Goal: Task Accomplishment & Management: Manage account settings

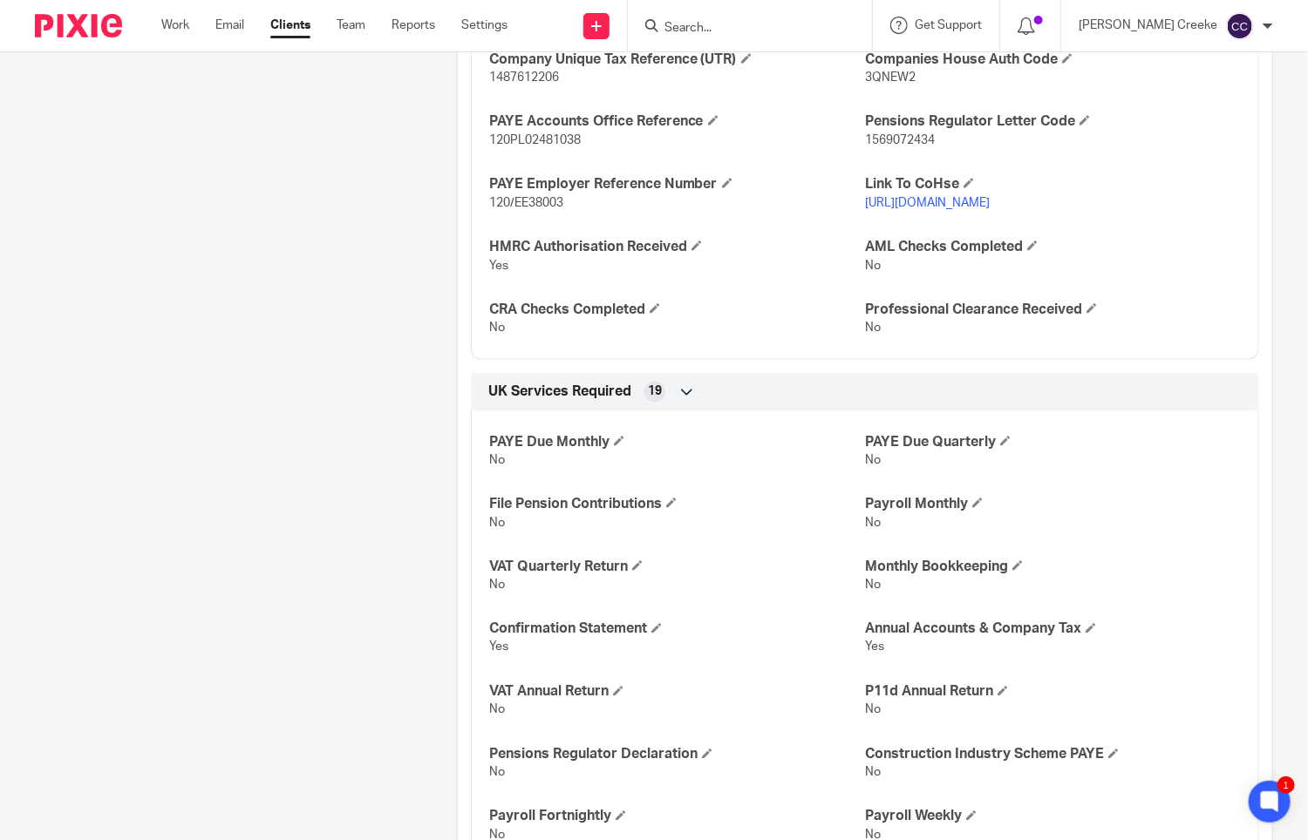
scroll to position [677, 0]
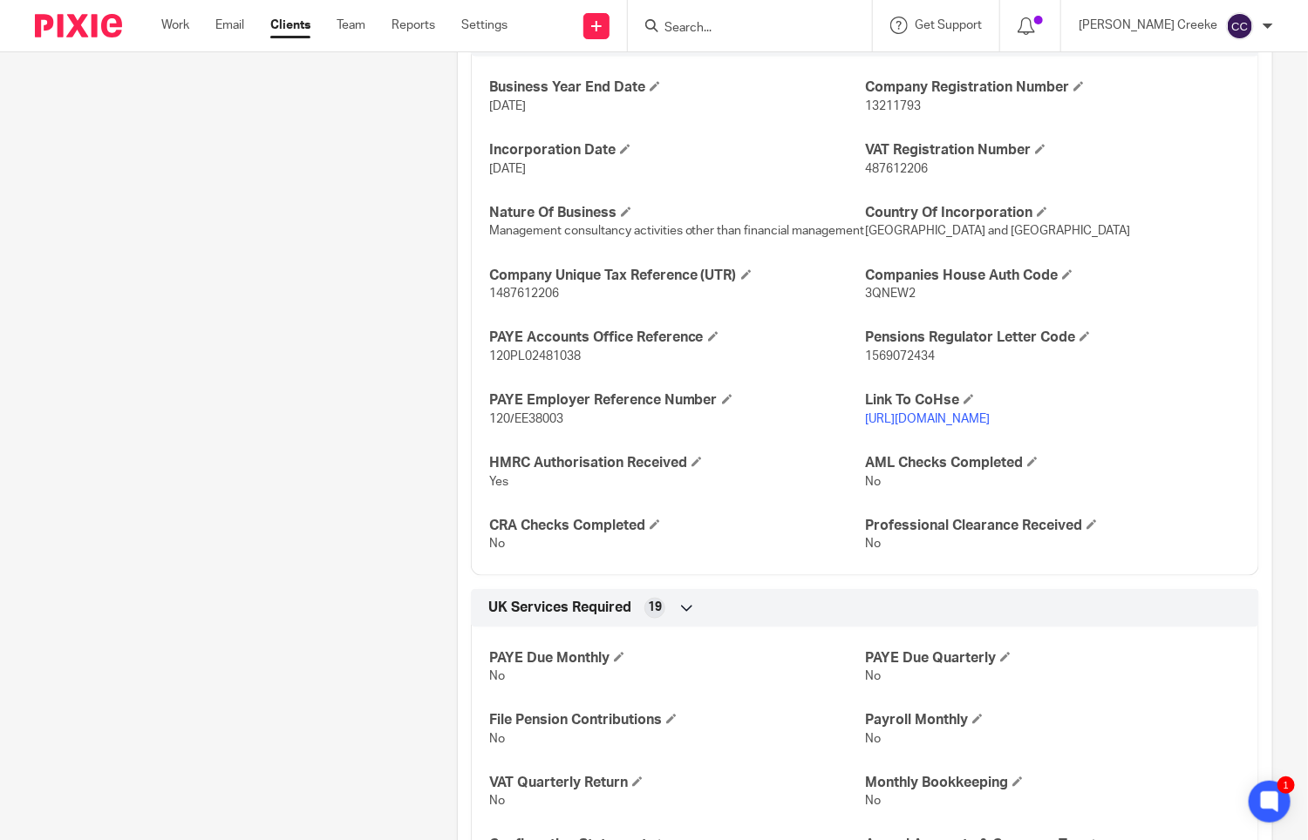
click at [736, 32] on input "Search" at bounding box center [740, 29] width 157 height 16
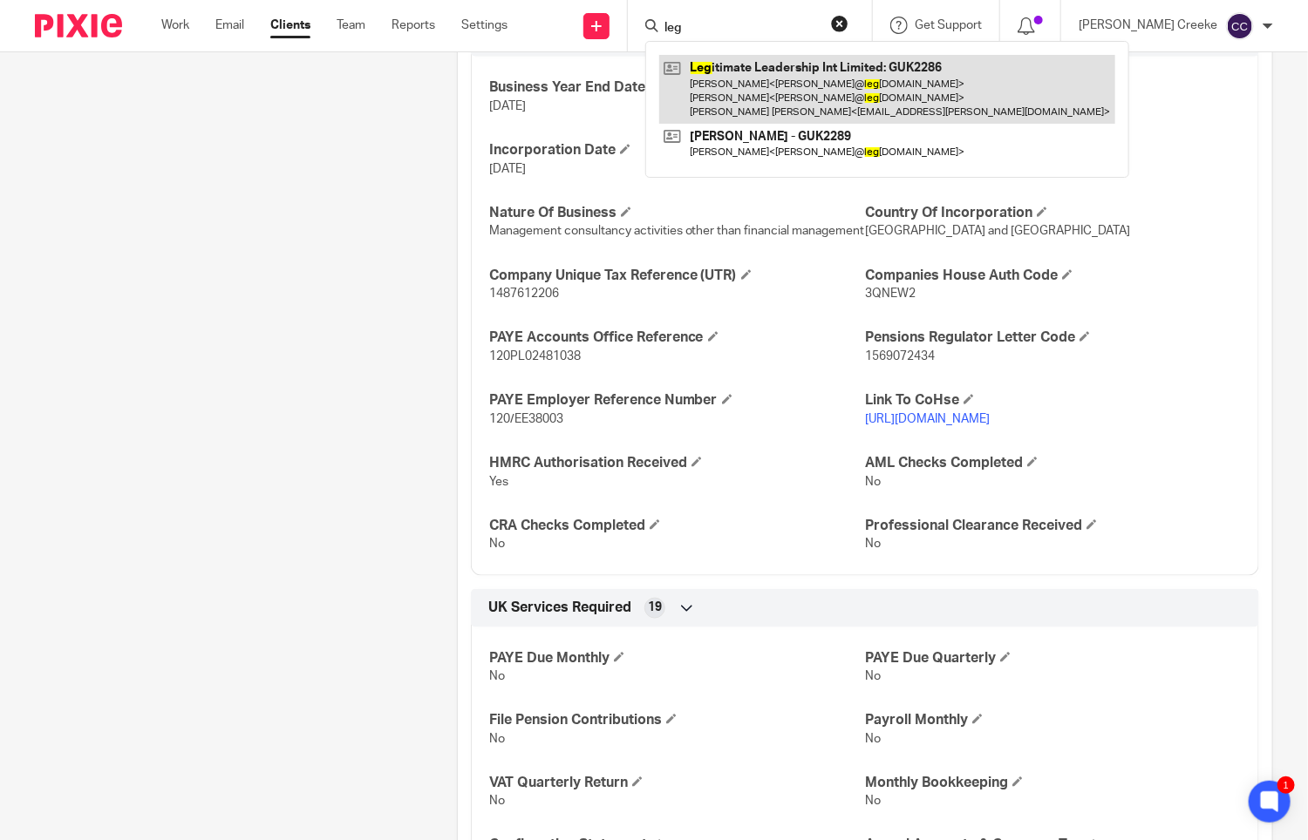
type input "leg"
click at [812, 86] on link at bounding box center [887, 89] width 456 height 69
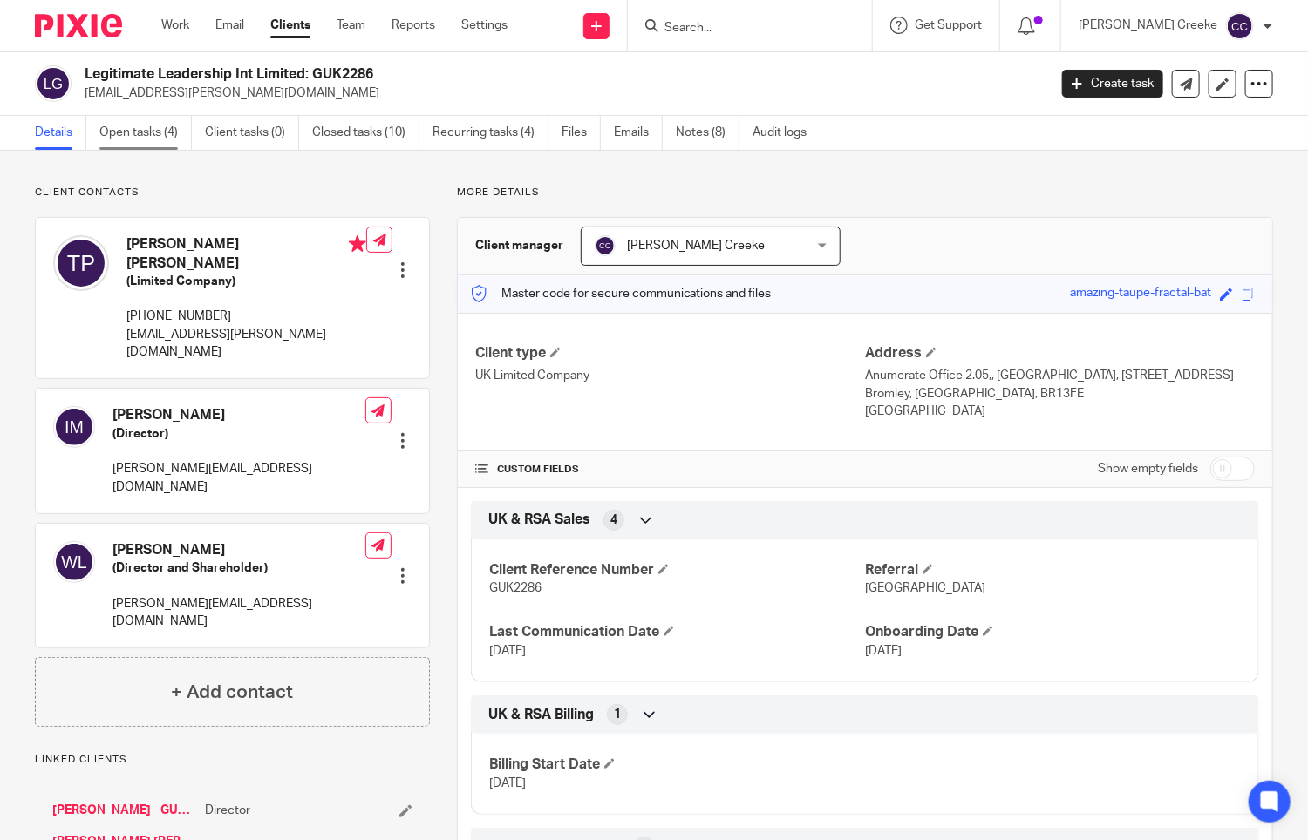
click at [167, 132] on link "Open tasks (4)" at bounding box center [145, 133] width 92 height 34
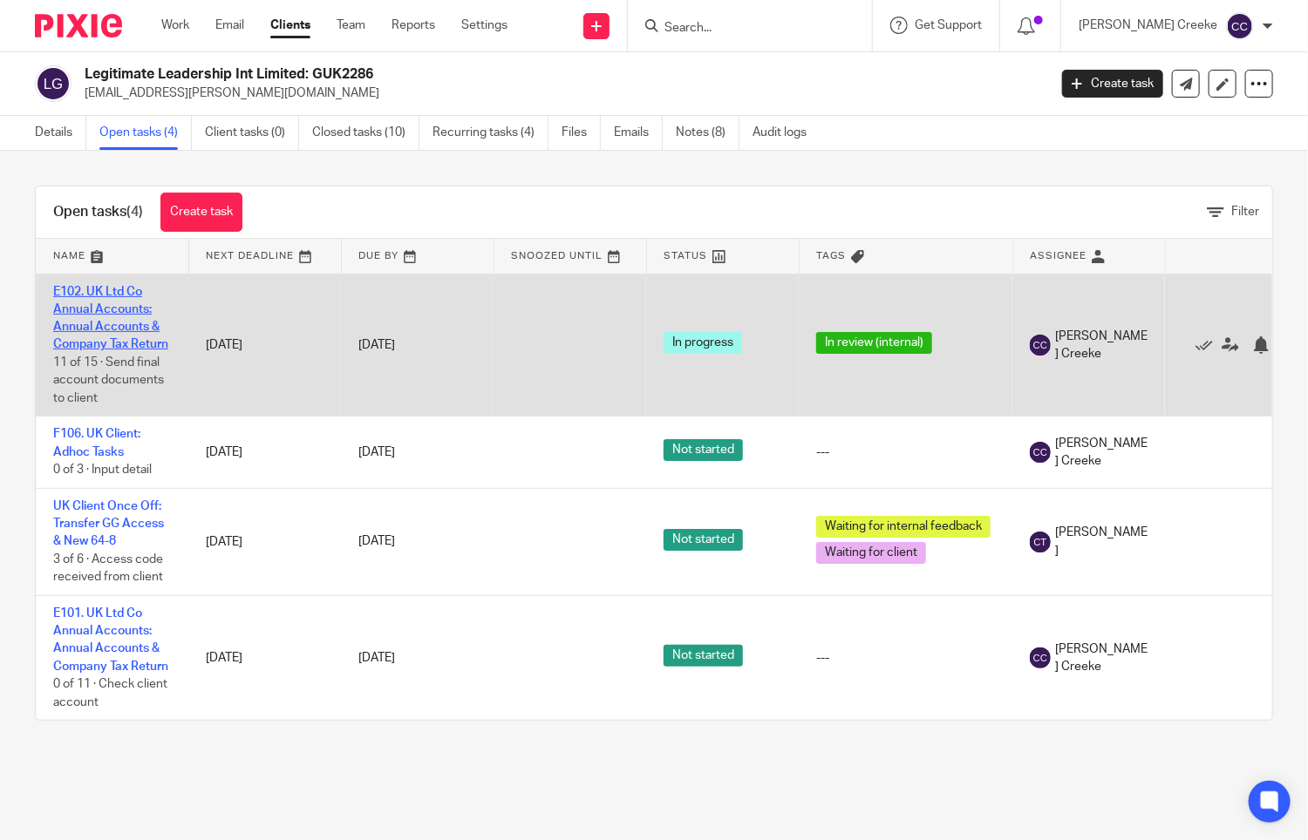
click at [152, 330] on link "E102. UK Ltd Co Annual Accounts: Annual Accounts & Company Tax Return" at bounding box center [110, 318] width 115 height 65
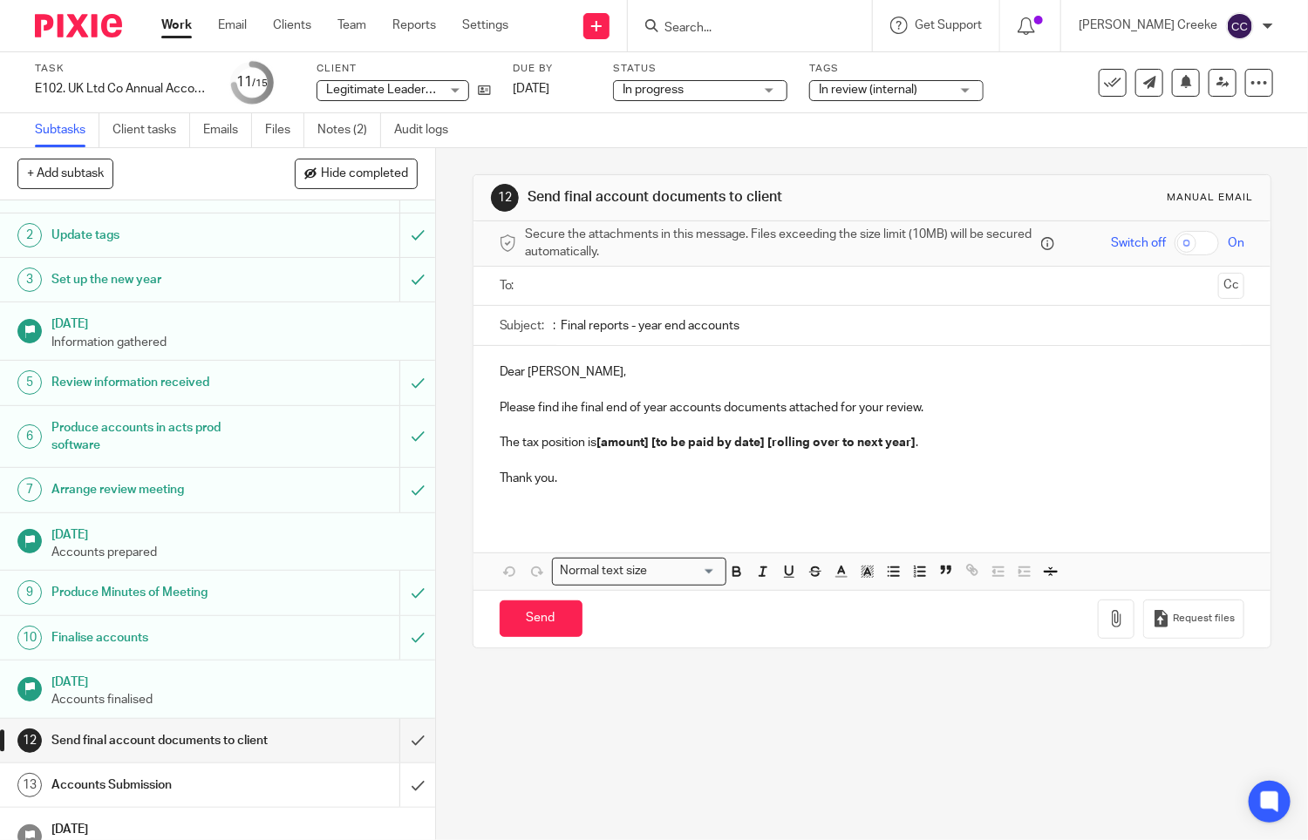
scroll to position [138, 0]
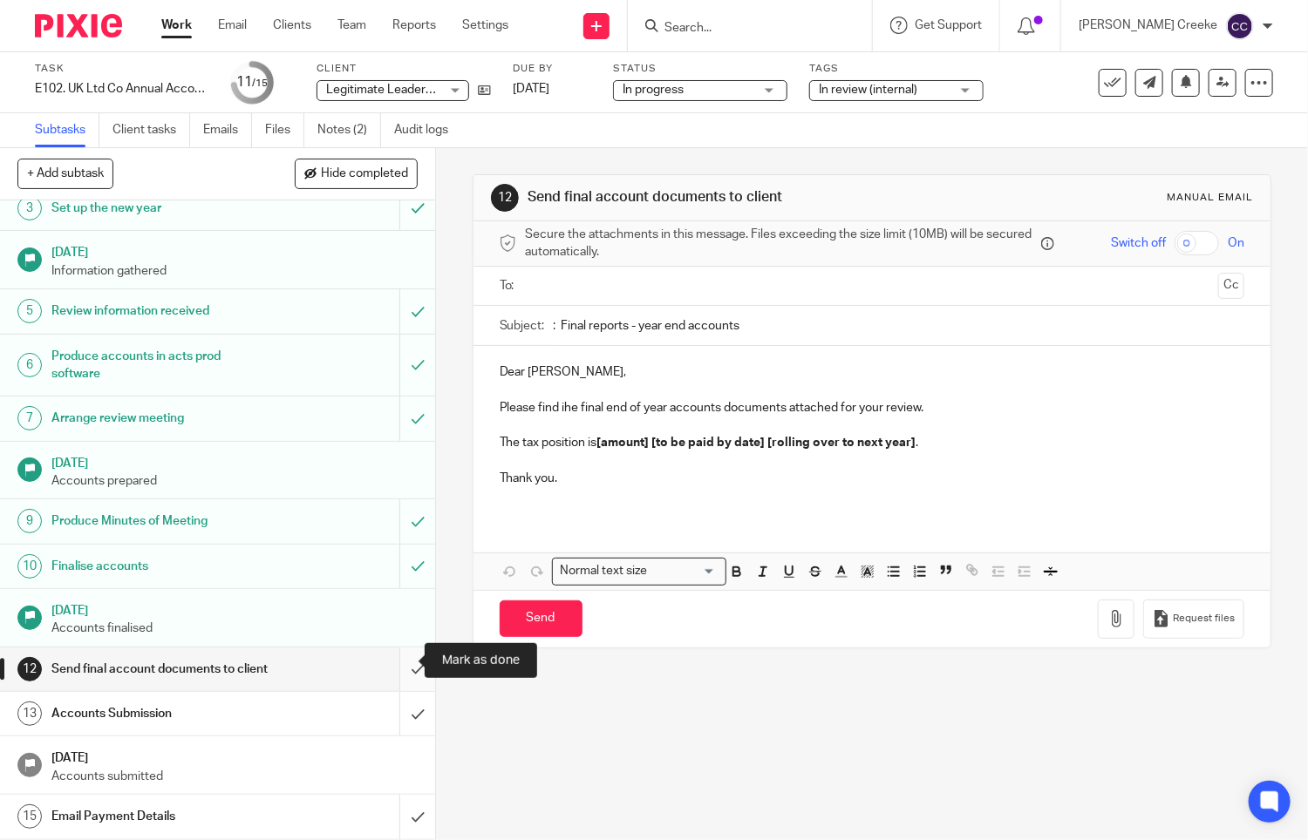
click at [395, 662] on input "submit" at bounding box center [217, 670] width 435 height 44
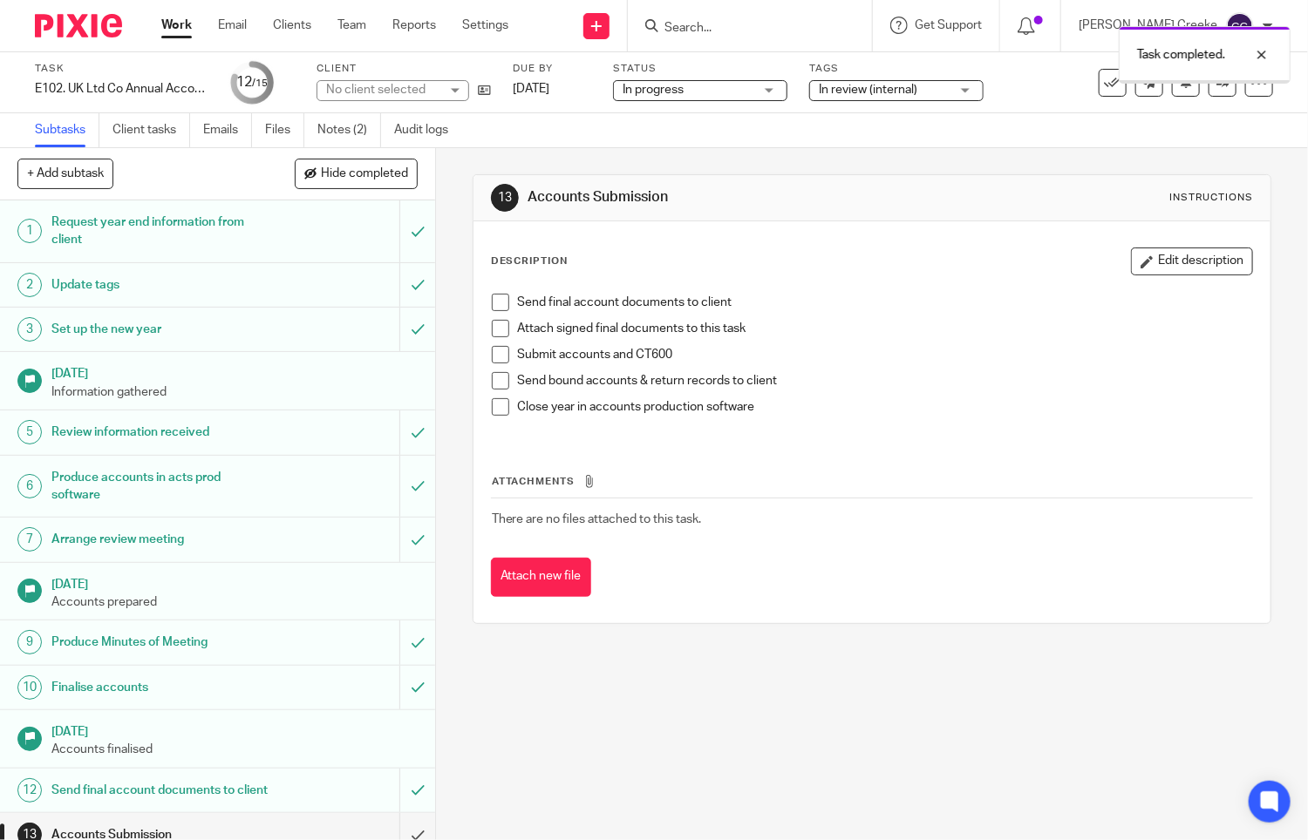
click at [680, 94] on span "In progress" at bounding box center [652, 90] width 61 height 12
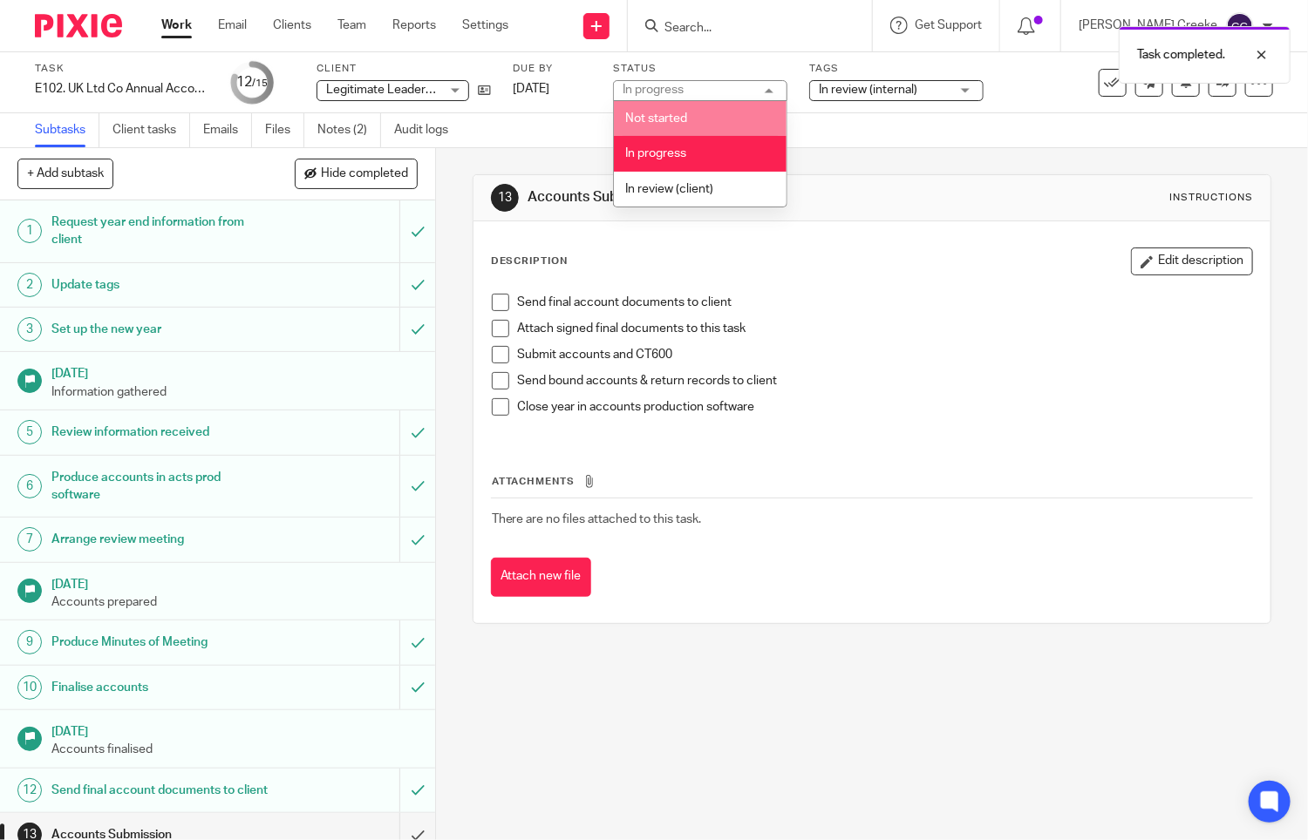
click at [859, 101] on div "Tags In review (internal) In review (internal) Ready to file Back In progress (…" at bounding box center [896, 83] width 174 height 42
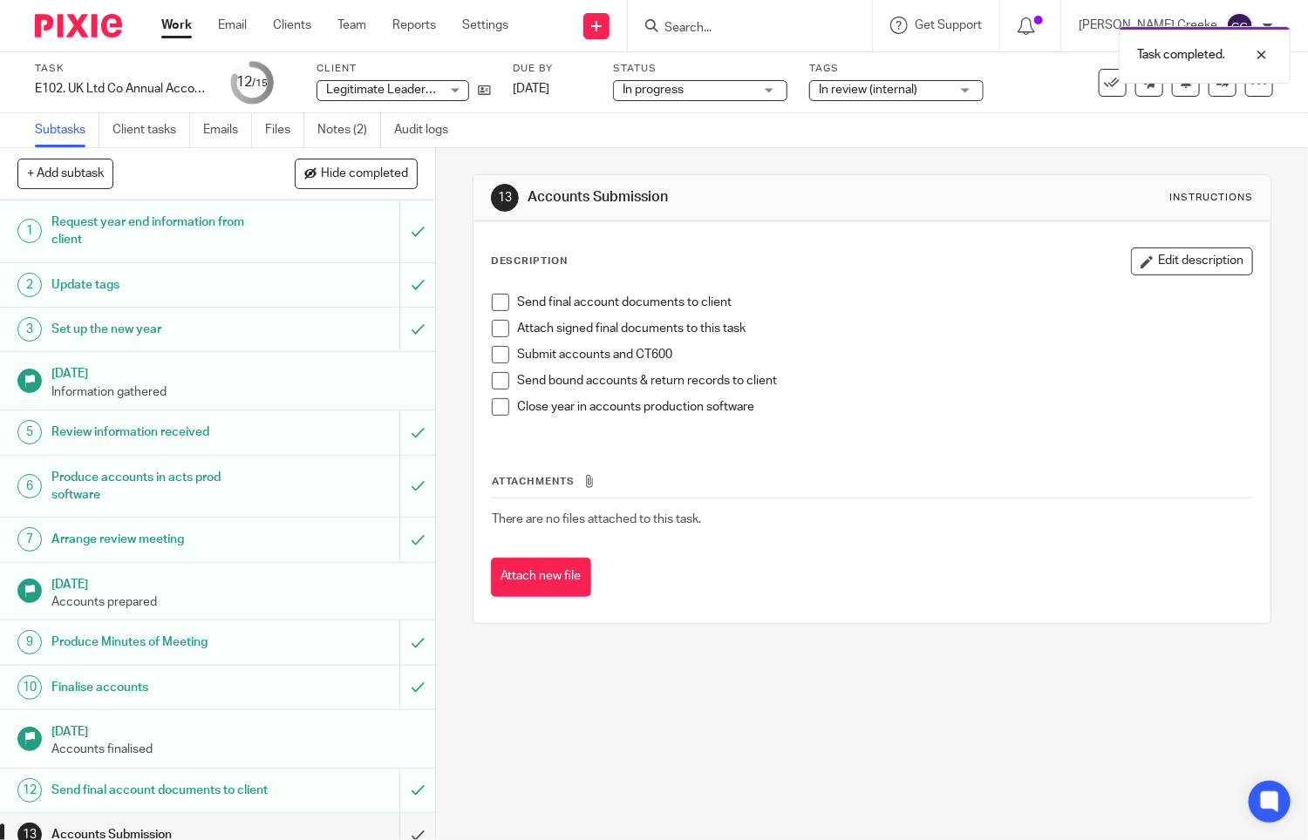
click at [865, 90] on span "In review (internal)" at bounding box center [867, 90] width 98 height 12
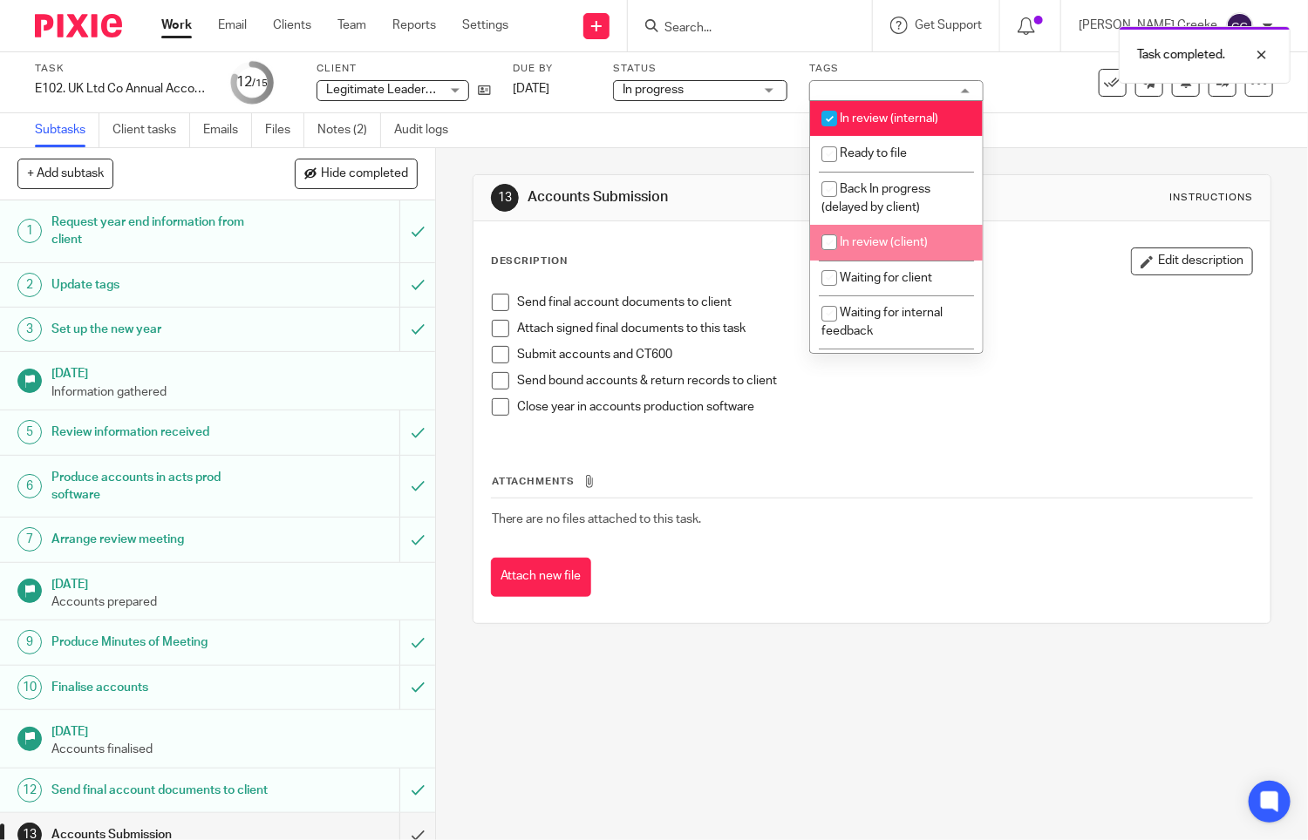
drag, startPoint x: 900, startPoint y: 241, endPoint x: 897, endPoint y: 226, distance: 15.0
click at [900, 239] on span "In review (client)" at bounding box center [883, 242] width 88 height 12
checkbox input "true"
drag, startPoint x: 879, startPoint y: 127, endPoint x: 880, endPoint y: 117, distance: 10.5
click at [880, 120] on li "In review (internal)" at bounding box center [896, 119] width 173 height 36
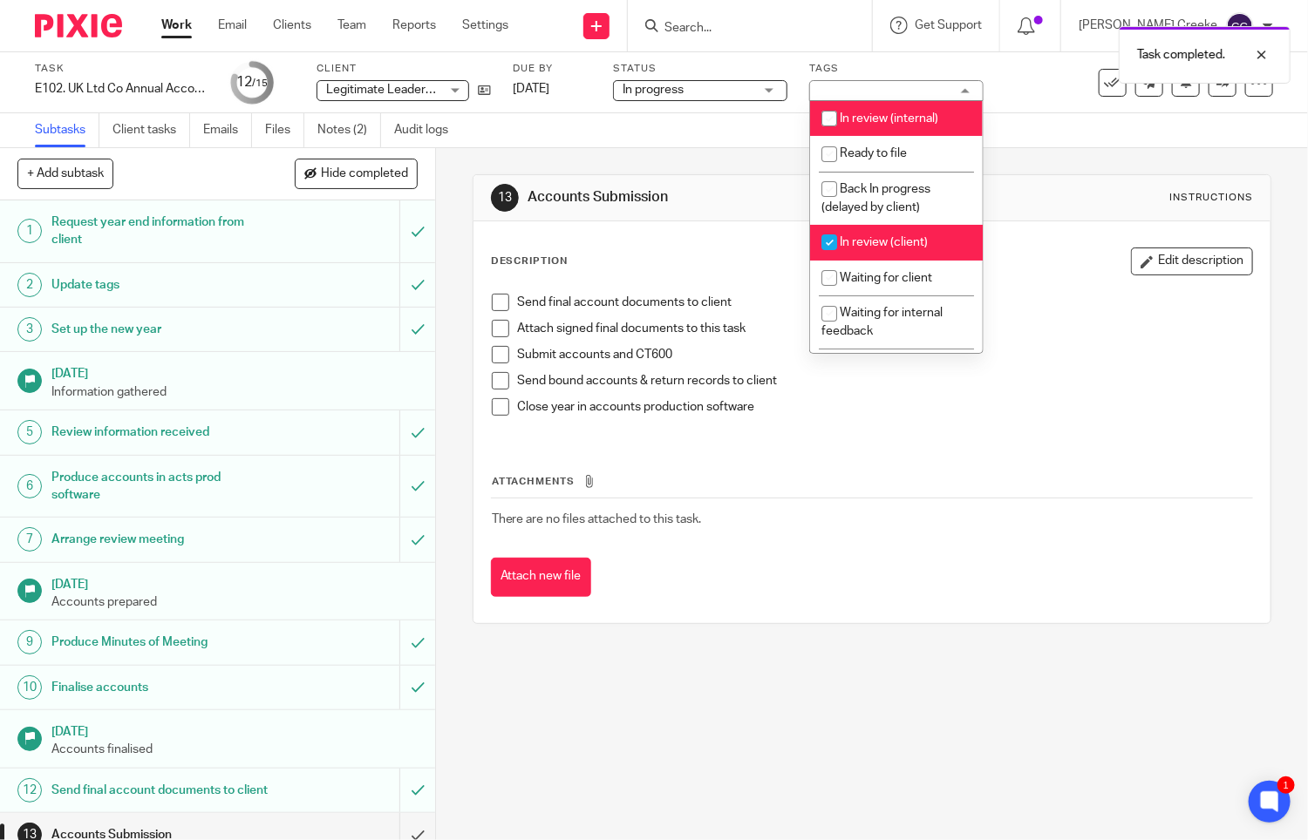
checkbox input "false"
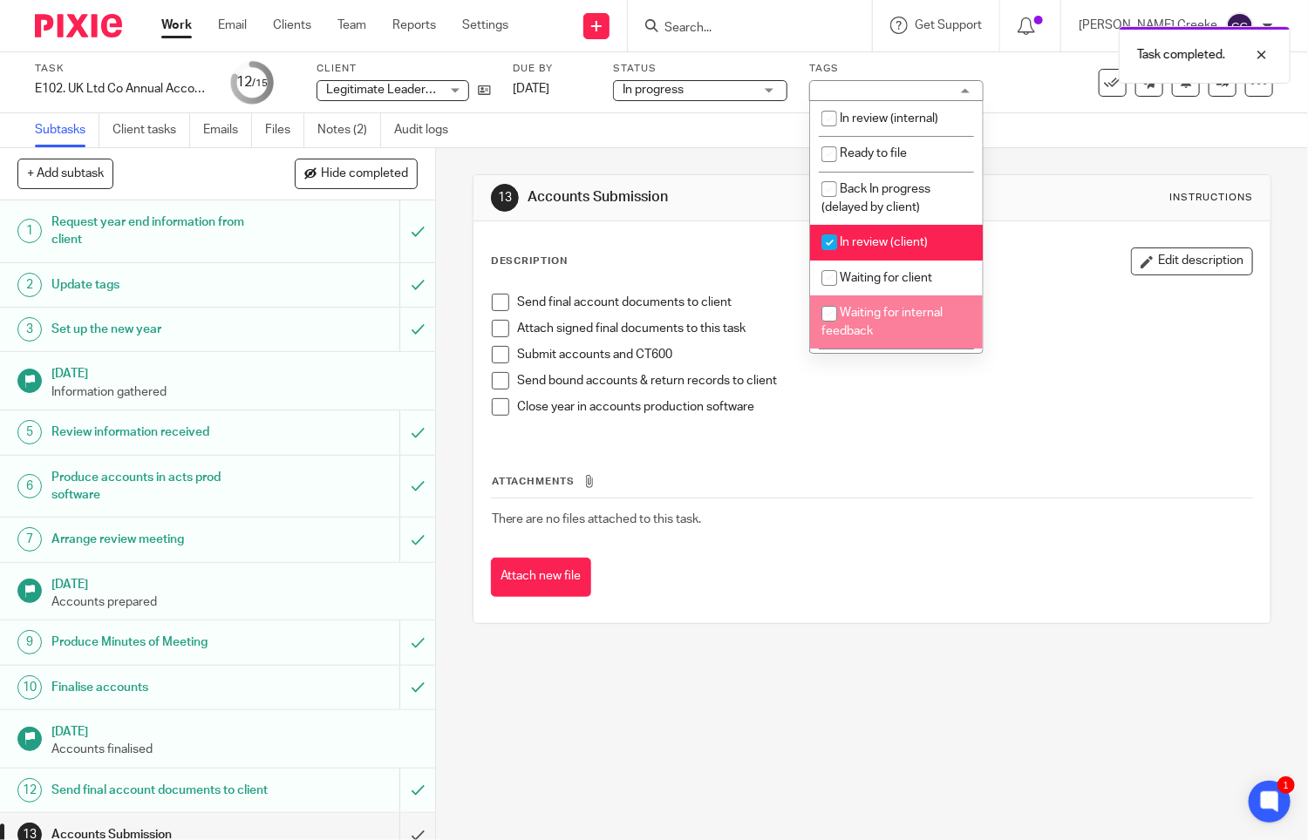
click at [865, 547] on div "Attachments There are no files attached to this task. Attach new file" at bounding box center [872, 517] width 763 height 159
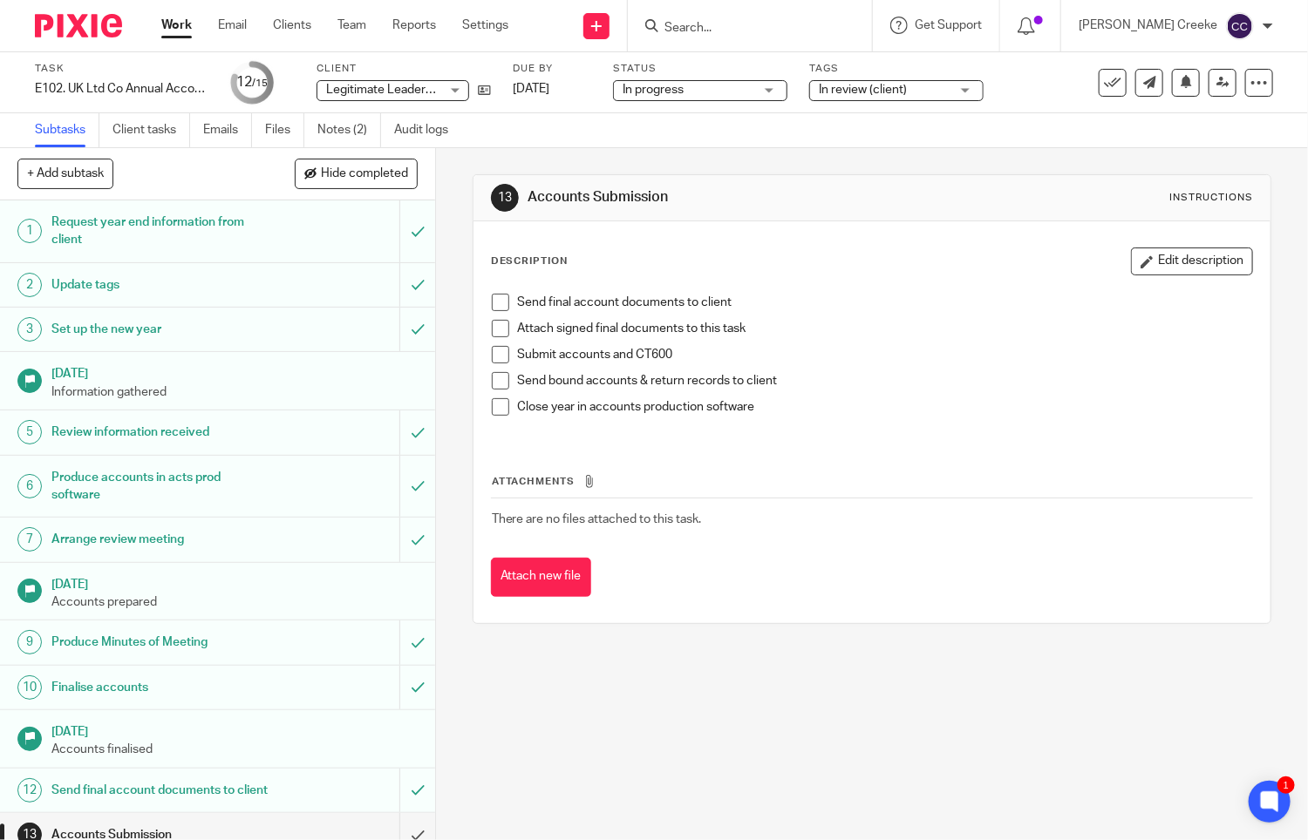
click at [160, 23] on div "Work Email Clients Team Reports Settings Work Email Clients Team Reports Settin…" at bounding box center [339, 25] width 391 height 51
click at [176, 21] on link "Work" at bounding box center [176, 25] width 31 height 17
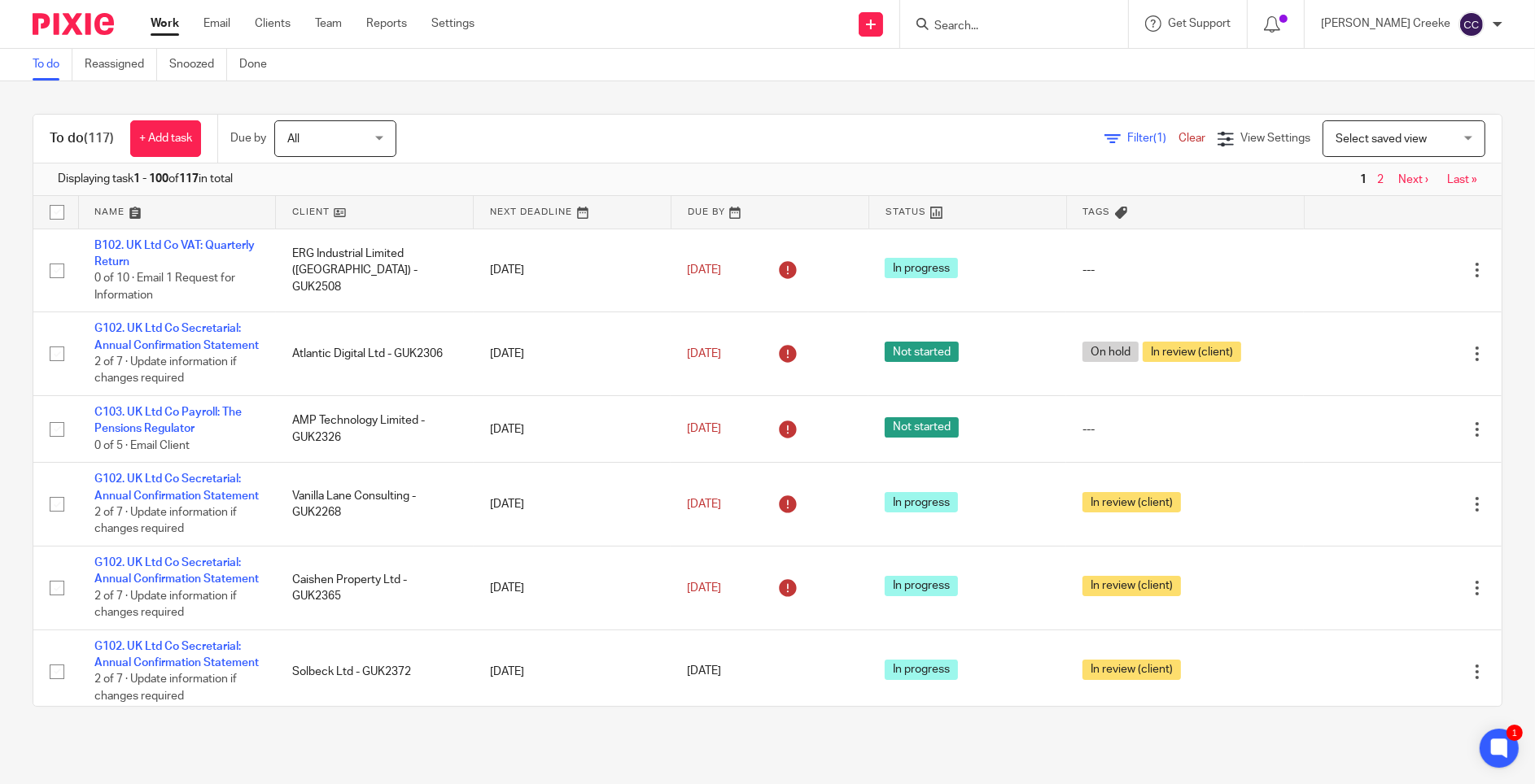
click at [1344, 133] on span "Select saved view" at bounding box center [1381, 139] width 92 height 11
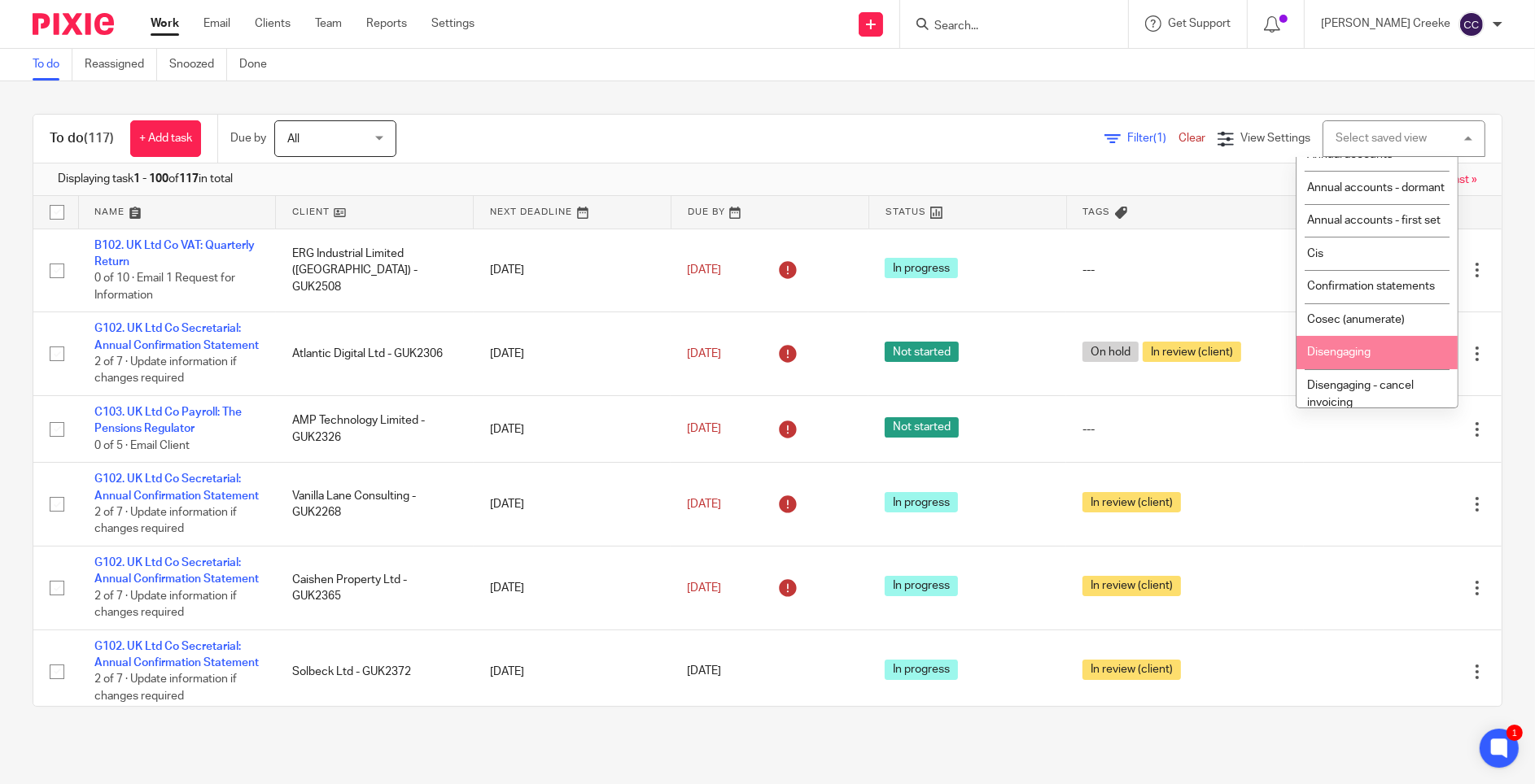
scroll to position [271, 0]
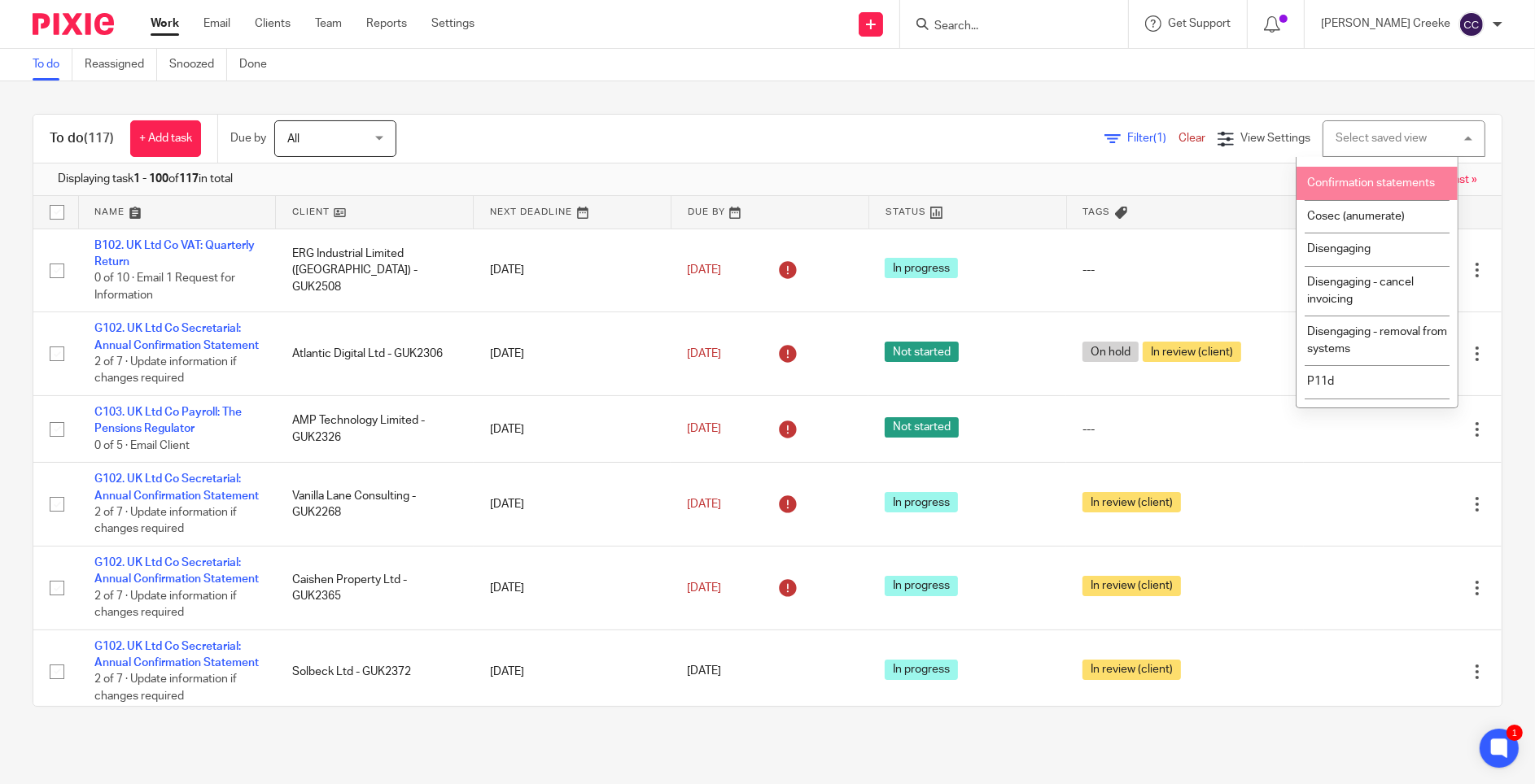
click at [1342, 200] on li "Confirmation statements" at bounding box center [1377, 184] width 162 height 34
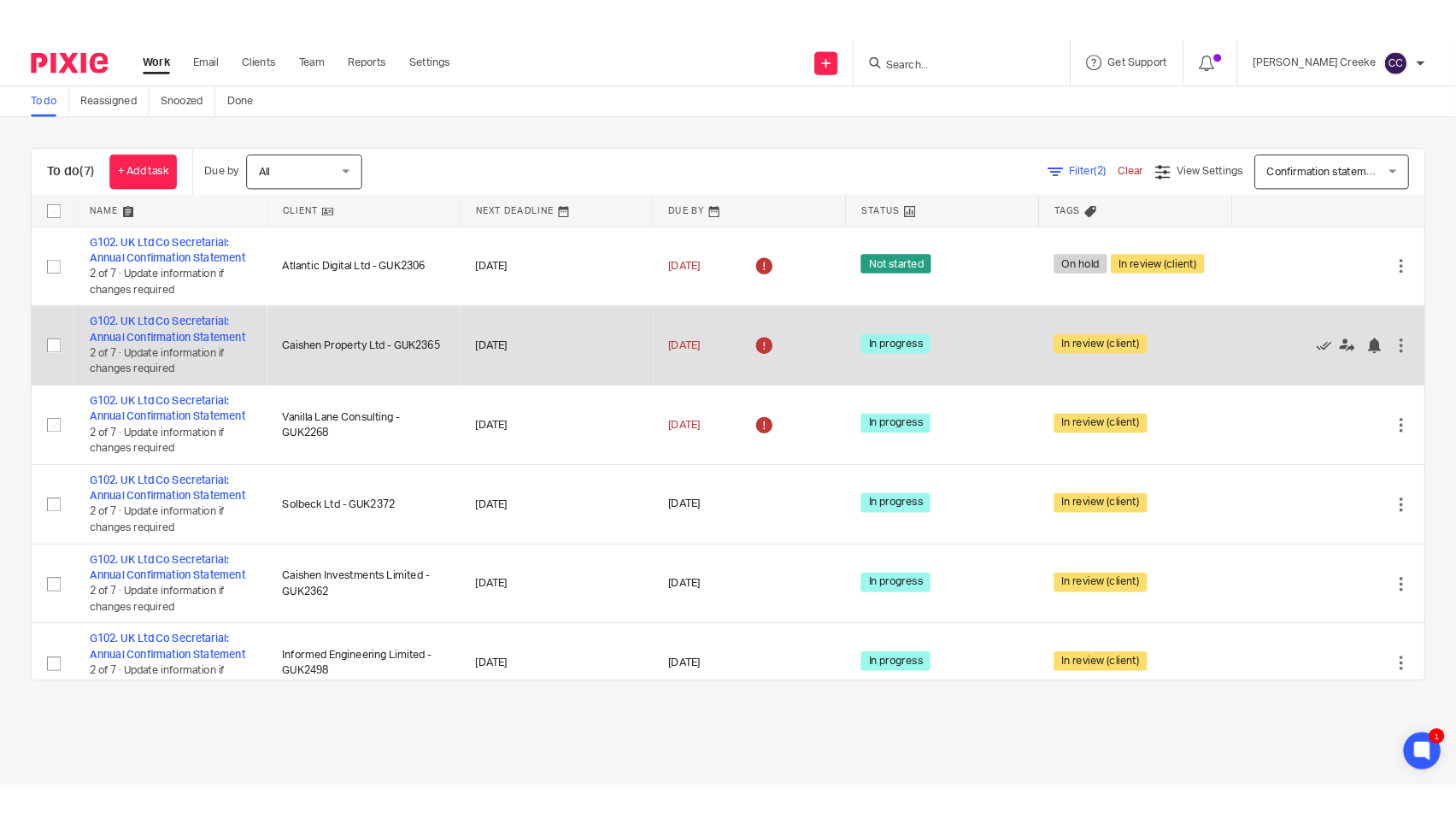
scroll to position [219, 0]
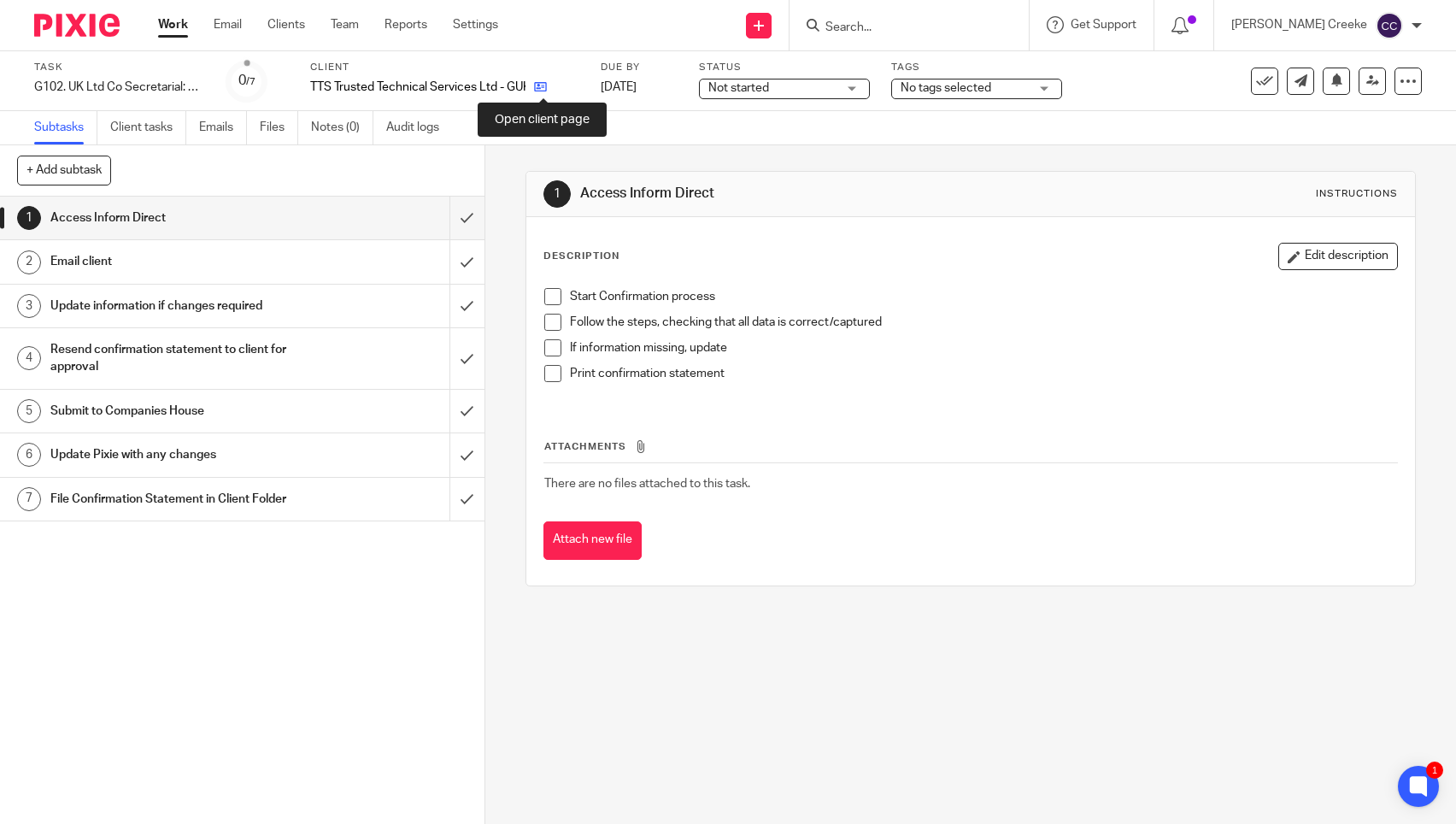
click at [543, 87] on icon at bounding box center [540, 86] width 13 height 13
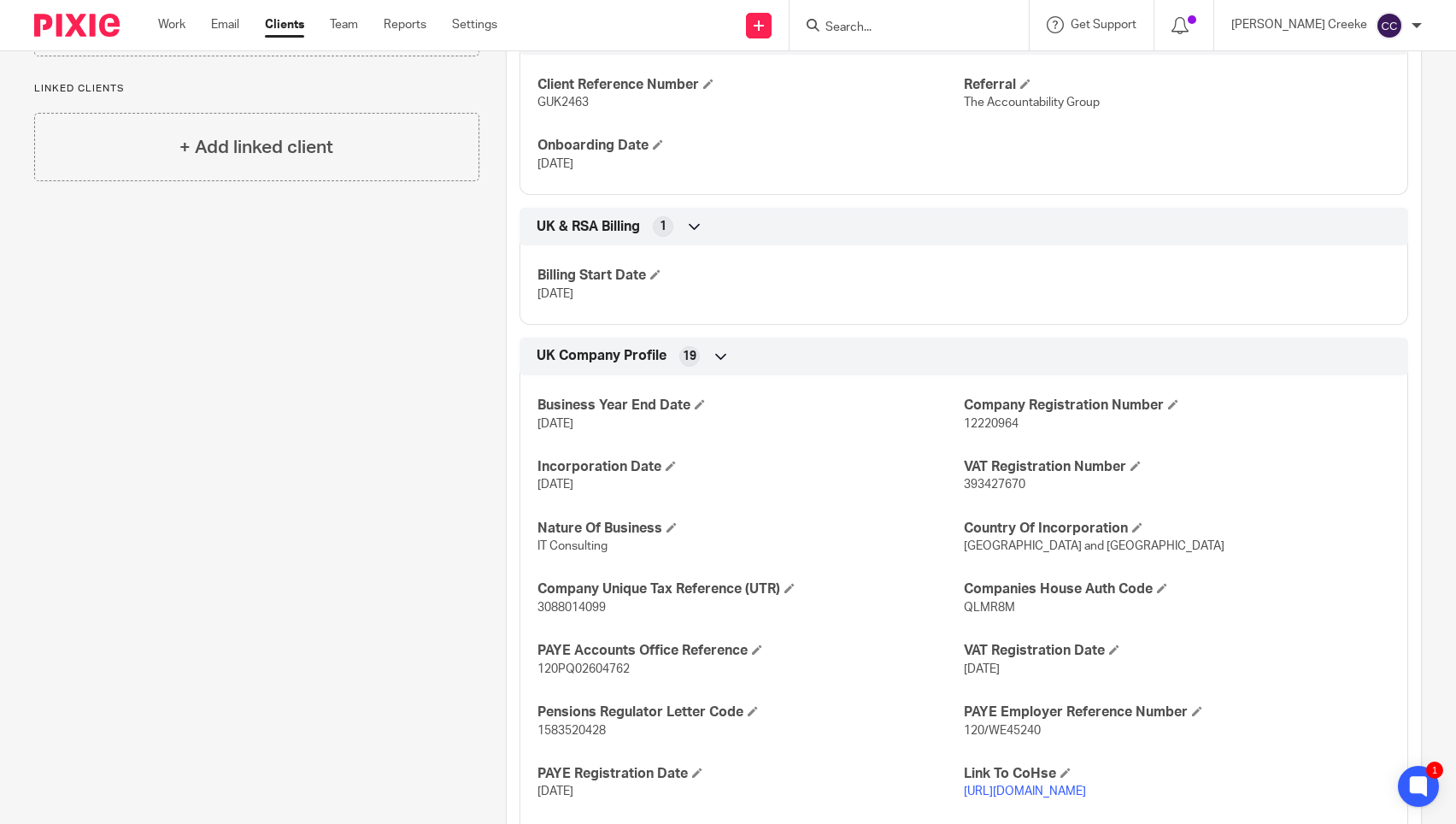
scroll to position [95, 0]
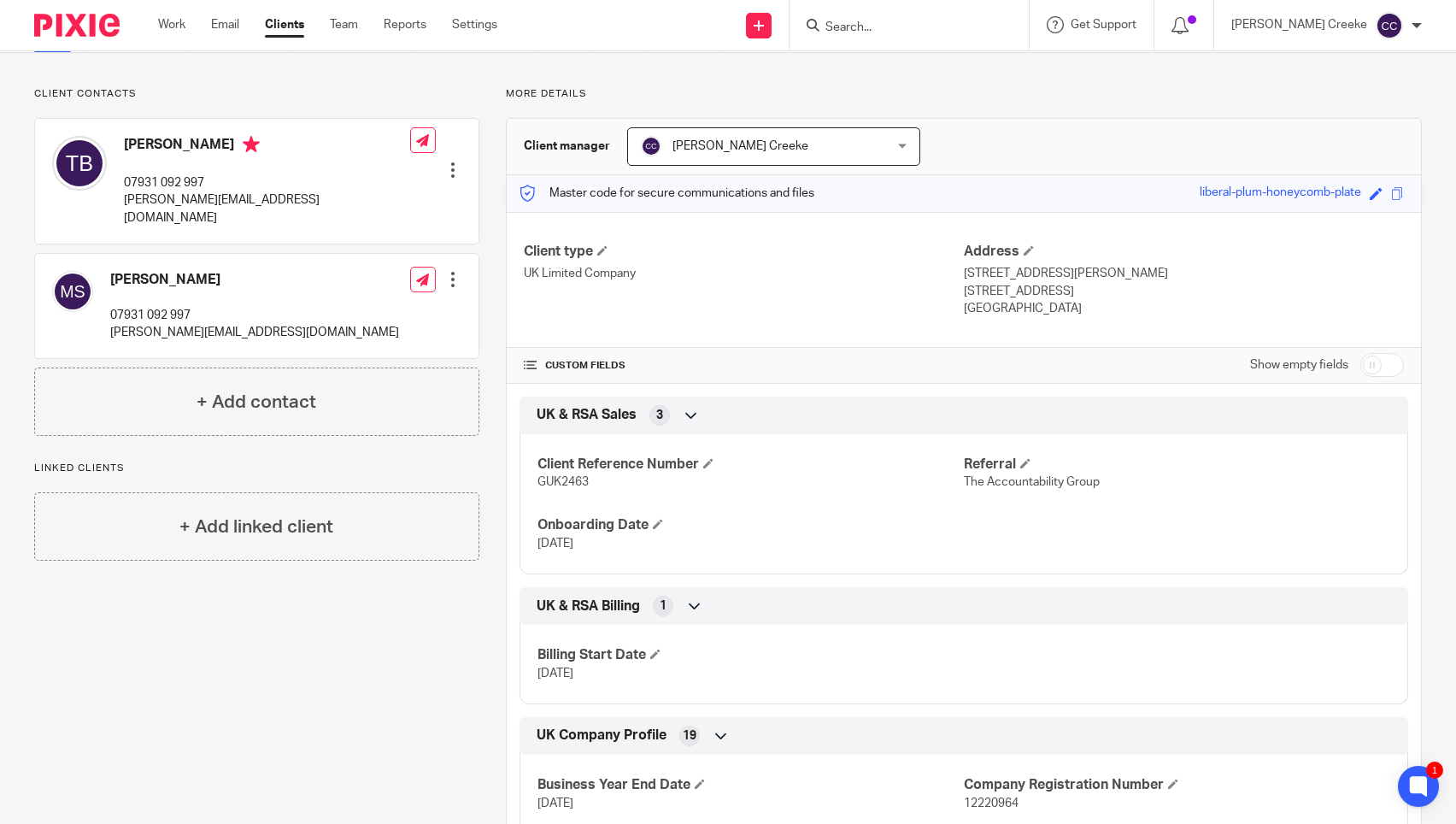
click at [444, 271] on div at bounding box center [452, 279] width 17 height 17
click at [376, 292] on link "Edit contact" at bounding box center [371, 299] width 163 height 25
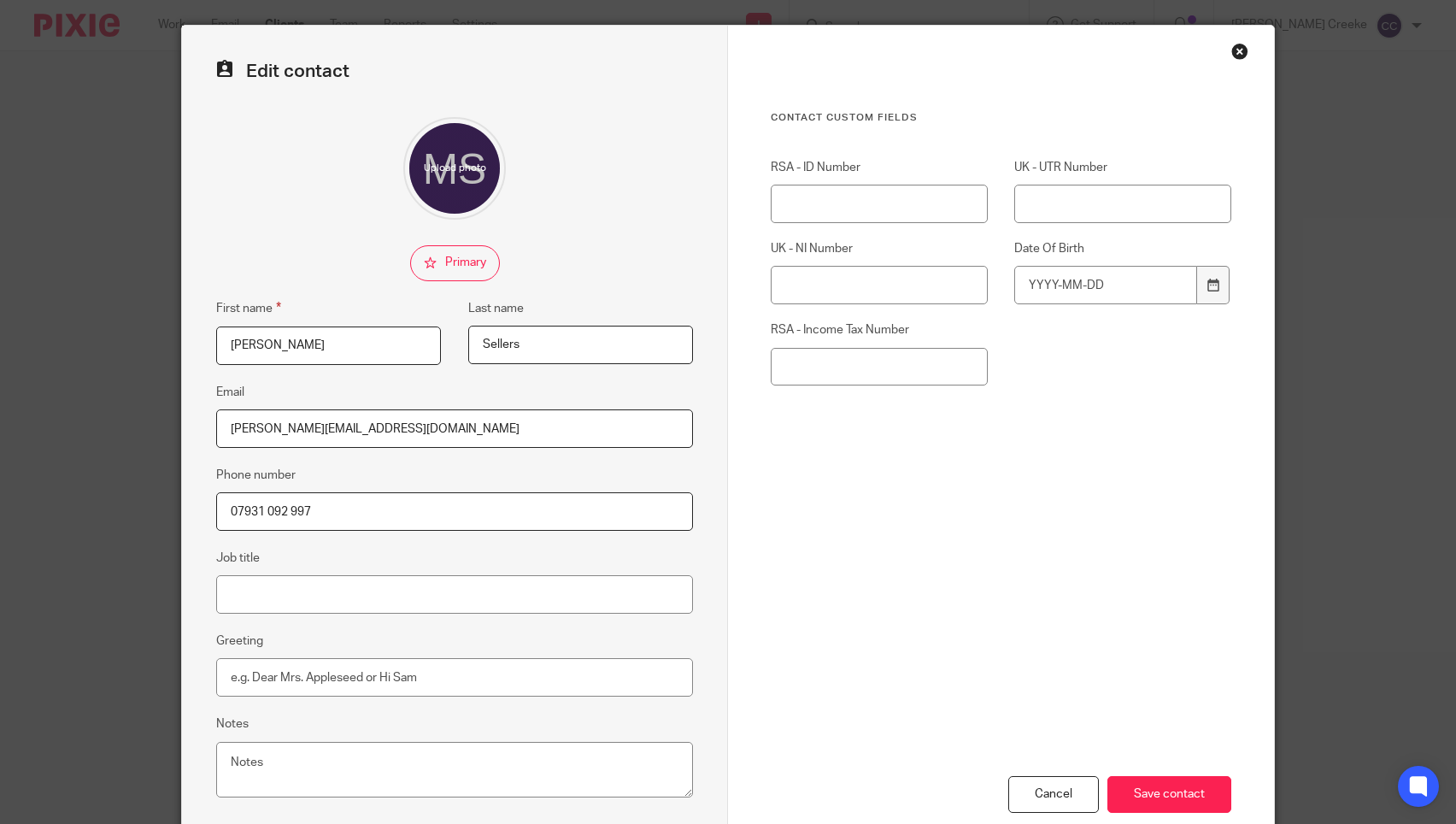
scroll to position [95, 0]
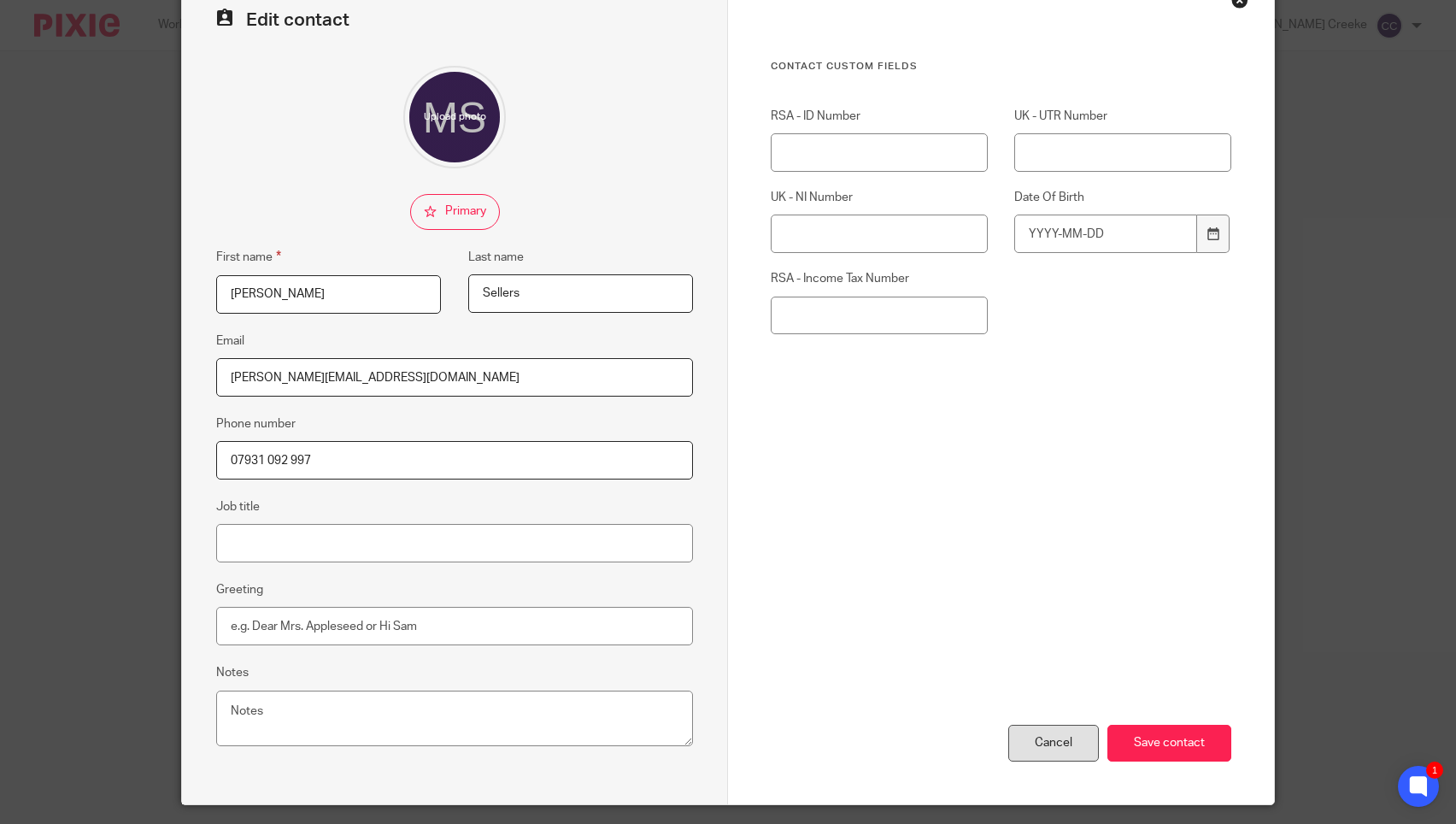
click at [1057, 741] on div "Cancel" at bounding box center [1054, 743] width 90 height 36
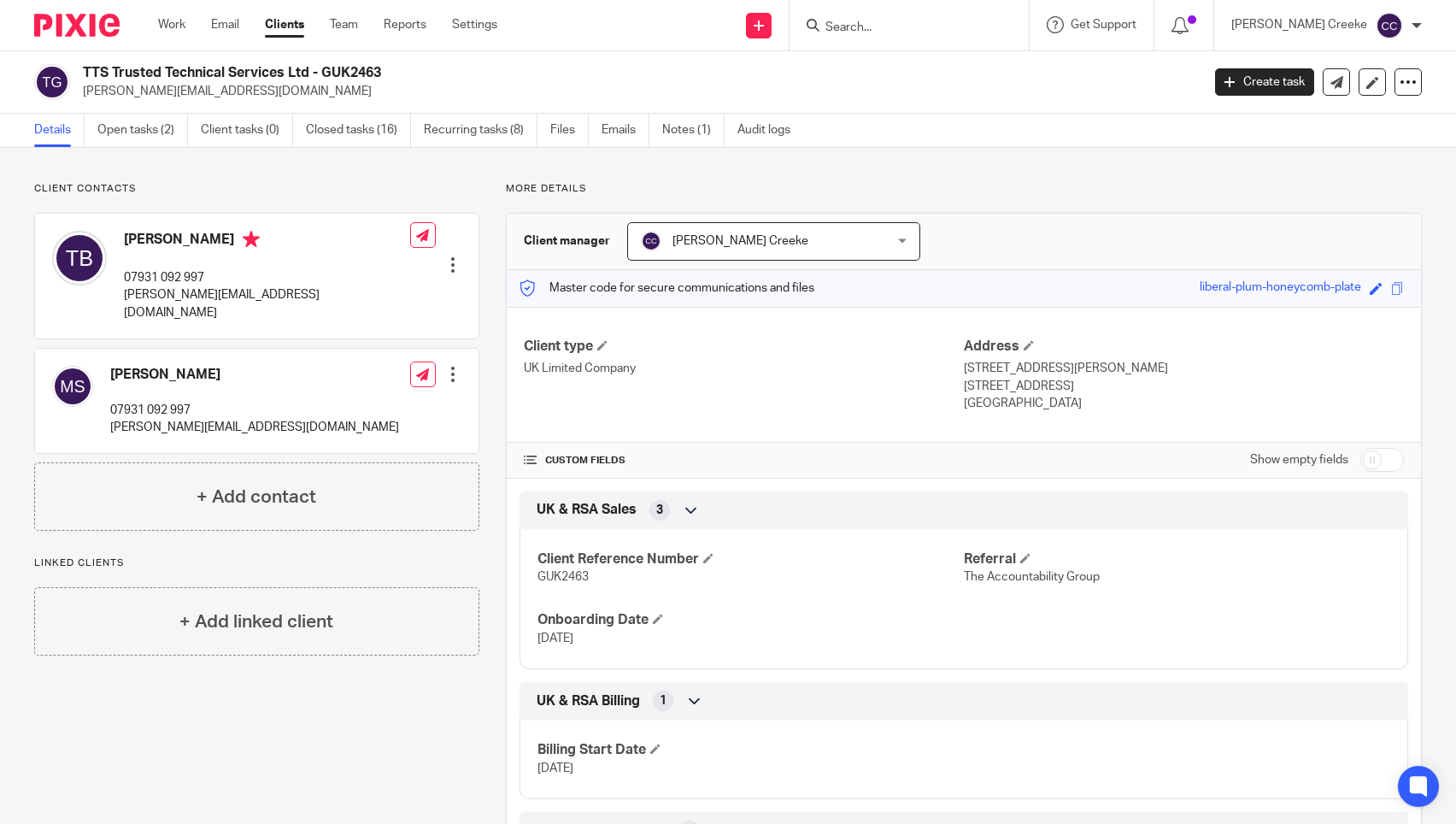
click at [448, 366] on div at bounding box center [452, 374] width 17 height 17
click at [366, 512] on span "Delete contact" at bounding box center [354, 512] width 80 height 12
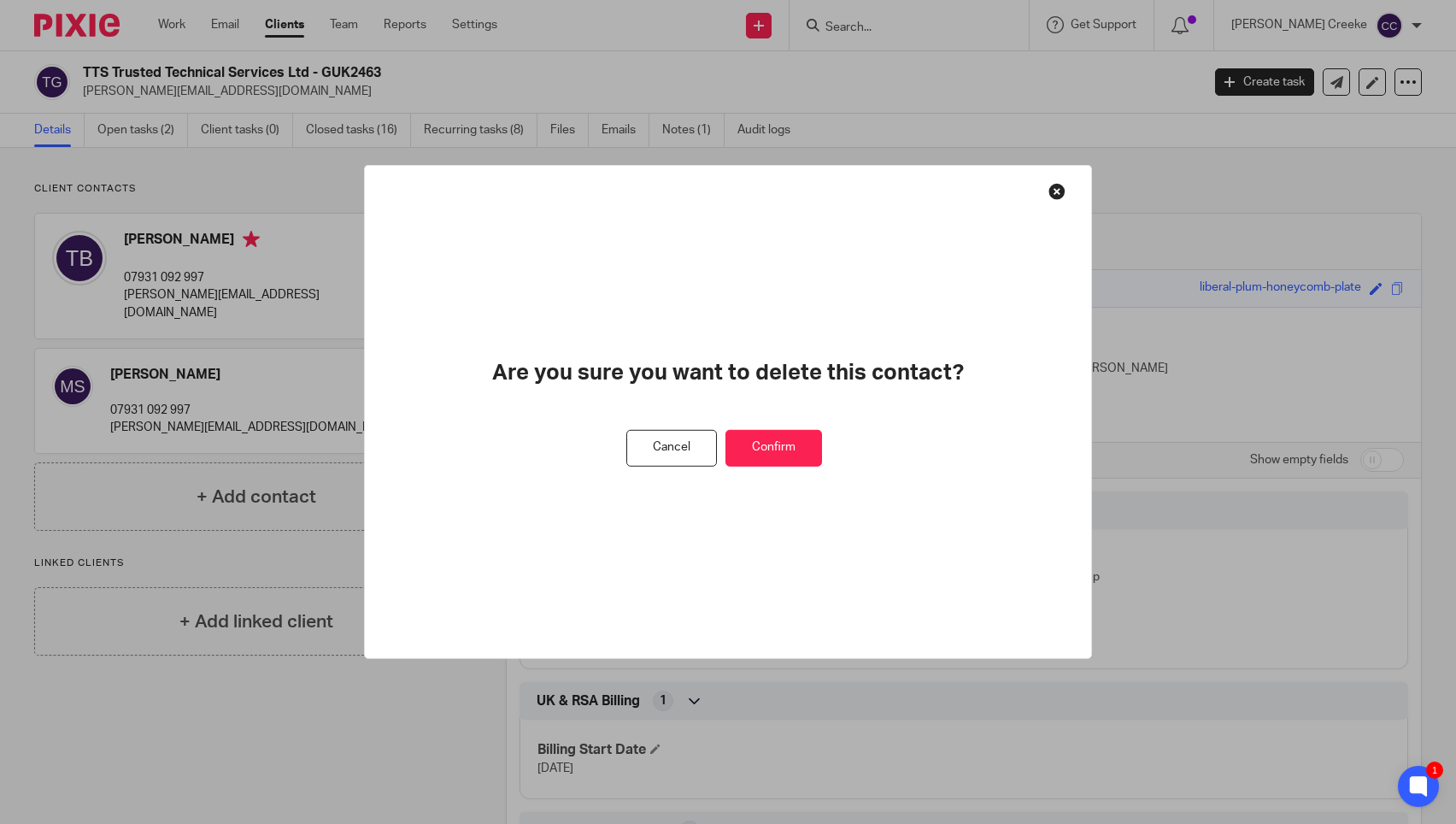
click at [760, 444] on button "Confirm" at bounding box center [774, 447] width 96 height 36
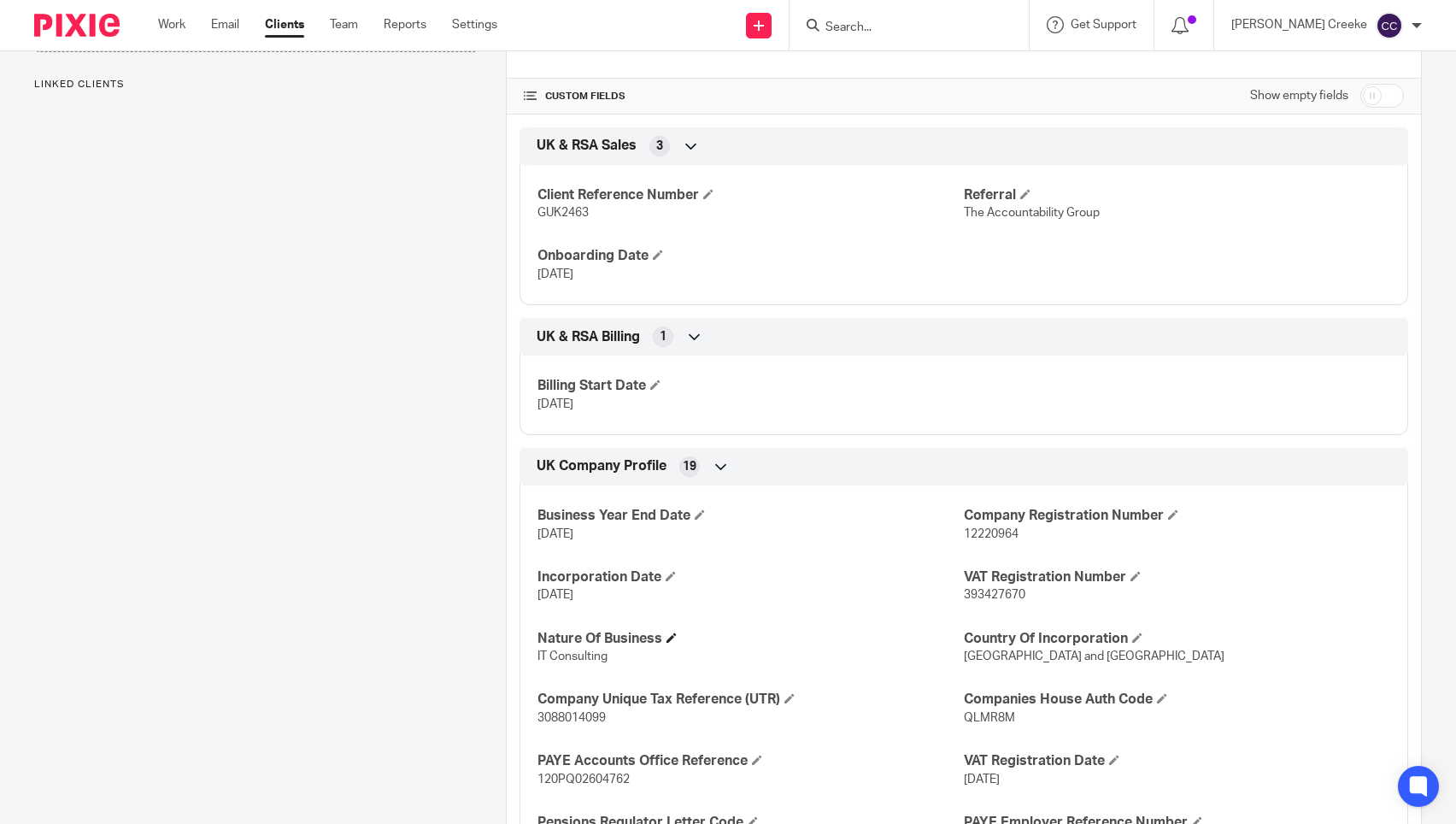
scroll to position [475, 0]
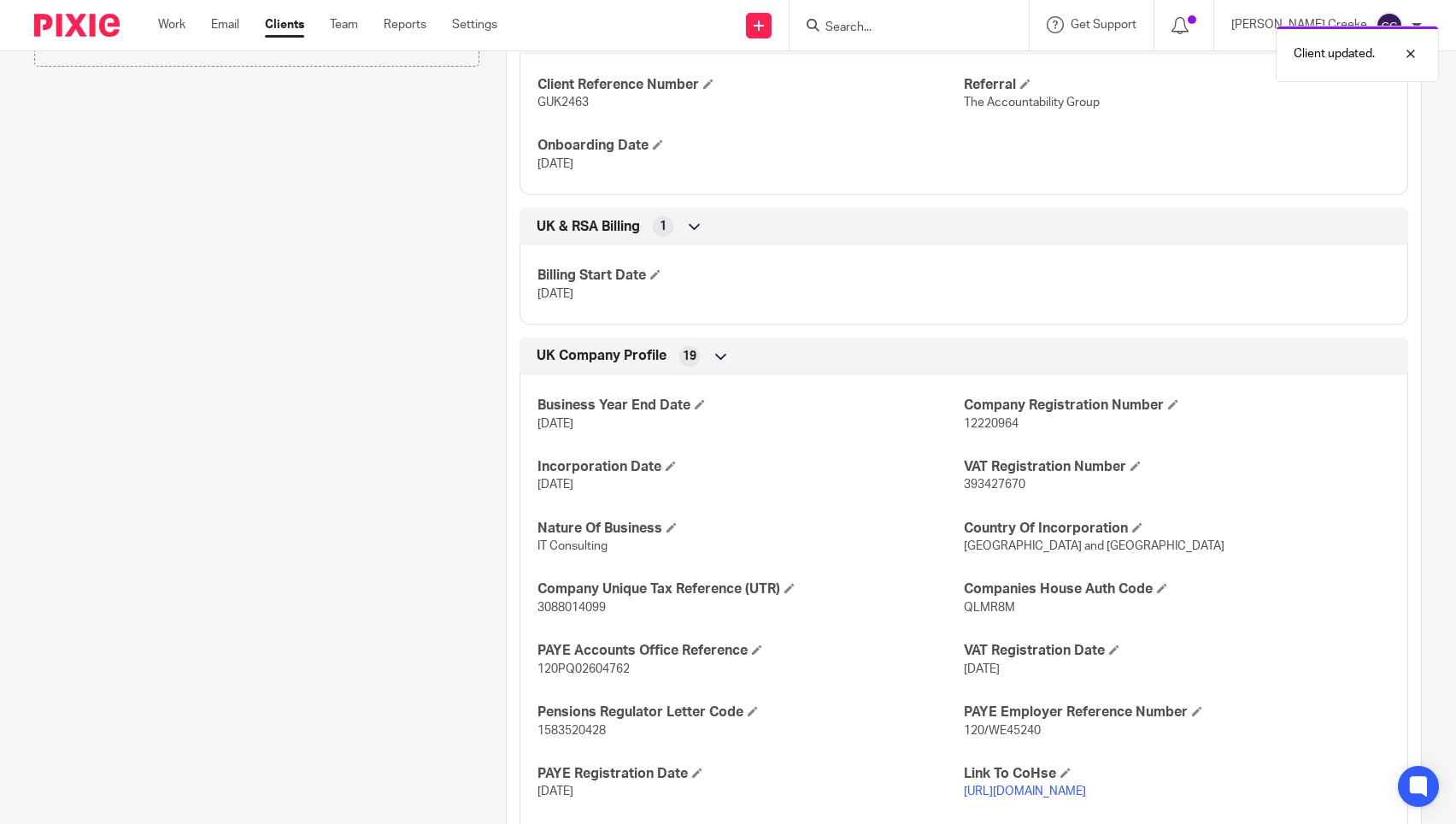
click at [1000, 423] on span "12220964" at bounding box center [991, 424] width 55 height 12
copy span "12220964"
click at [981, 608] on span "QLMR8M" at bounding box center [989, 608] width 51 height 12
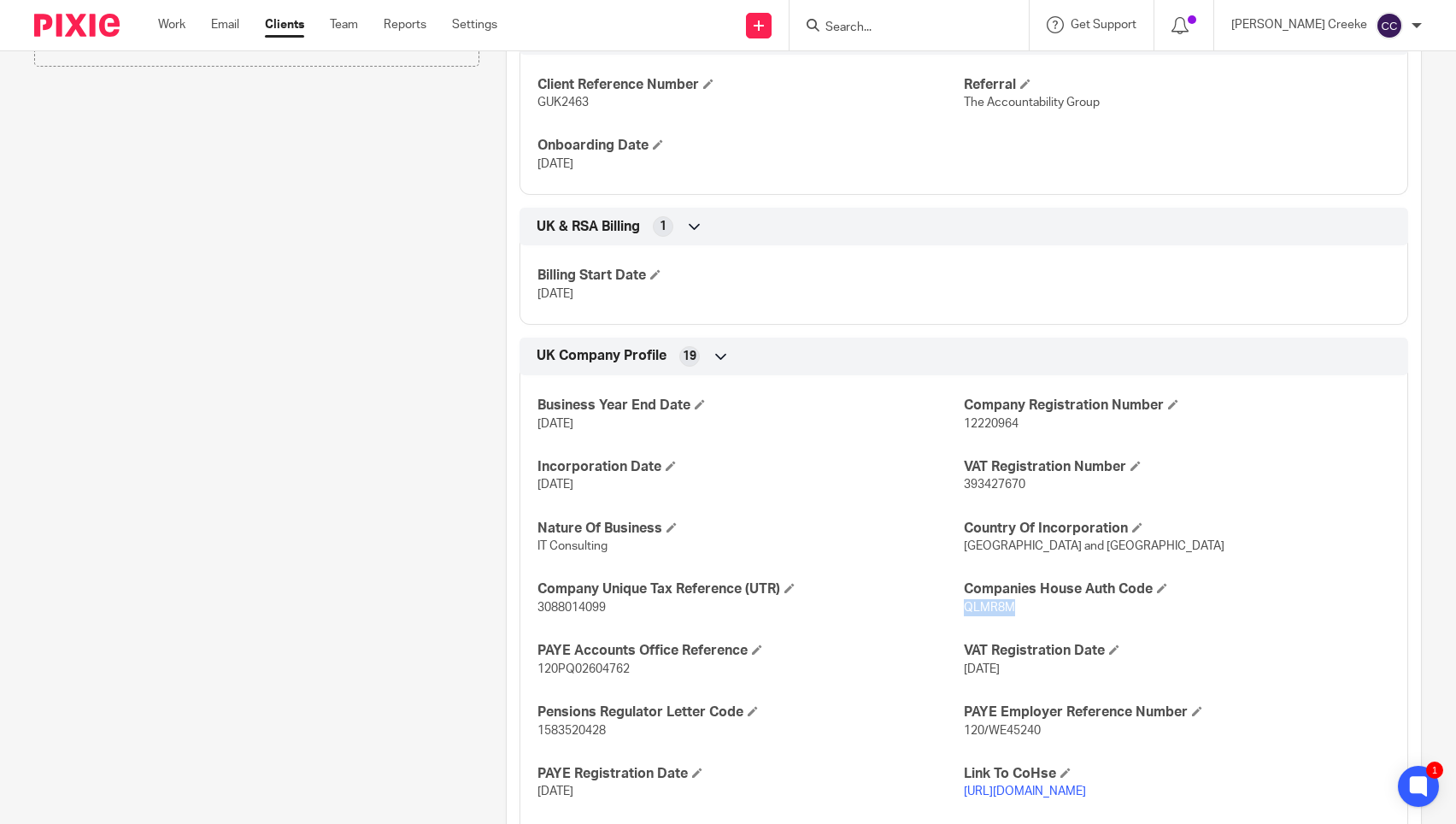
copy span "QLMR8M"
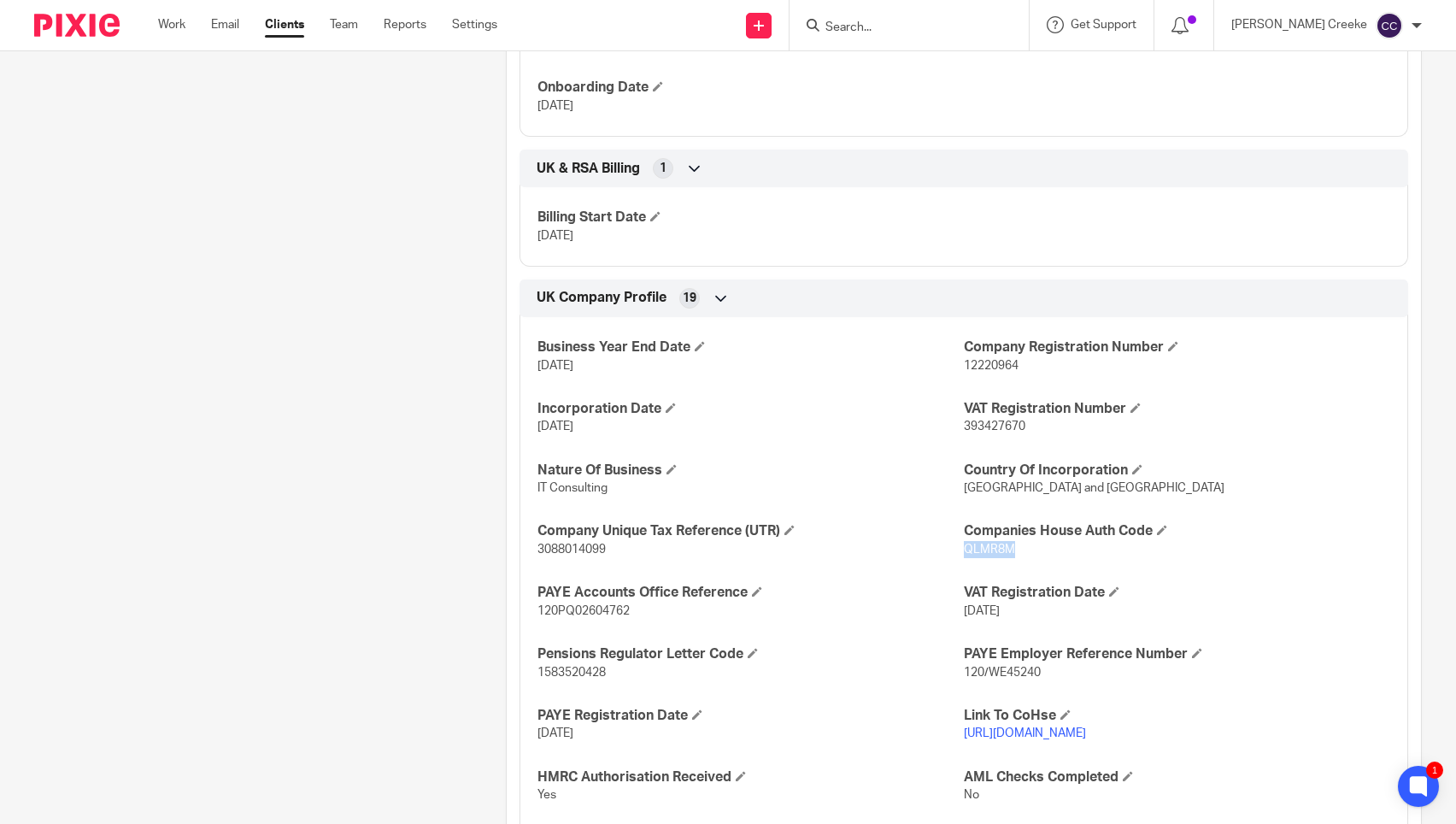
scroll to position [759, 0]
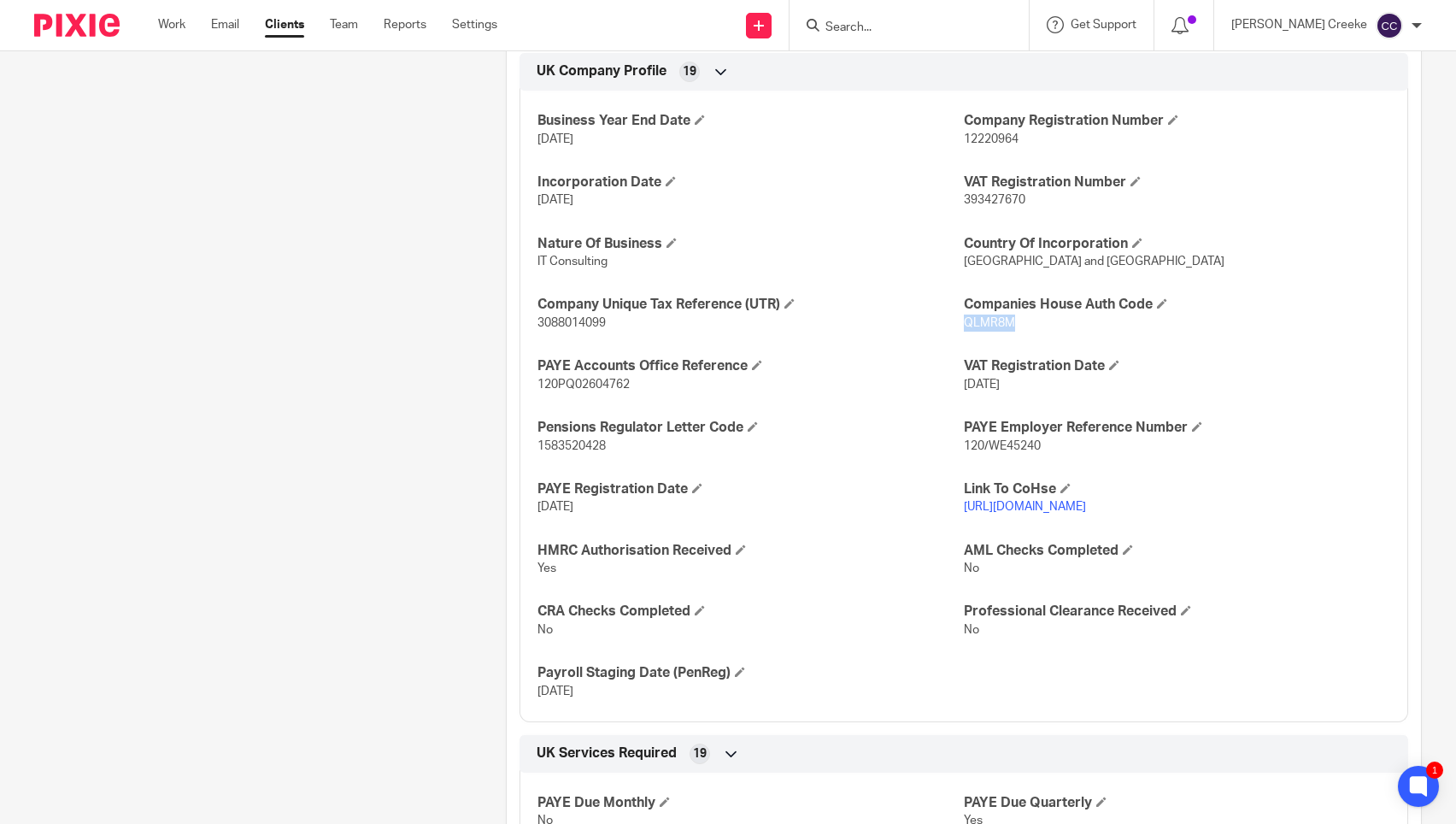
click at [1003, 510] on link "https://find-and-update.company-information.service.gov.uk/company/12220964" at bounding box center [1025, 507] width 123 height 12
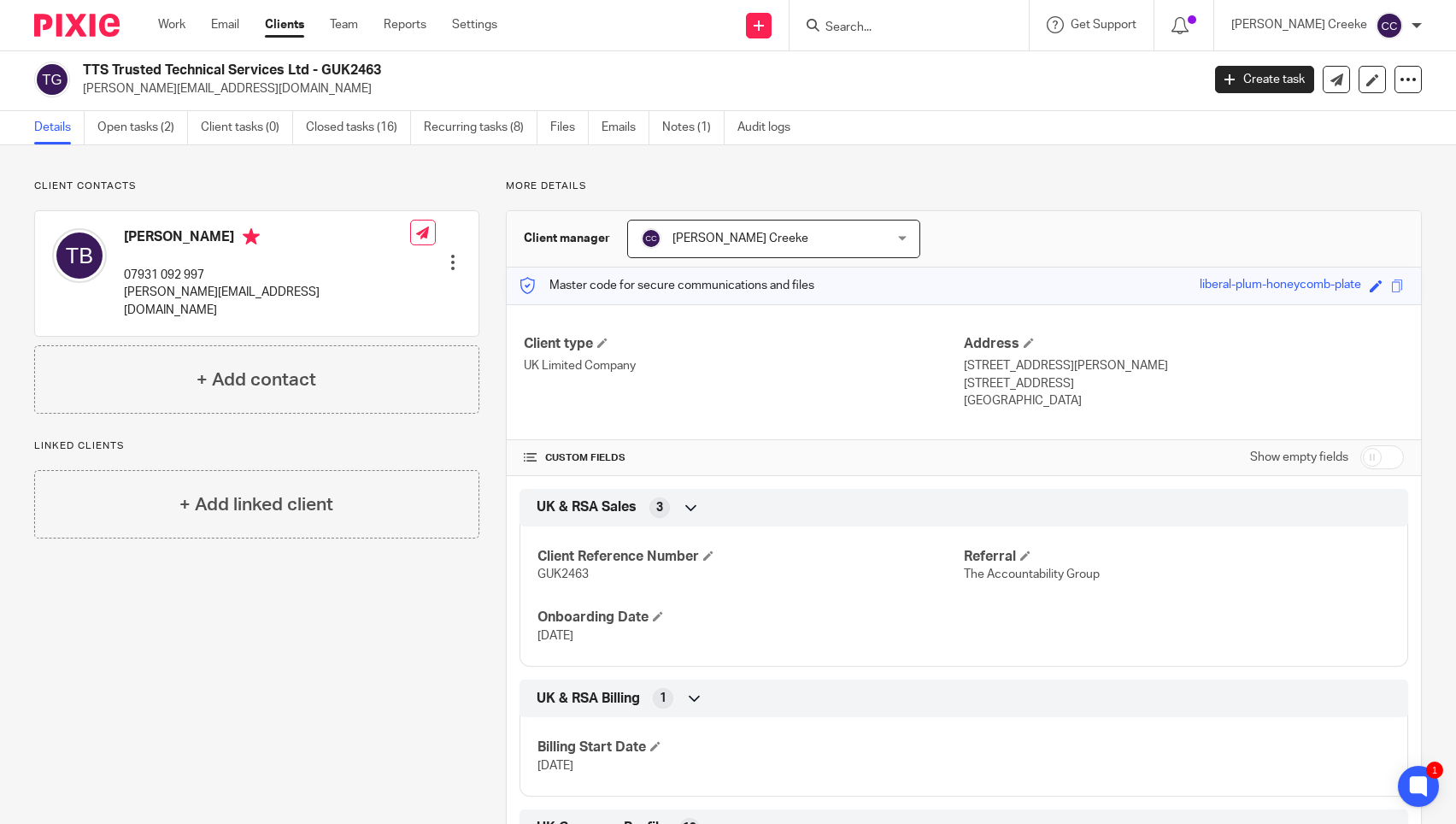
scroll to position [0, 0]
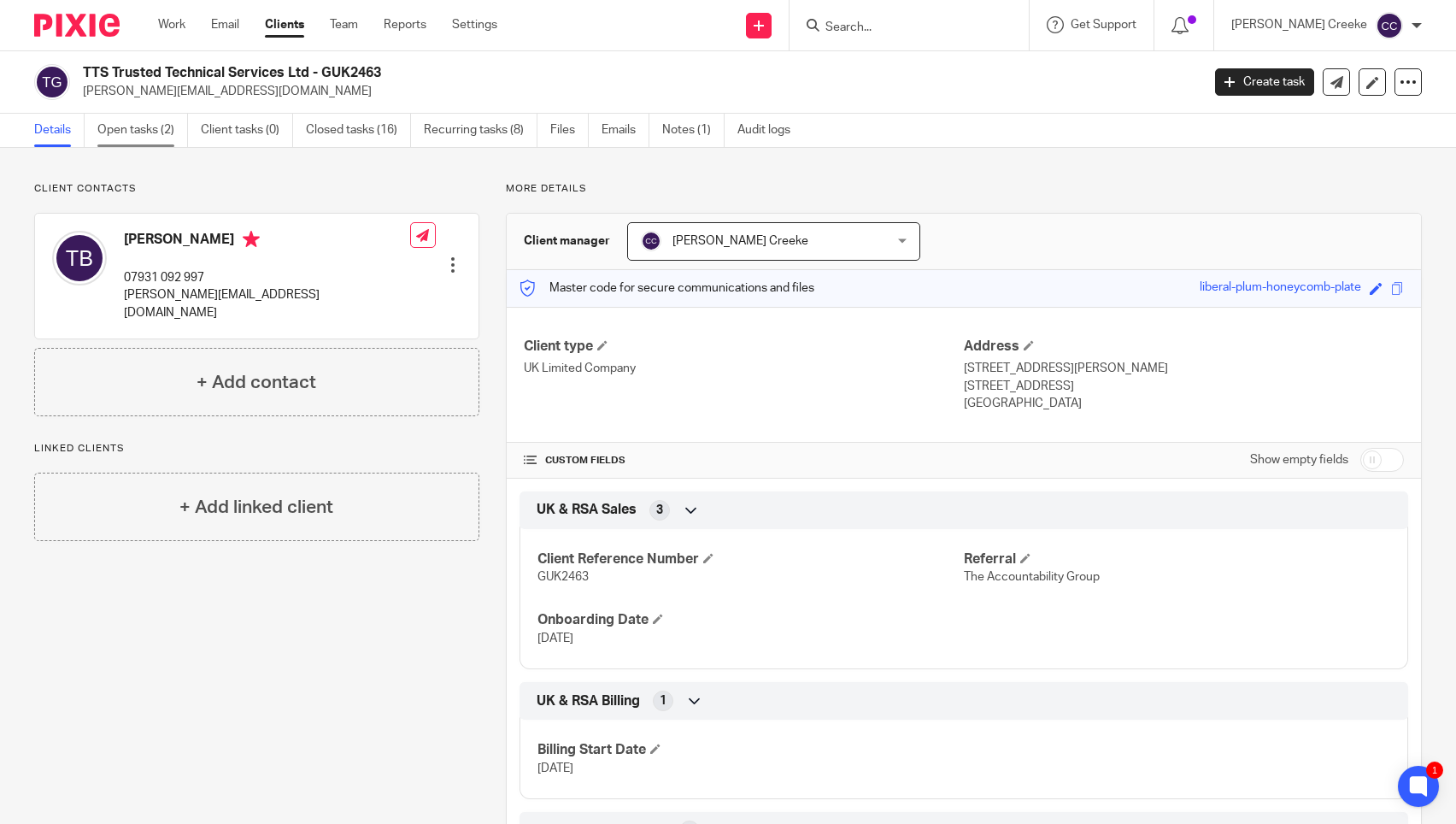
click at [156, 125] on link "Open tasks (2)" at bounding box center [142, 130] width 90 height 33
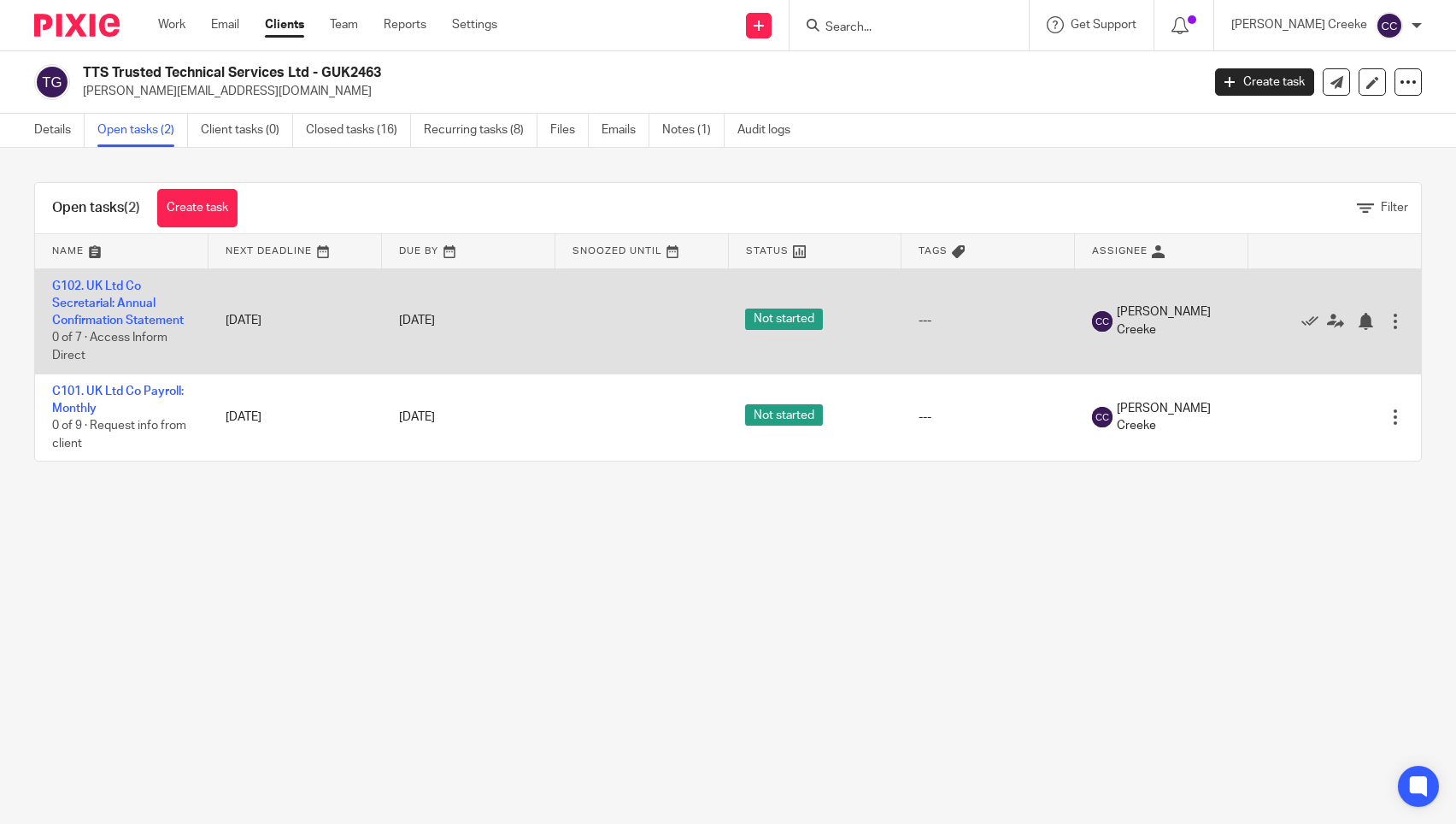
click at [123, 311] on td "G102. UK Ltd Co Secretarial: Annual Confirmation Statement 0 of 7 · Access Info…" at bounding box center [122, 321] width 174 height 105
click at [103, 305] on link "G102. UK Ltd Co Secretarial: Annual Confirmation Statement" at bounding box center [118, 304] width 131 height 47
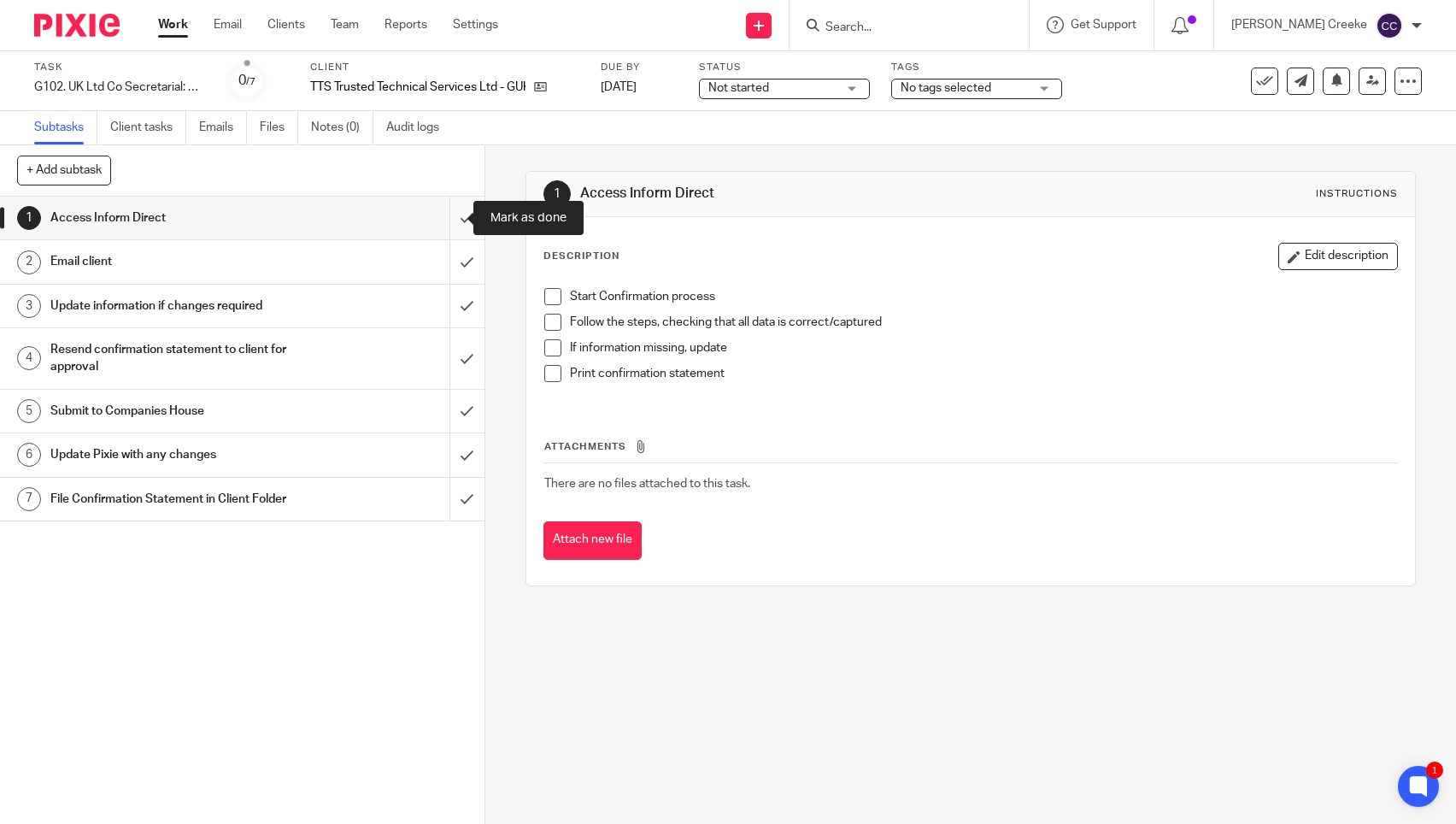
click at [444, 217] on input "submit" at bounding box center [242, 218] width 484 height 43
click at [446, 257] on input "submit" at bounding box center [242, 262] width 484 height 43
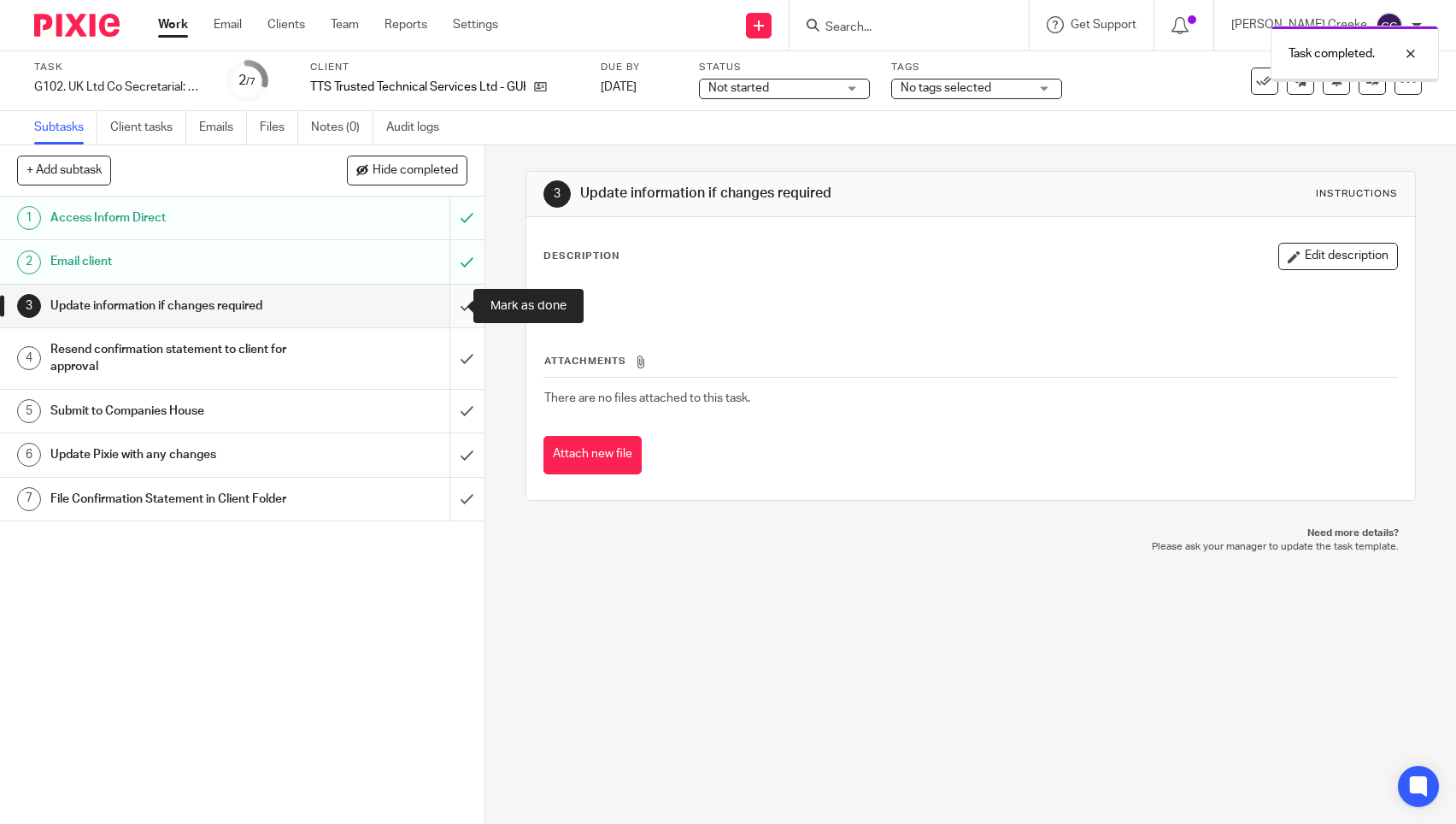
click at [449, 305] on input "submit" at bounding box center [242, 306] width 484 height 43
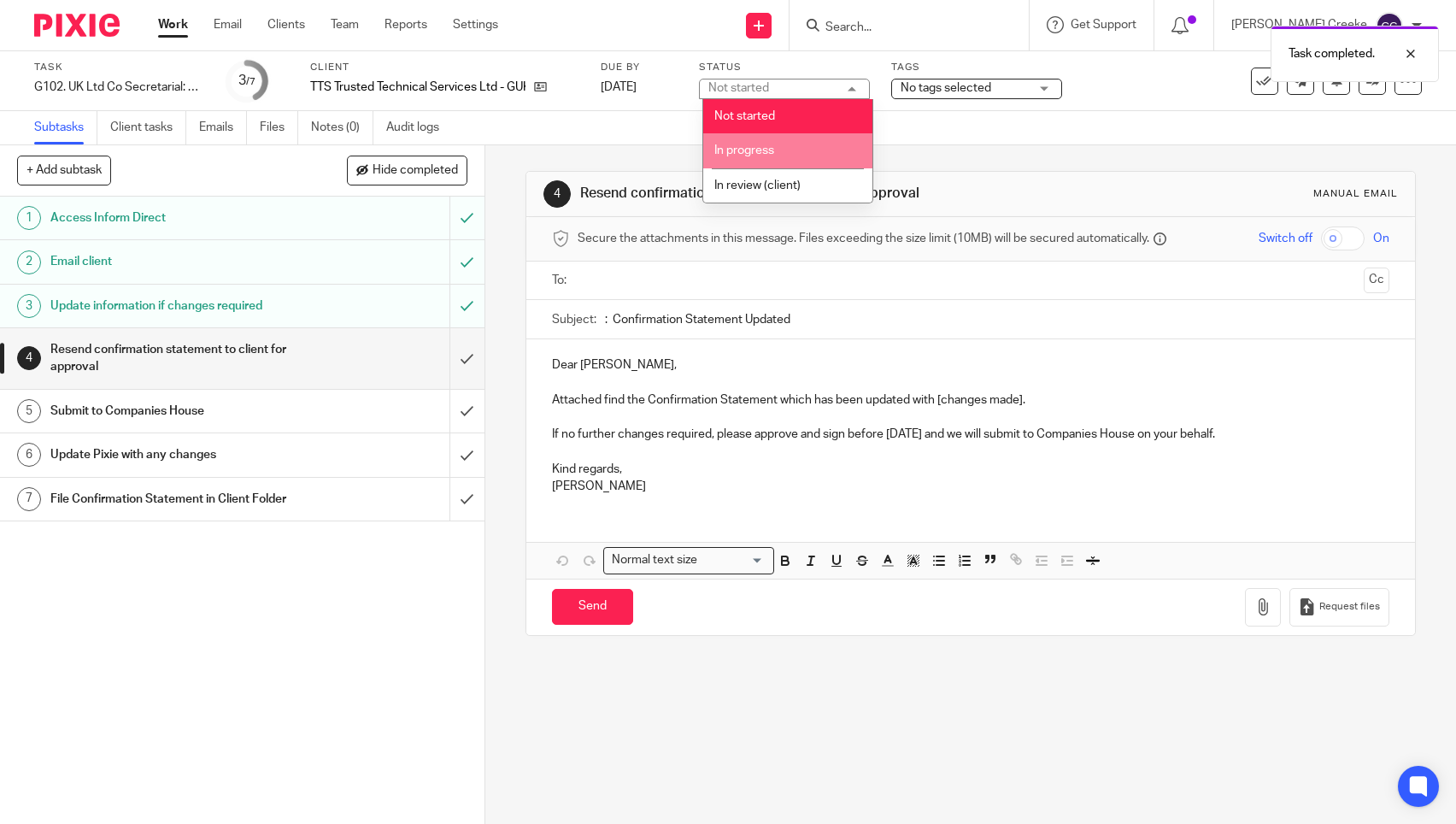
click at [758, 145] on span "In progress" at bounding box center [744, 150] width 60 height 12
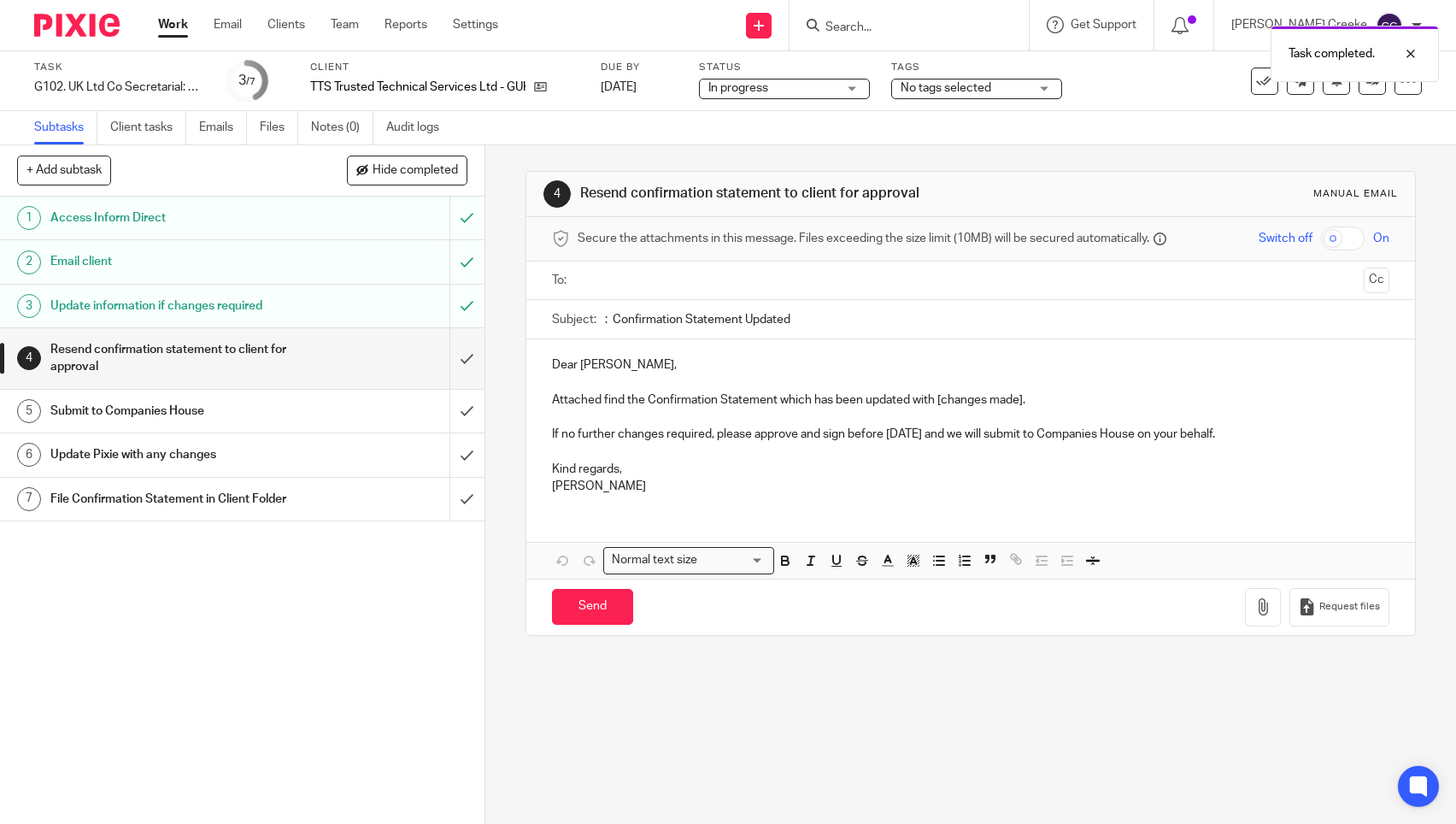
click at [971, 90] on span "No tags selected" at bounding box center [946, 88] width 90 height 12
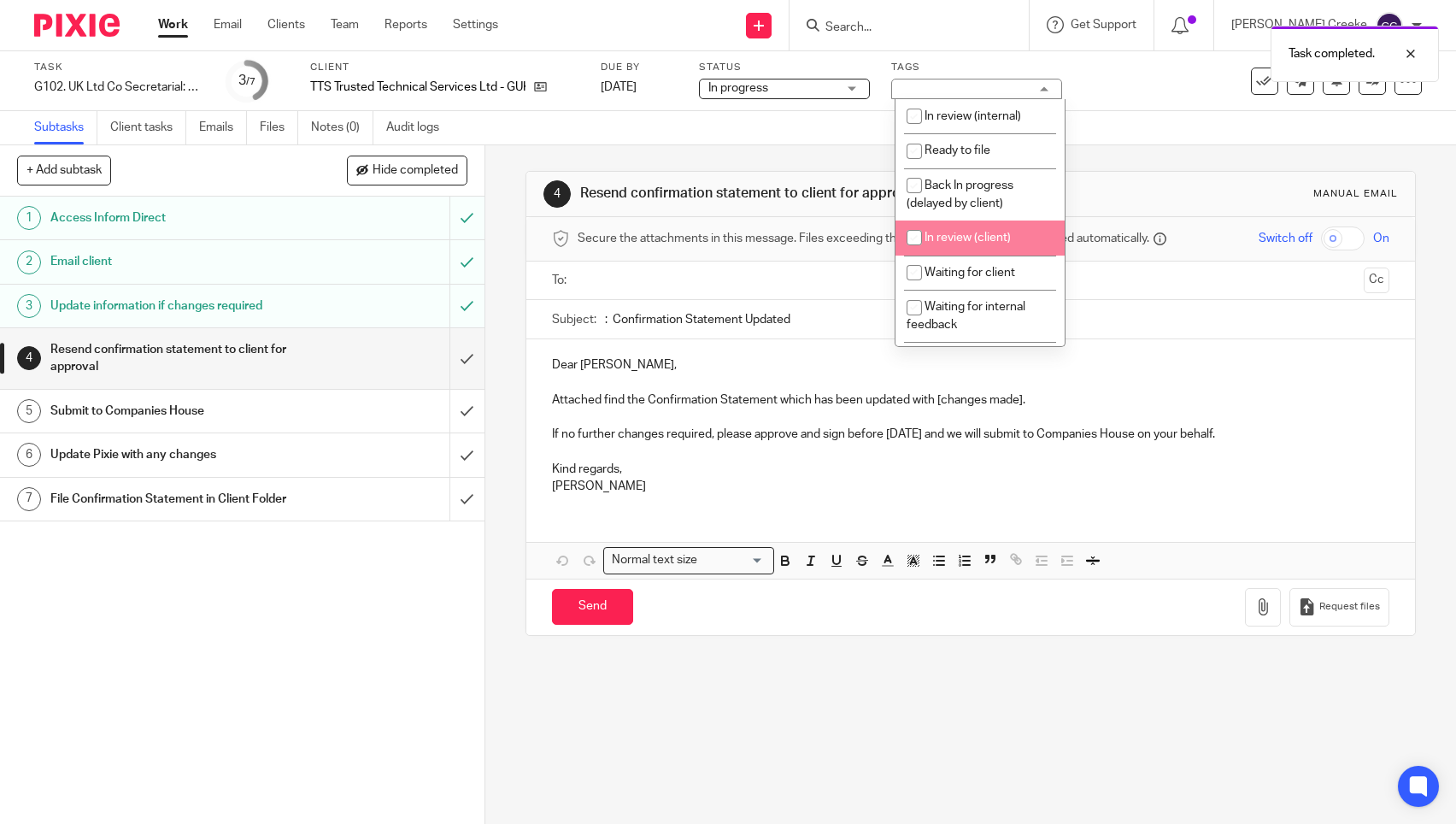
click at [984, 239] on span "In review (client)" at bounding box center [968, 237] width 86 height 12
checkbox input "true"
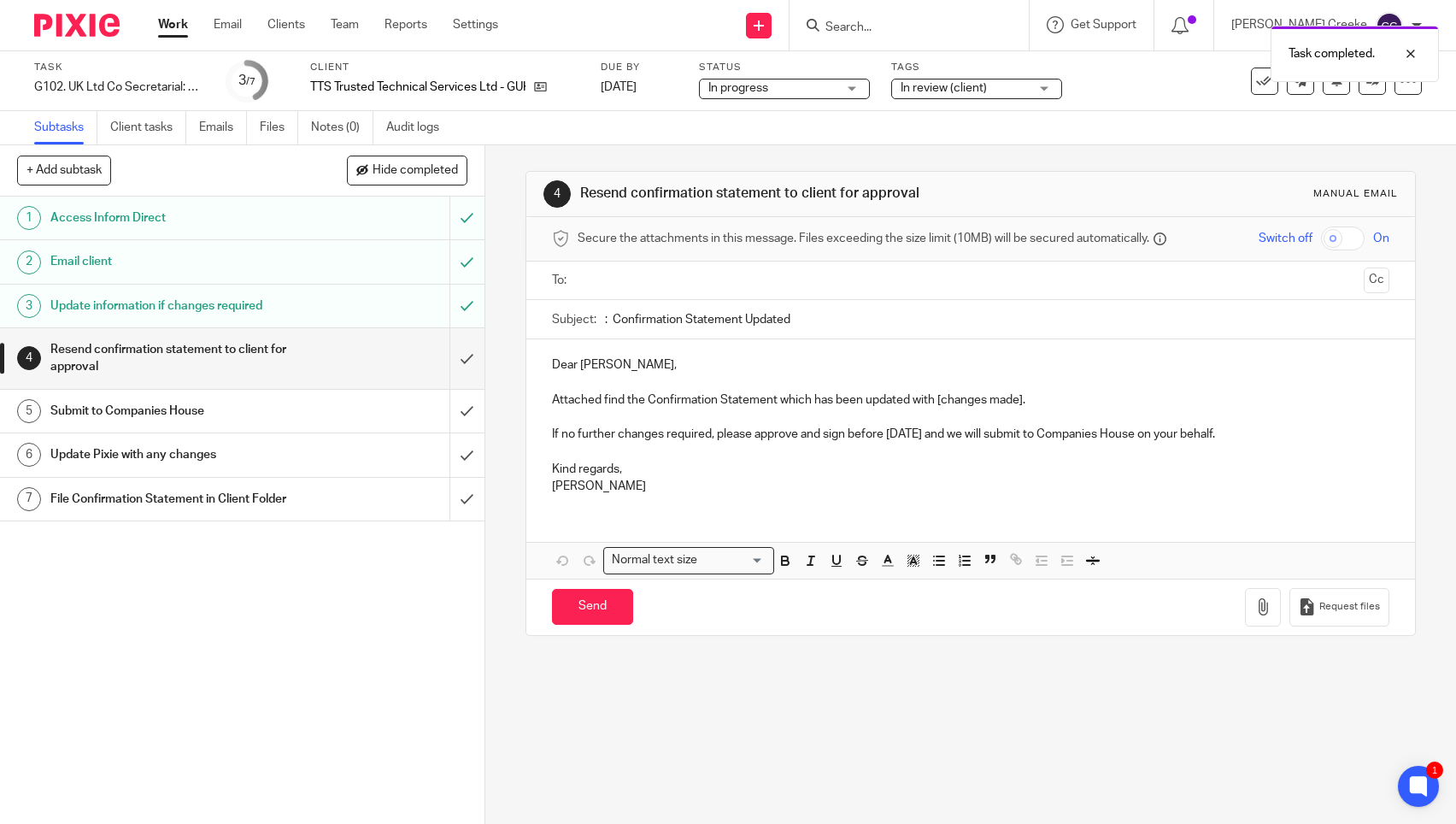
click at [979, 53] on div "Task completed." at bounding box center [1083, 49] width 711 height 65
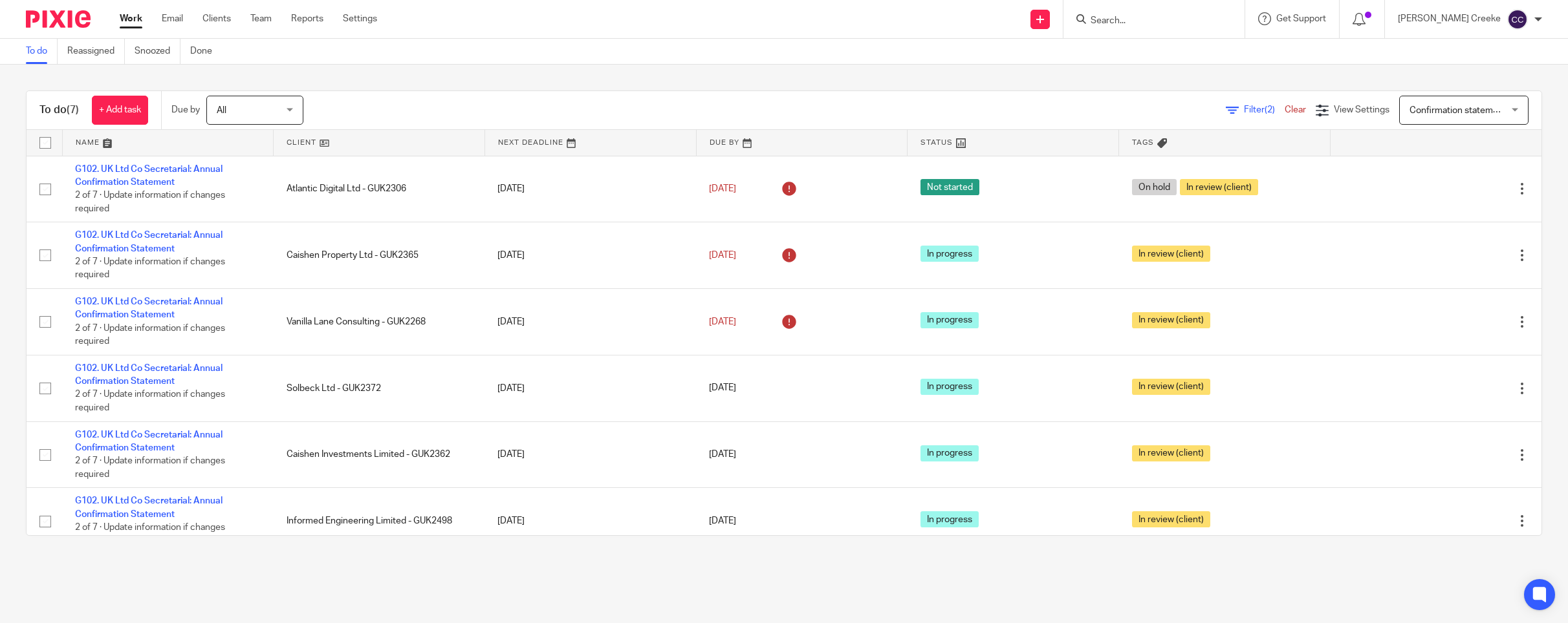
click at [307, 139] on link at bounding box center [379, 142] width 211 height 26
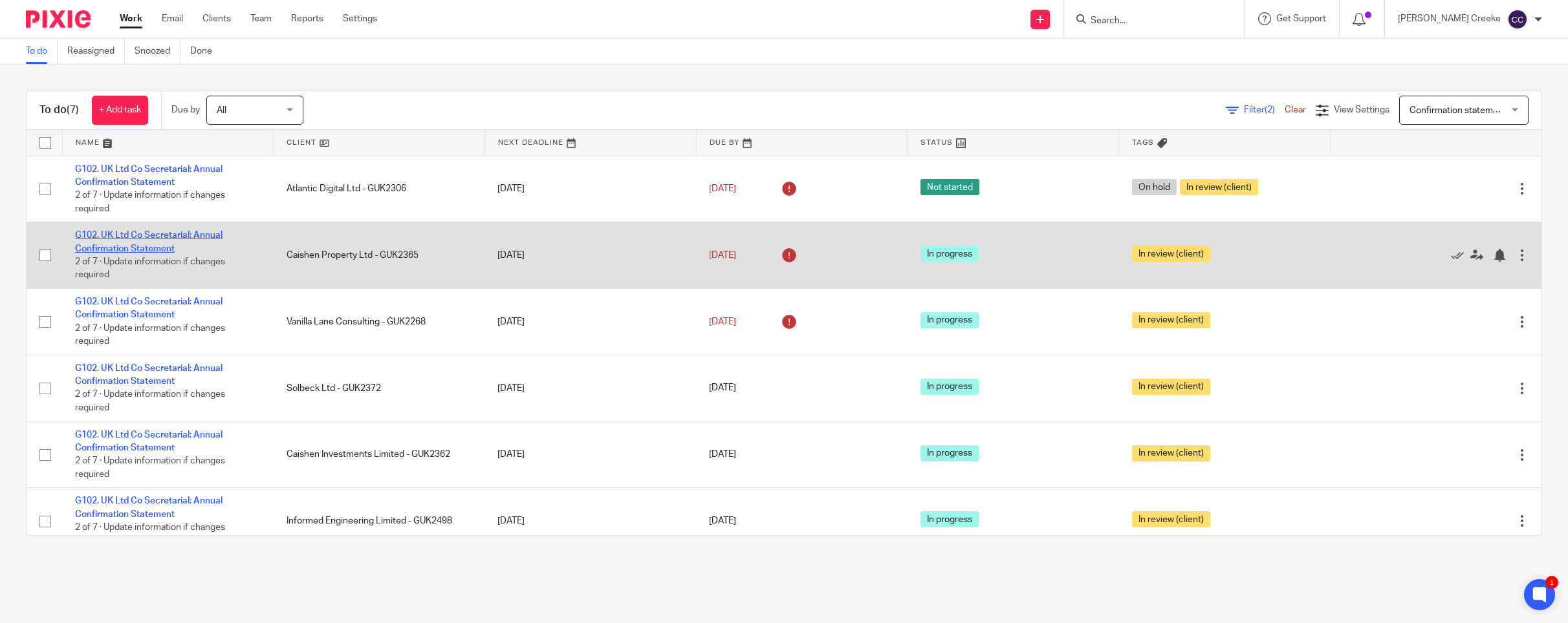
click at [151, 245] on link "G102. UK Ltd Co Secretarial: Annual Confirmation Statement" at bounding box center [148, 242] width 148 height 22
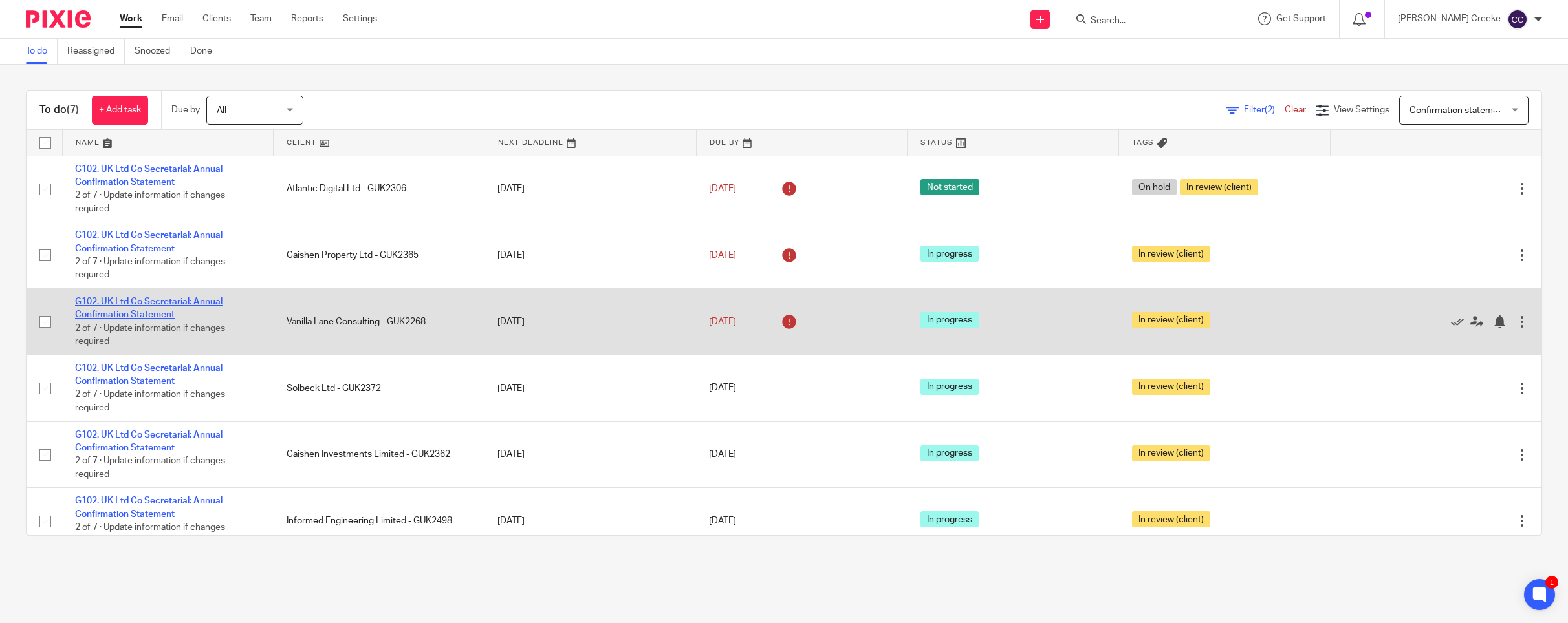
click at [159, 304] on link "G102. UK Ltd Co Secretarial: Annual Confirmation Statement" at bounding box center [148, 309] width 148 height 22
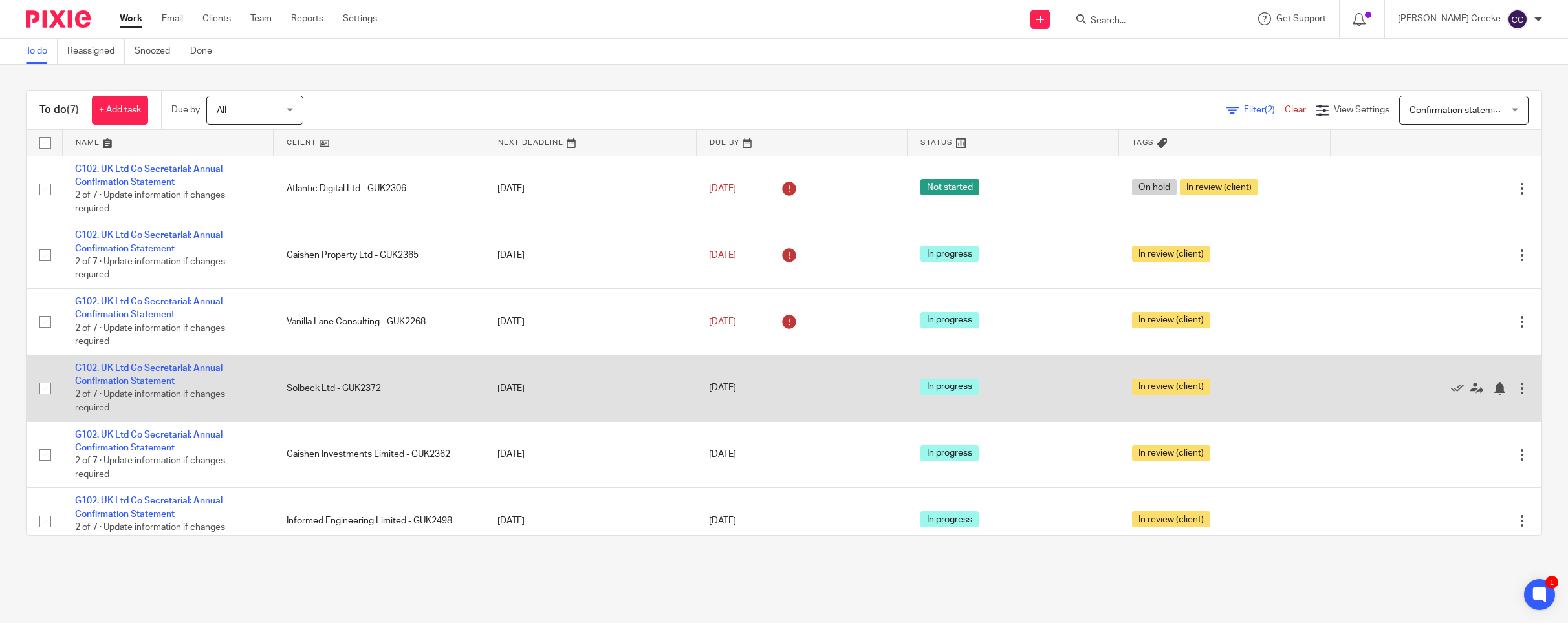
click at [179, 370] on link "G102. UK Ltd Co Secretarial: Annual Confirmation Statement" at bounding box center [148, 375] width 148 height 22
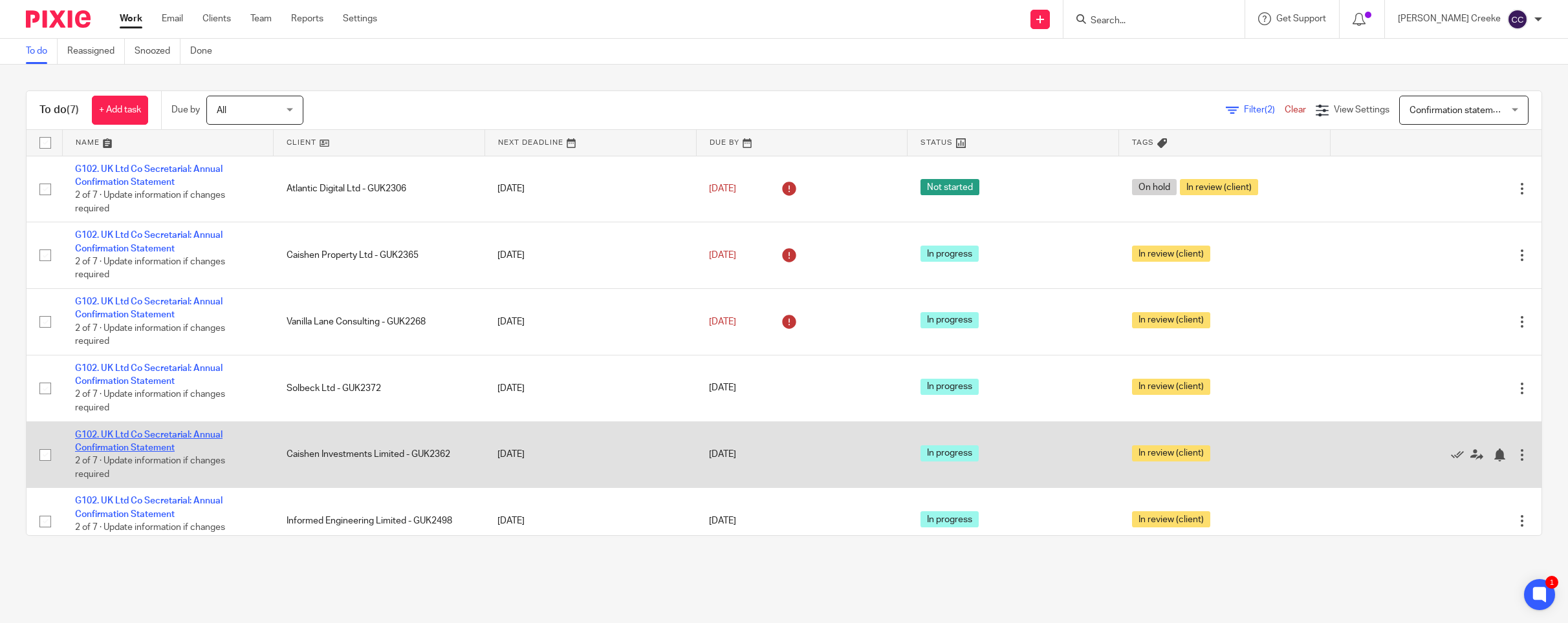
click at [200, 436] on link "G102. UK Ltd Co Secretarial: Annual Confirmation Statement" at bounding box center [148, 442] width 148 height 22
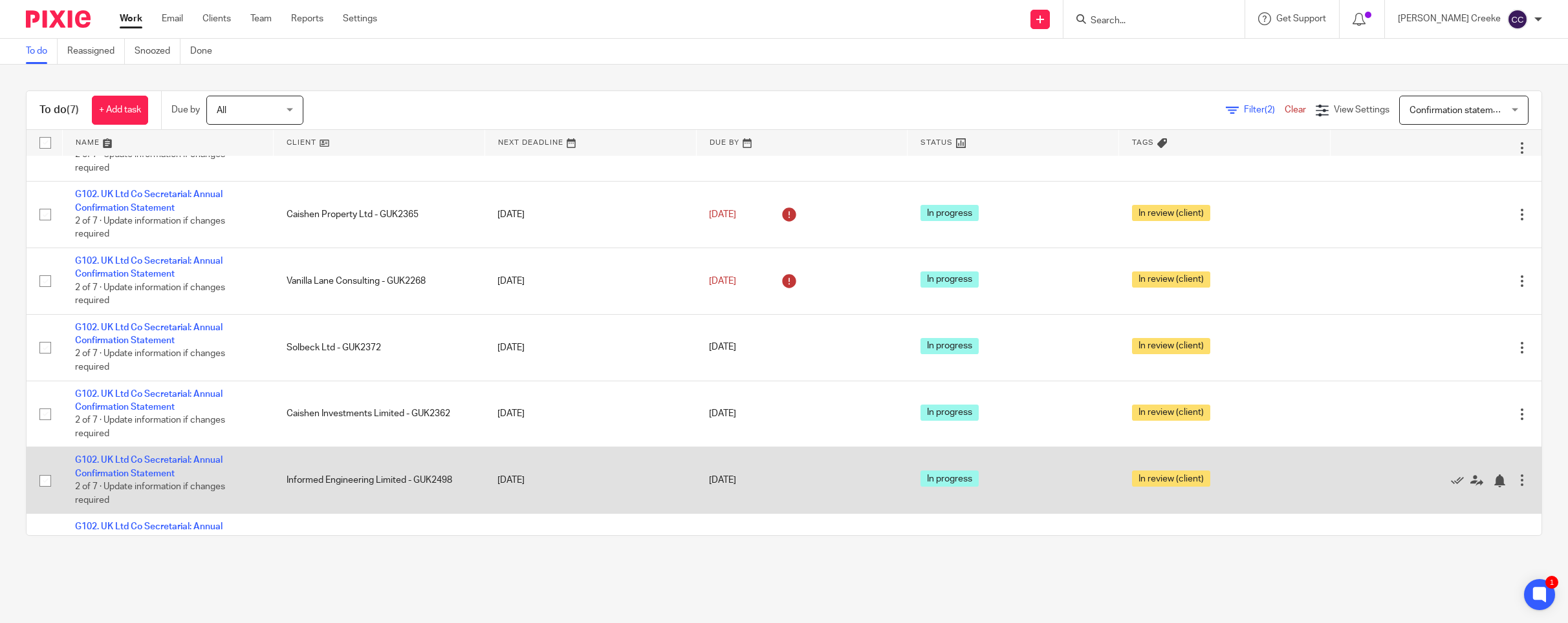
scroll to position [72, 0]
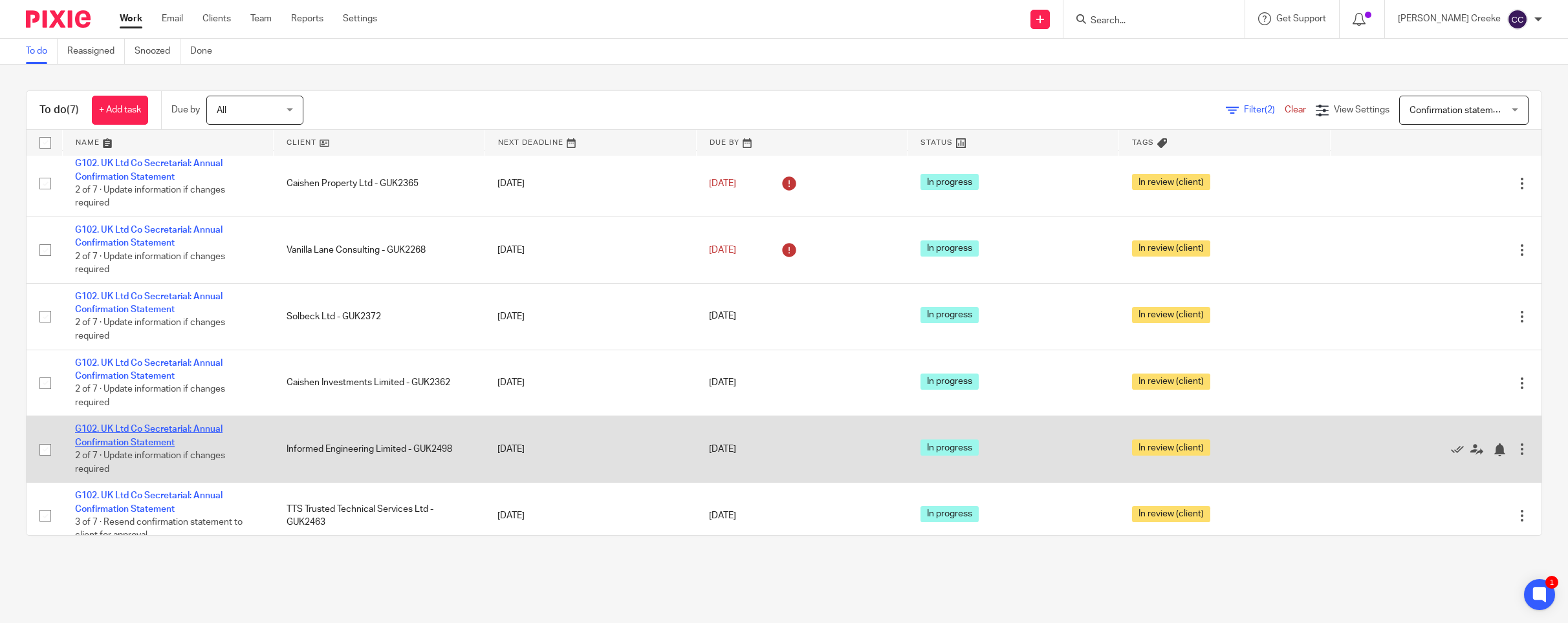
click at [181, 432] on link "G102. UK Ltd Co Secretarial: Annual Confirmation Statement" at bounding box center [148, 436] width 148 height 22
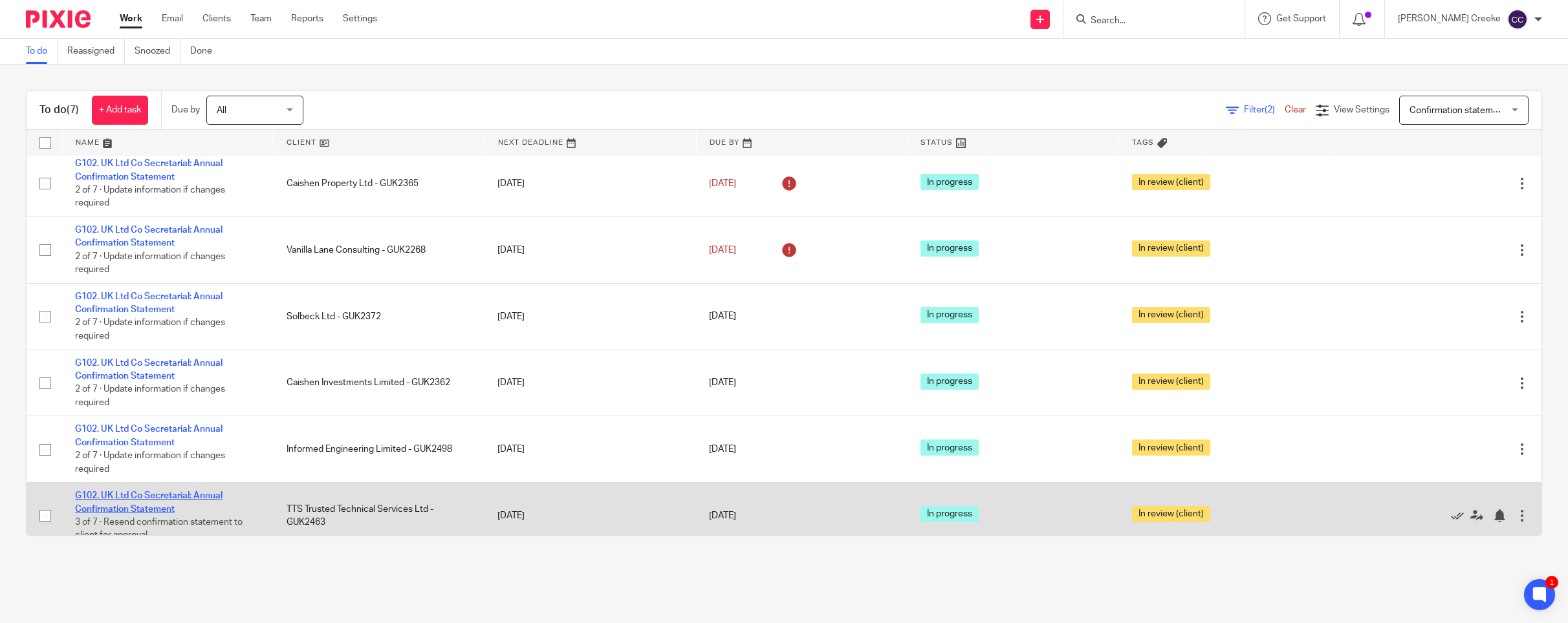
click at [186, 495] on link "G102. UK Ltd Co Secretarial: Annual Confirmation Statement" at bounding box center [148, 502] width 148 height 22
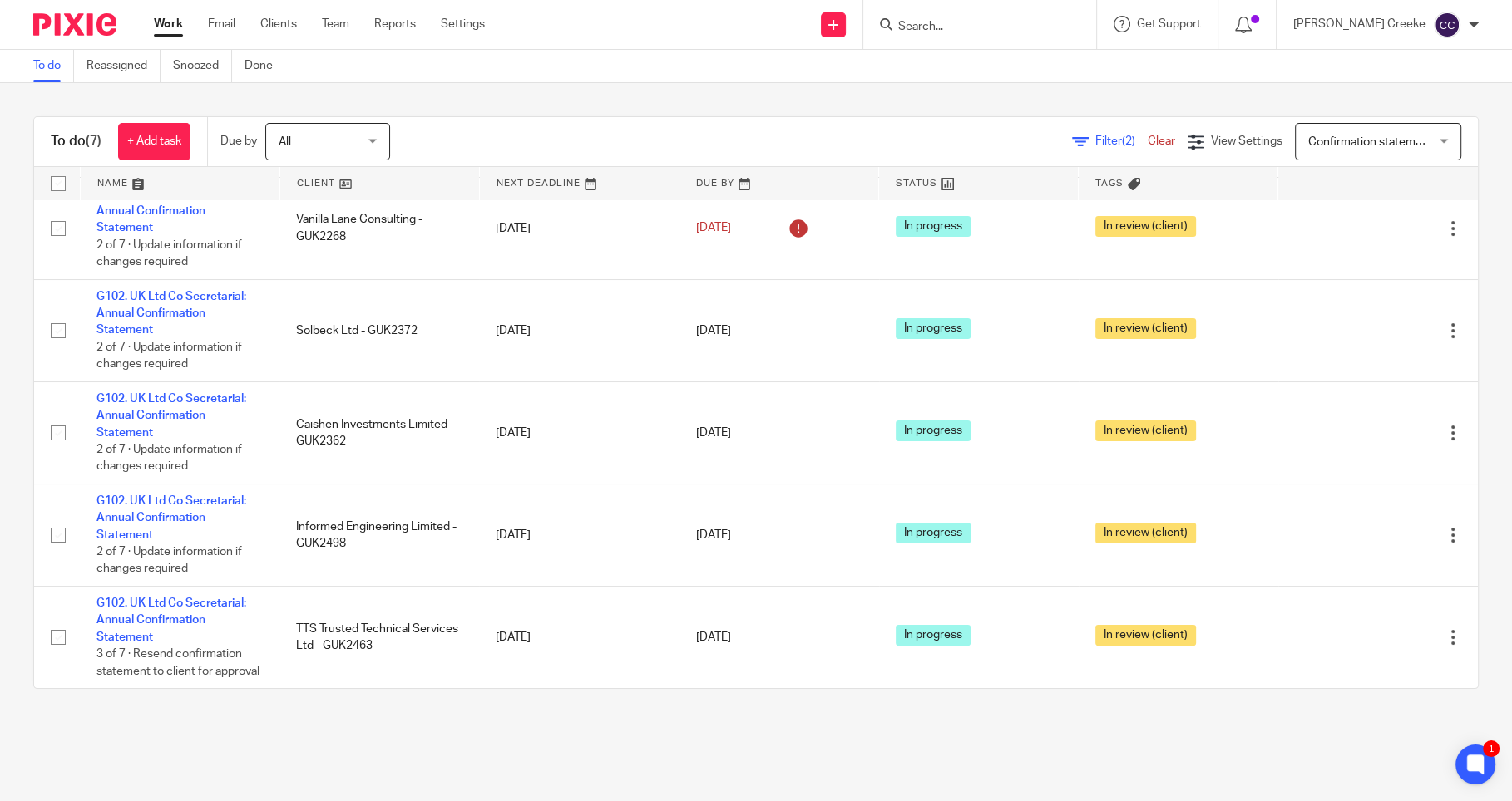
scroll to position [247, 0]
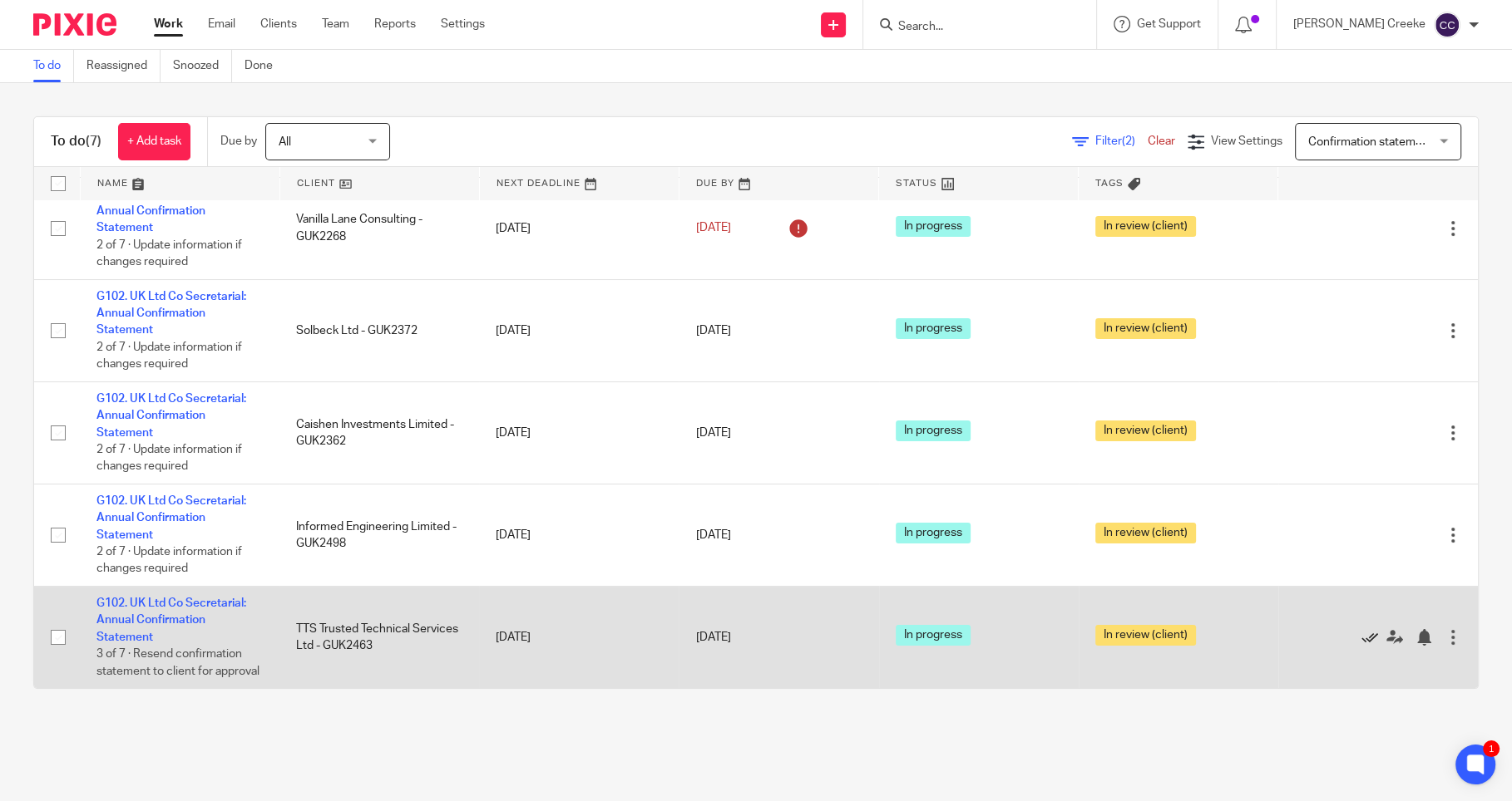
click at [1361, 629] on icon at bounding box center [1369, 637] width 16 height 16
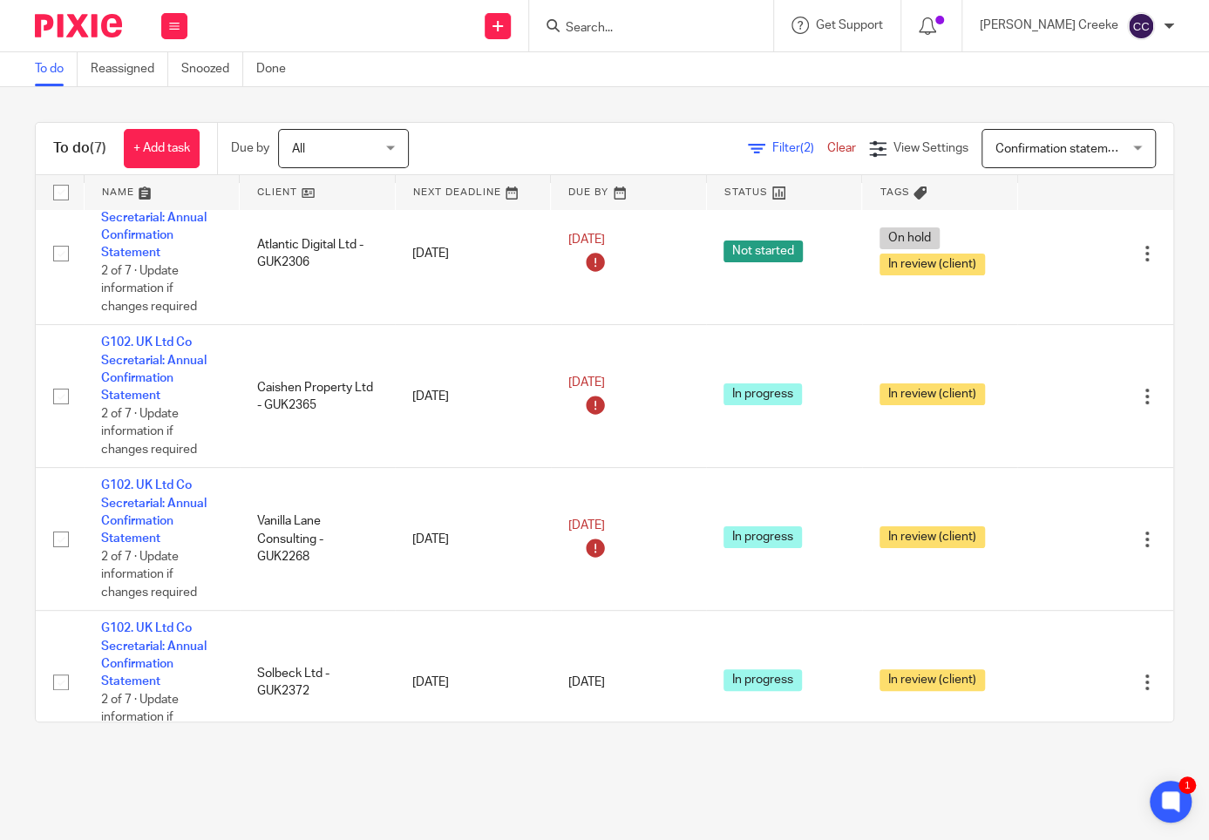
scroll to position [349, 0]
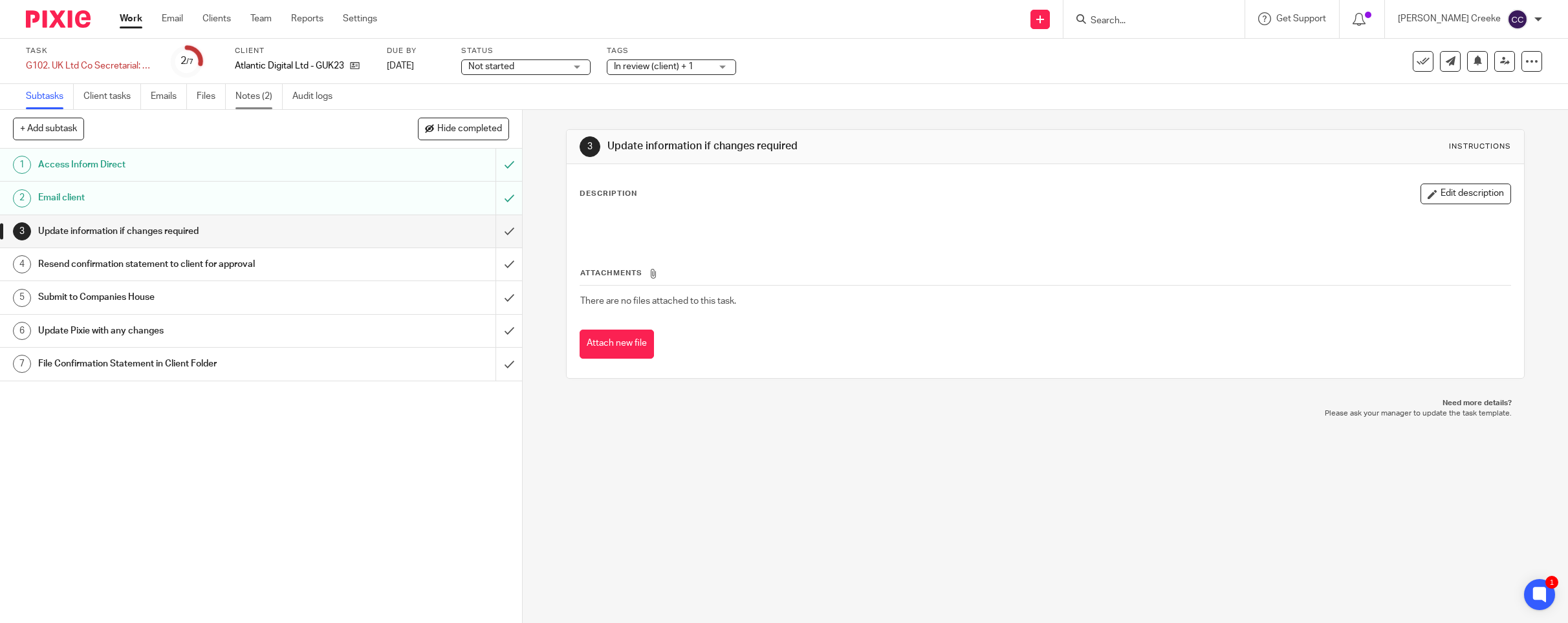
click at [254, 93] on link "Notes (2)" at bounding box center [259, 96] width 47 height 25
click at [257, 95] on link "Notes (0)" at bounding box center [259, 96] width 47 height 25
click at [273, 103] on link "Notes (0)" at bounding box center [259, 96] width 47 height 25
click at [254, 88] on link "Notes (0)" at bounding box center [259, 96] width 47 height 25
click at [262, 93] on link "Notes (0)" at bounding box center [259, 96] width 47 height 25
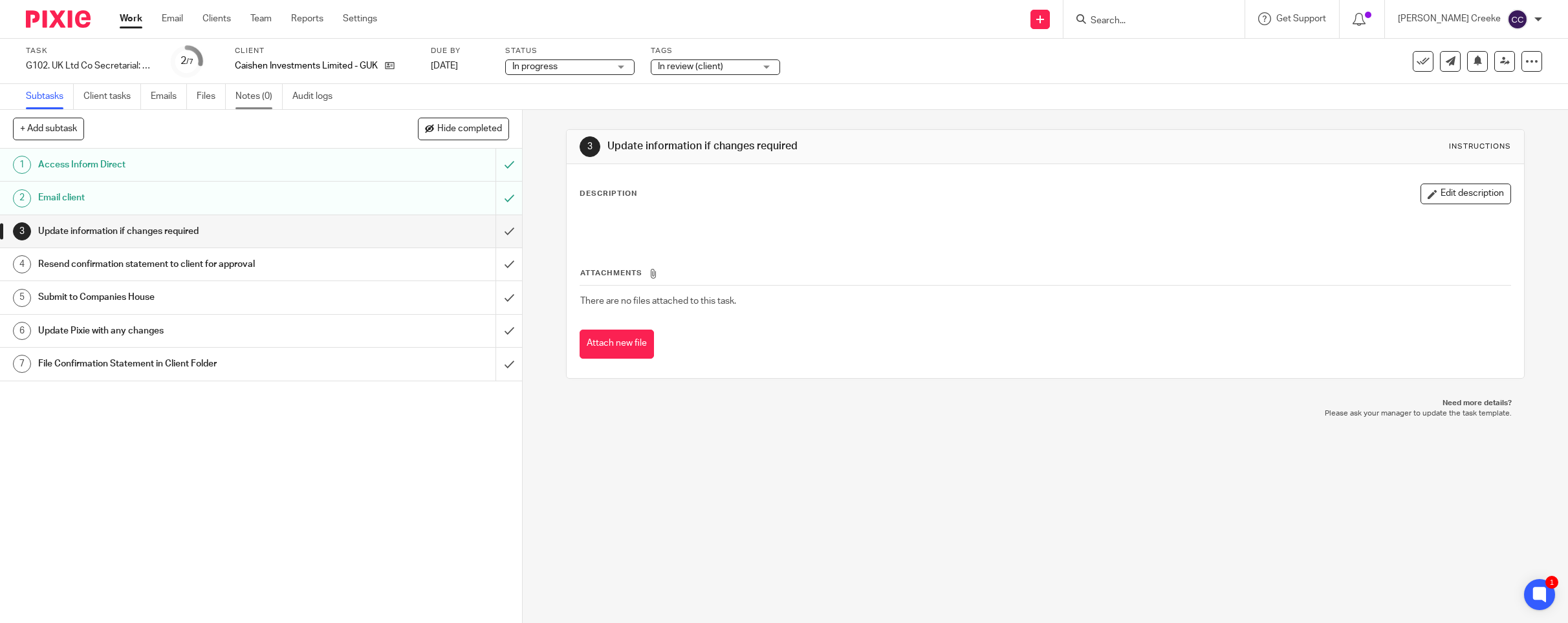
click at [266, 95] on link "Notes (0)" at bounding box center [259, 96] width 47 height 25
click at [257, 100] on link "Notes (0)" at bounding box center [259, 96] width 47 height 25
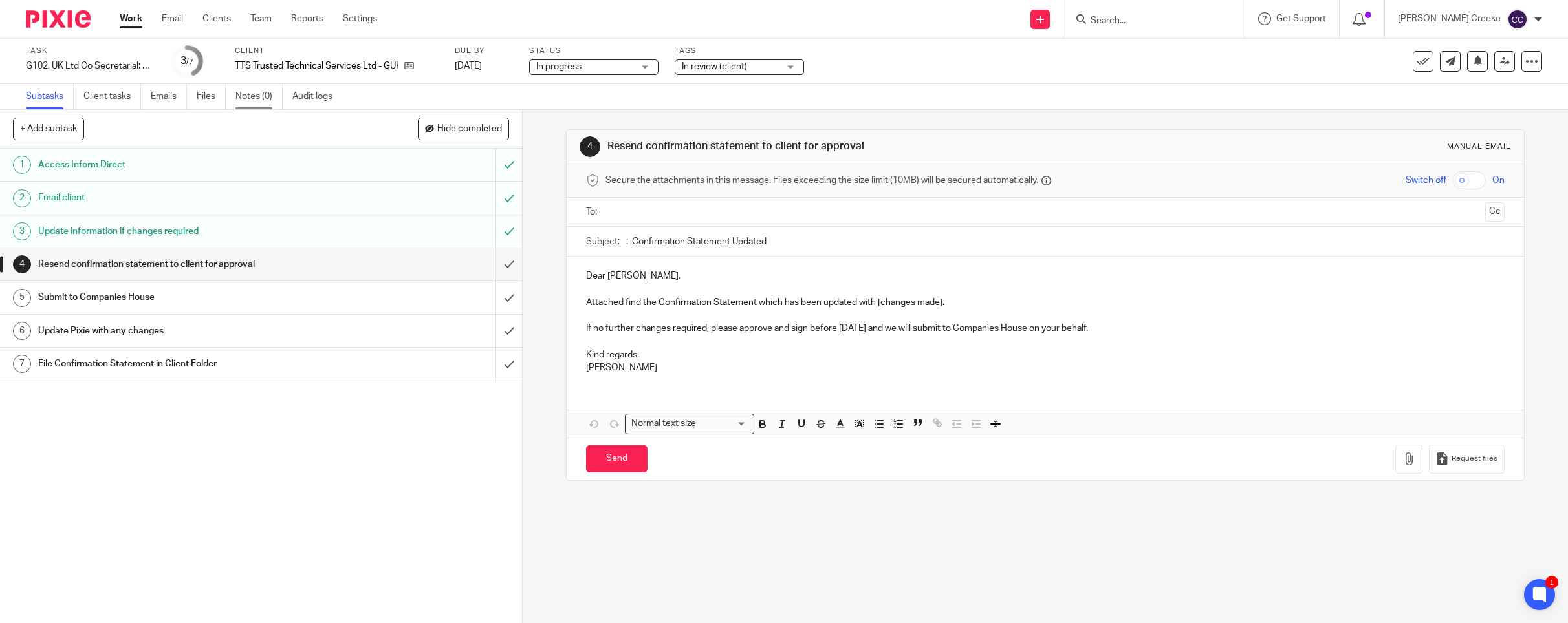
click at [253, 89] on link "Notes (0)" at bounding box center [259, 96] width 47 height 25
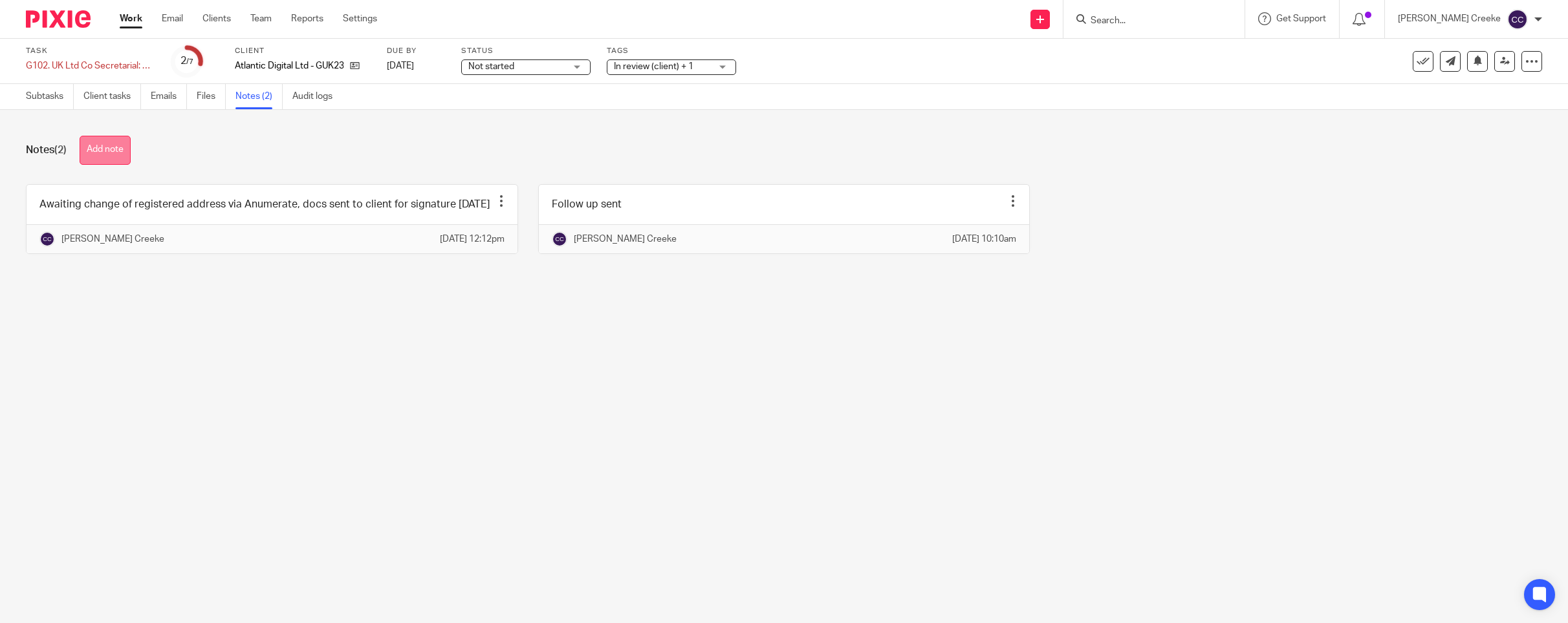
click at [108, 149] on button "Add note" at bounding box center [105, 150] width 51 height 29
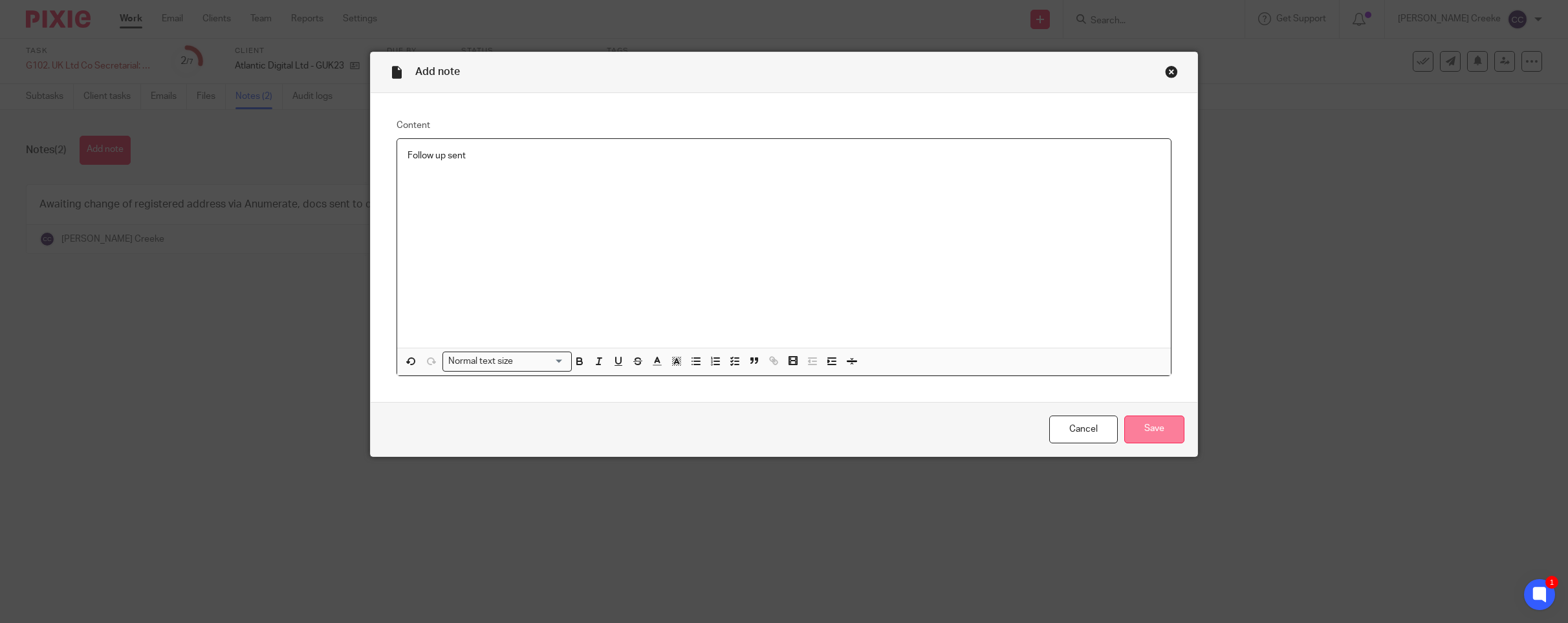
click at [1149, 421] on input "Save" at bounding box center [1154, 429] width 60 height 27
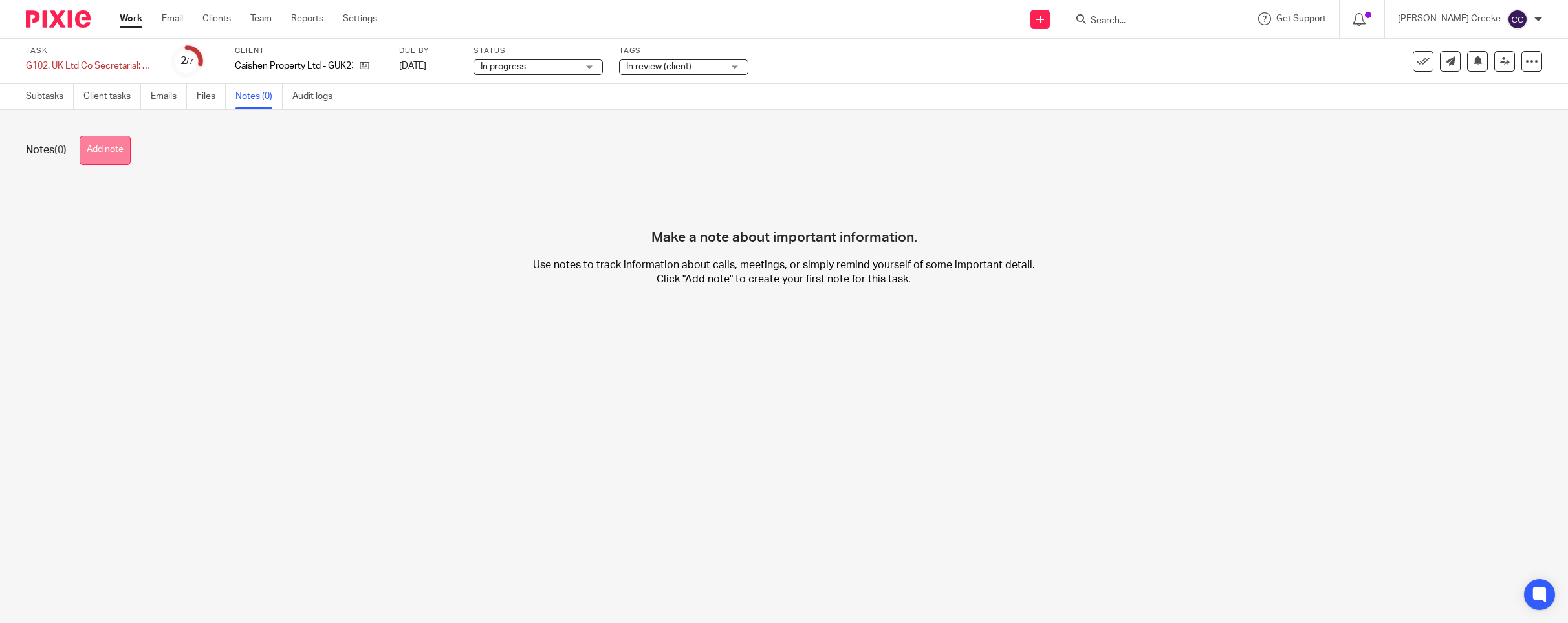
drag, startPoint x: 124, startPoint y: 154, endPoint x: 135, endPoint y: 154, distance: 11.0
click at [124, 154] on button "Add note" at bounding box center [105, 150] width 51 height 29
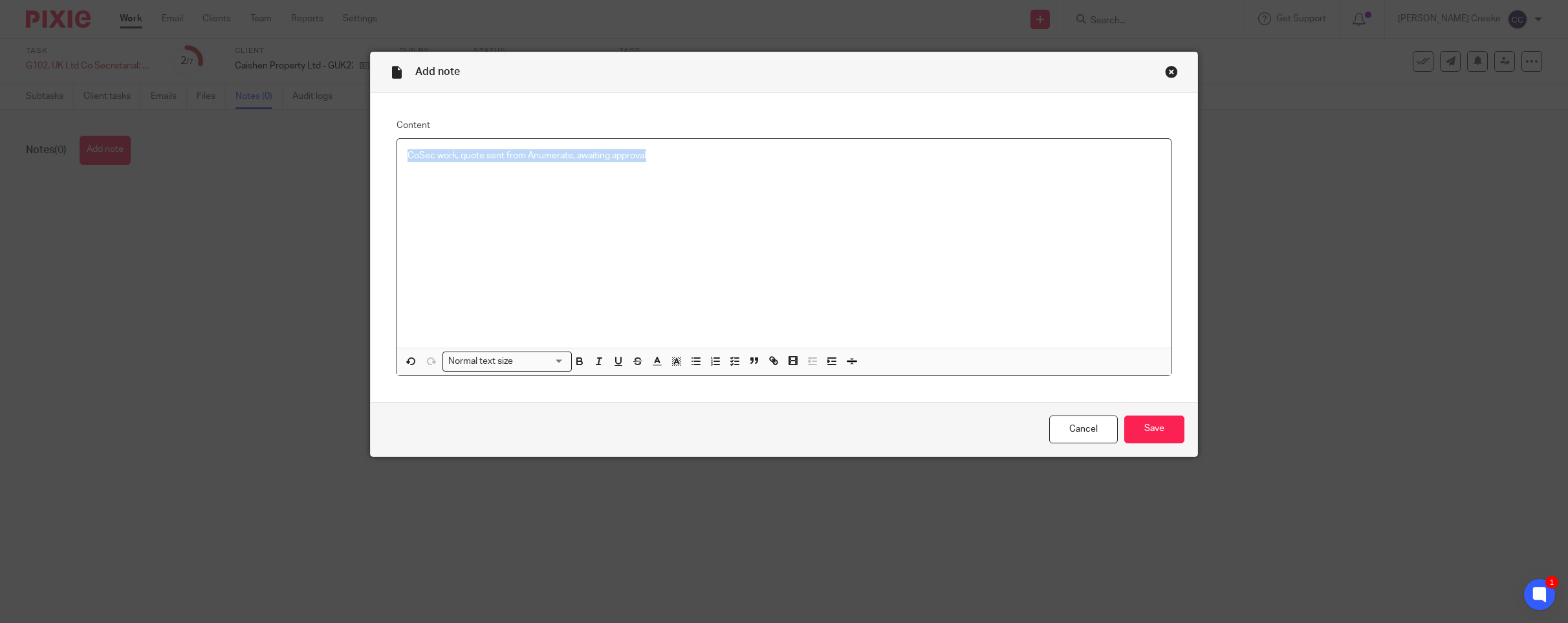
drag, startPoint x: 367, startPoint y: 211, endPoint x: 311, endPoint y: 204, distance: 56.4
click at [311, 204] on div "Add note Content CoSec work, quote sent from Anumerate, awaiting approval Norma…" at bounding box center [784, 312] width 1568 height 623
copy p "CoSec work, quote sent from Anumerate, awaiting approval"
drag, startPoint x: 1152, startPoint y: 430, endPoint x: 1121, endPoint y: 338, distance: 97.1
click at [1152, 429] on input "Save" at bounding box center [1154, 429] width 60 height 27
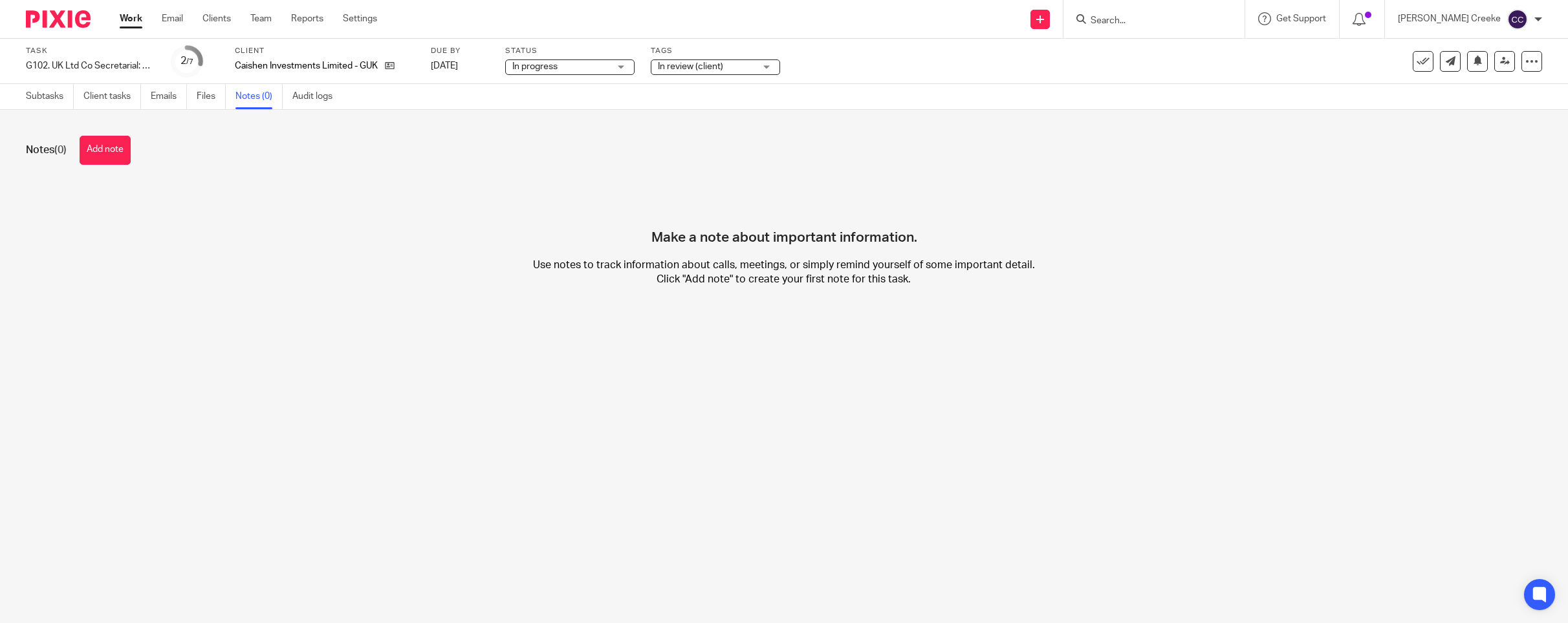
drag, startPoint x: 127, startPoint y: 148, endPoint x: 157, endPoint y: 147, distance: 30.0
click at [128, 147] on button "Add note" at bounding box center [105, 150] width 51 height 29
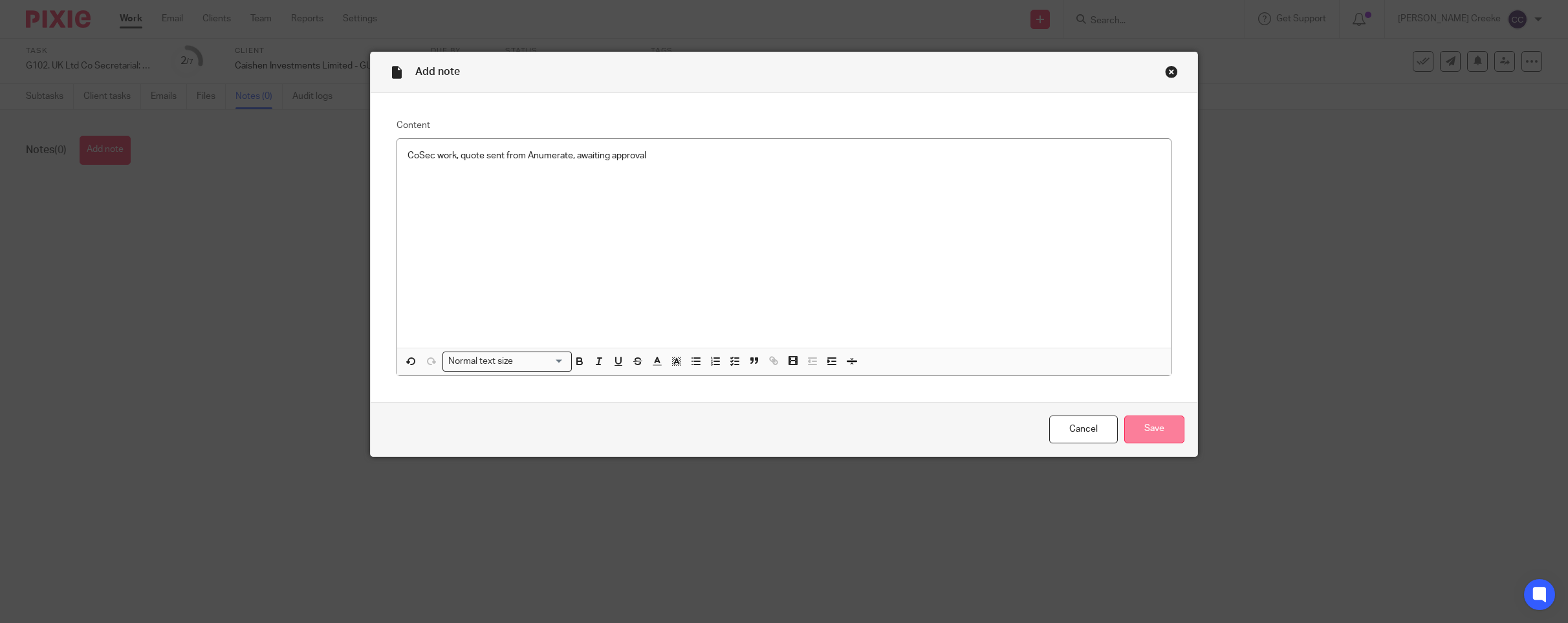
click at [1147, 431] on input "Save" at bounding box center [1154, 429] width 60 height 27
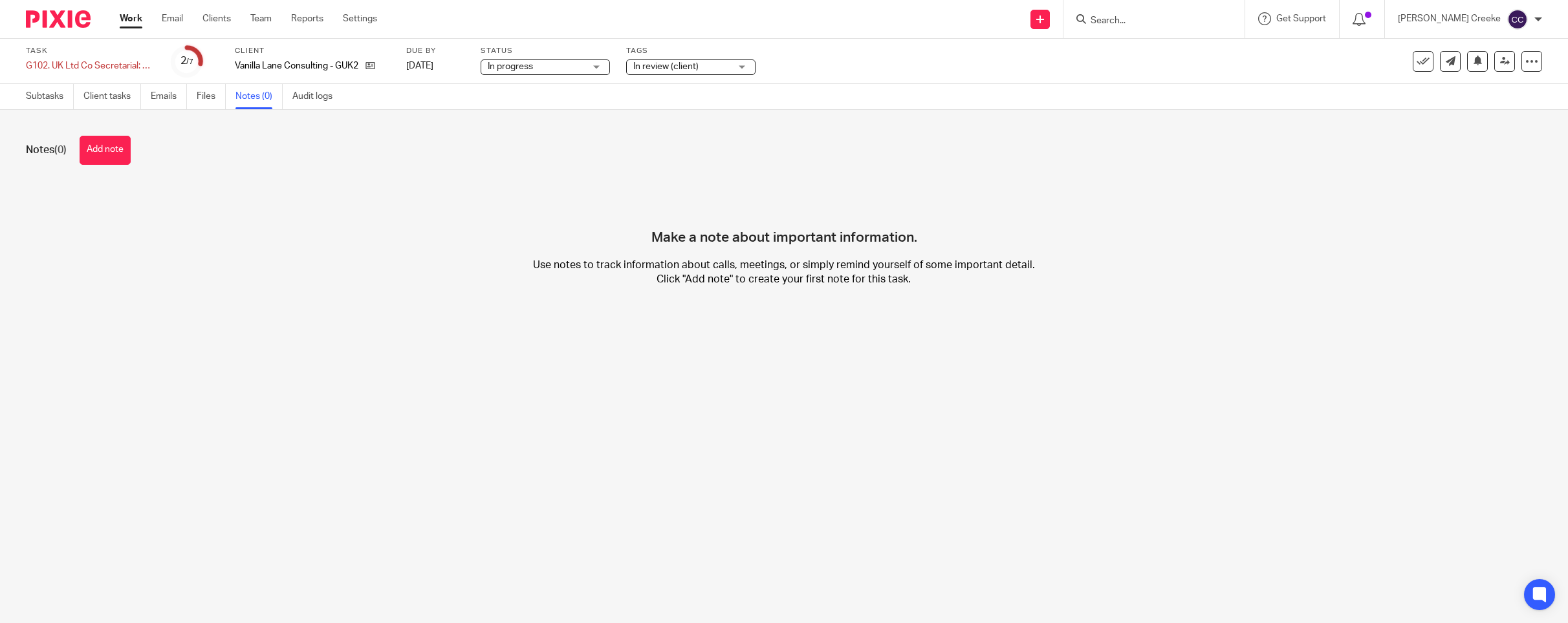
click at [129, 154] on button "Add note" at bounding box center [105, 150] width 51 height 29
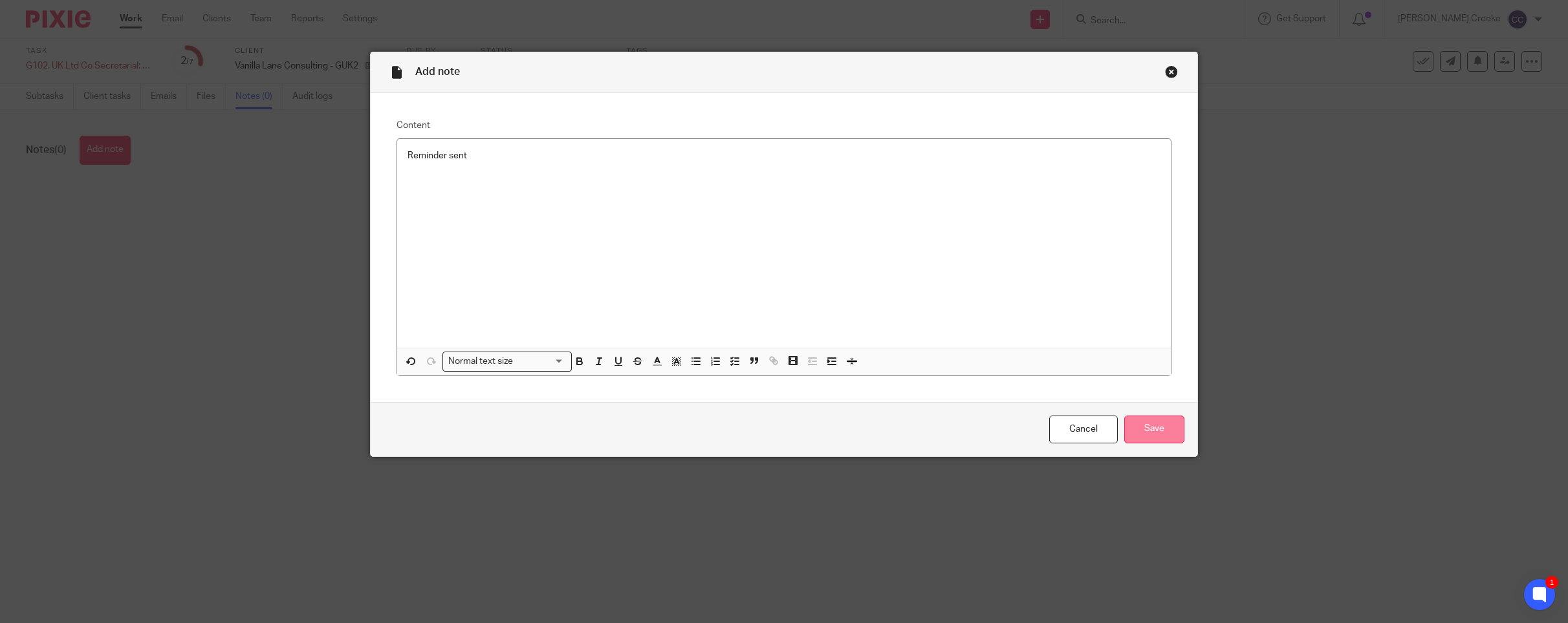
click at [1145, 423] on input "Save" at bounding box center [1154, 429] width 60 height 27
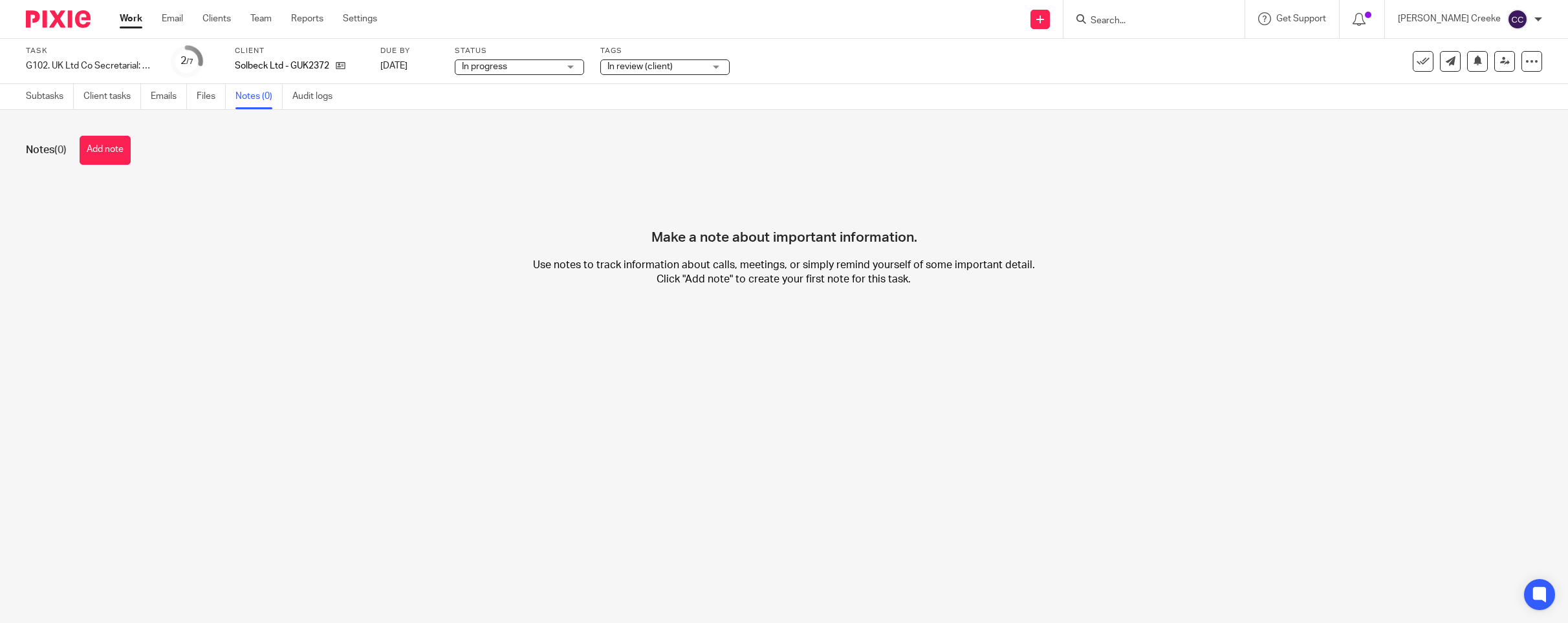
drag, startPoint x: 120, startPoint y: 150, endPoint x: 130, endPoint y: 151, distance: 10.0
click at [122, 150] on button "Add note" at bounding box center [105, 150] width 51 height 29
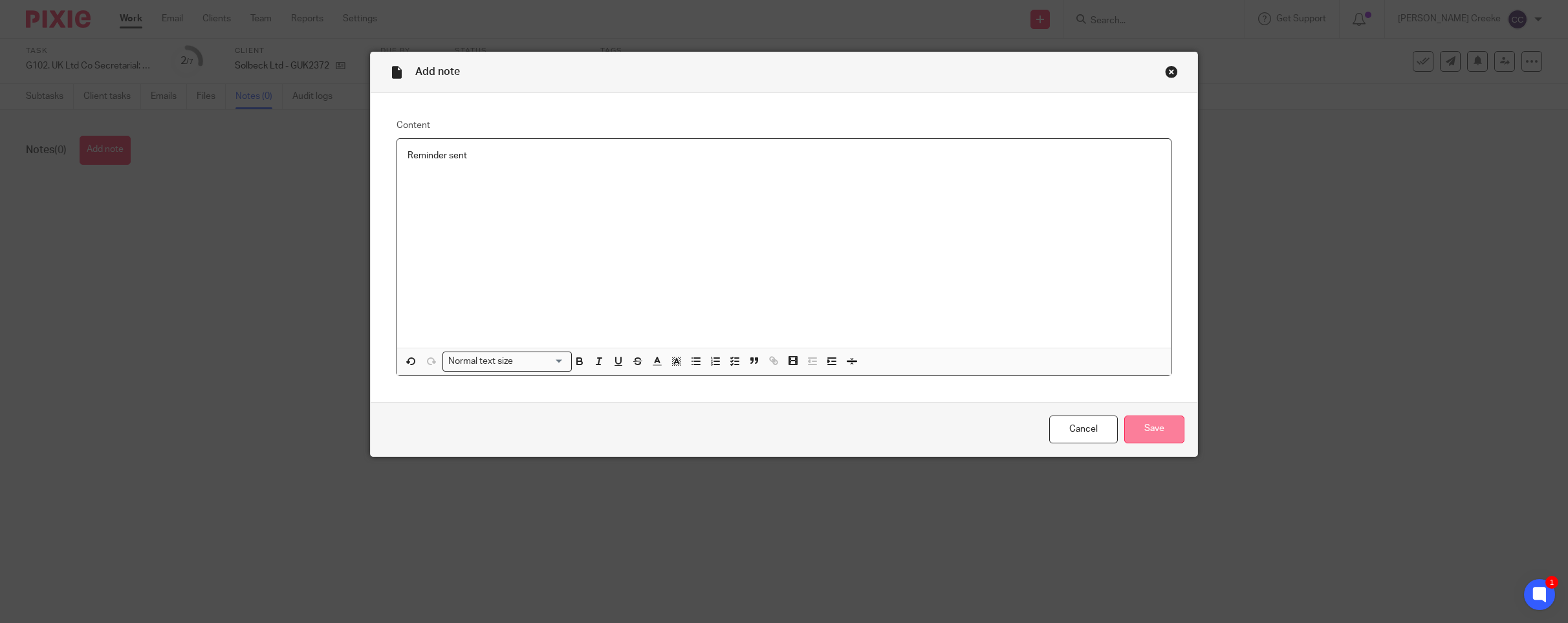
click at [1142, 435] on input "Save" at bounding box center [1154, 429] width 60 height 27
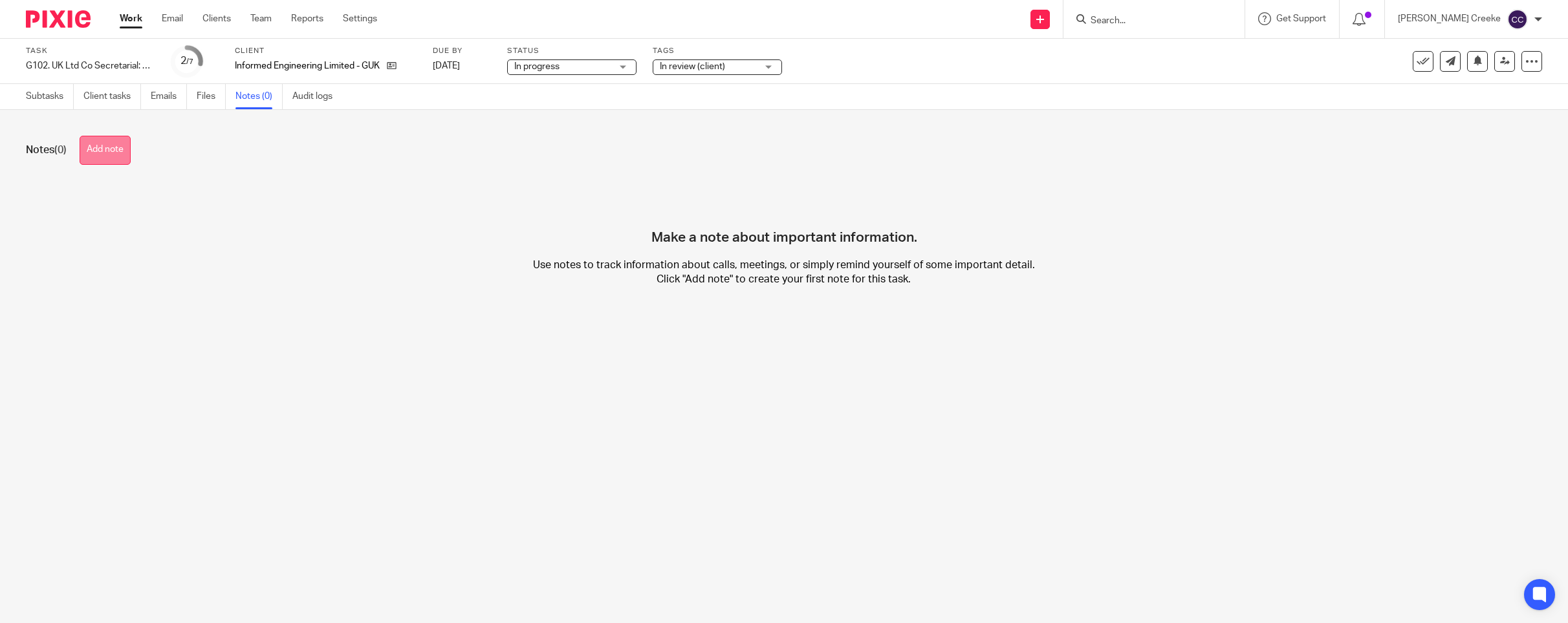
drag, startPoint x: 105, startPoint y: 149, endPoint x: 122, endPoint y: 147, distance: 17.1
click at [105, 149] on button "Add note" at bounding box center [105, 150] width 51 height 29
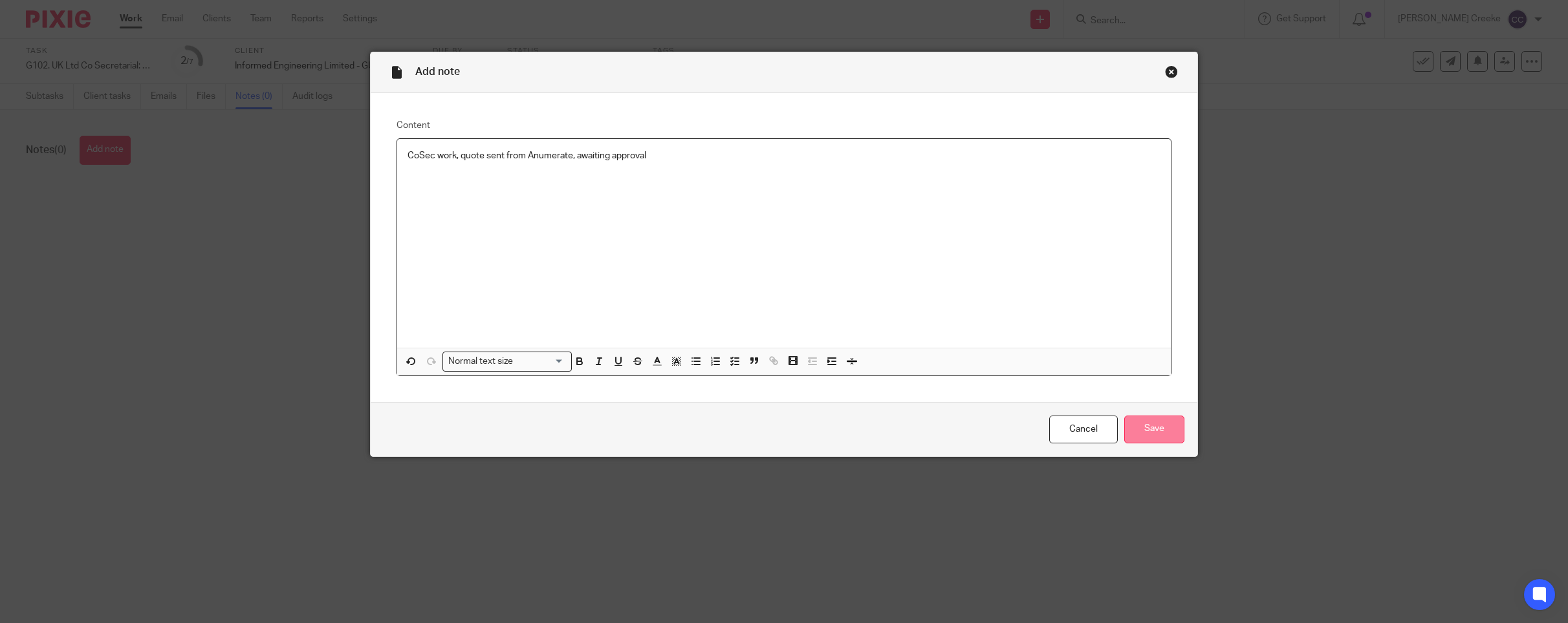
click at [1138, 432] on input "Save" at bounding box center [1154, 429] width 60 height 27
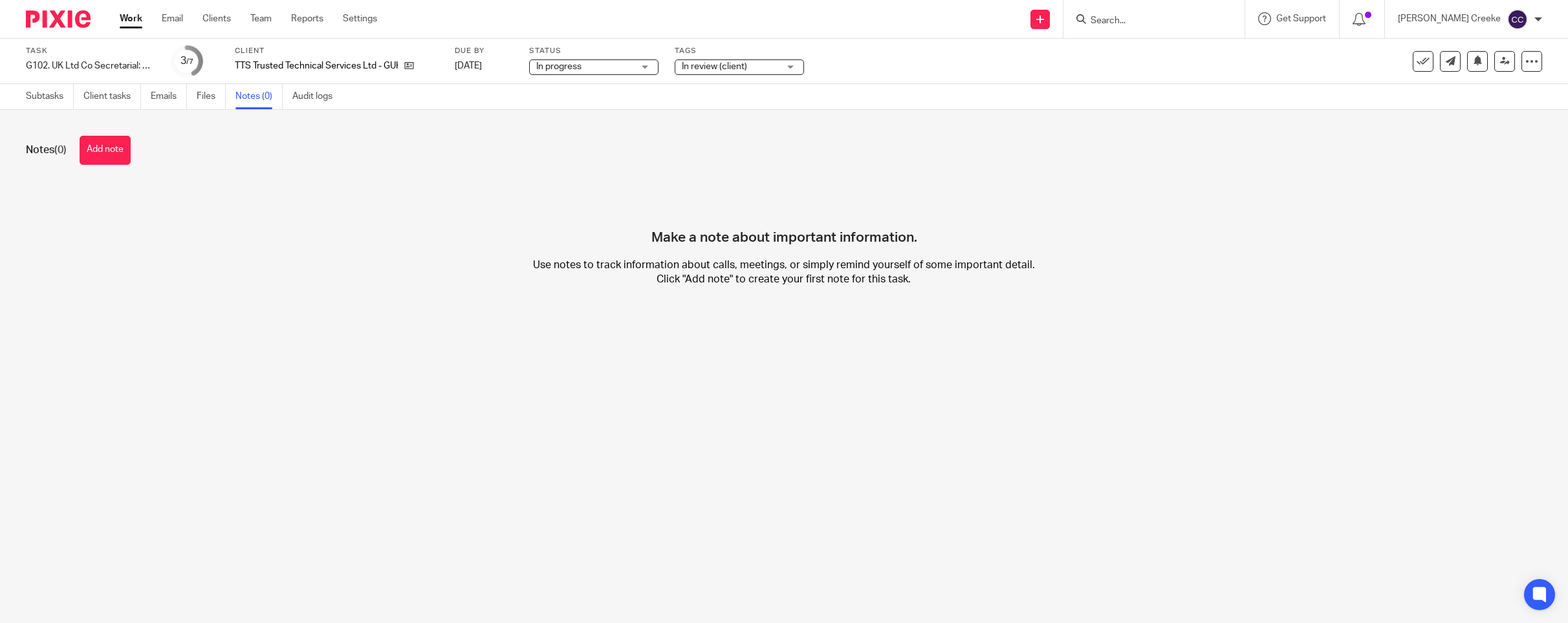
drag, startPoint x: 102, startPoint y: 147, endPoint x: 110, endPoint y: 147, distance: 8.0
click at [103, 147] on button "Add note" at bounding box center [105, 150] width 51 height 29
